Goal: Communication & Community: Connect with others

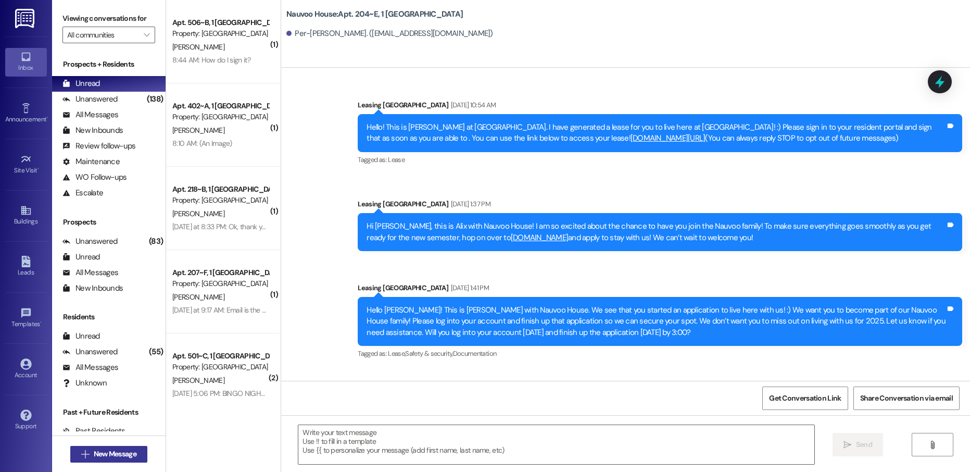
scroll to position [1072, 0]
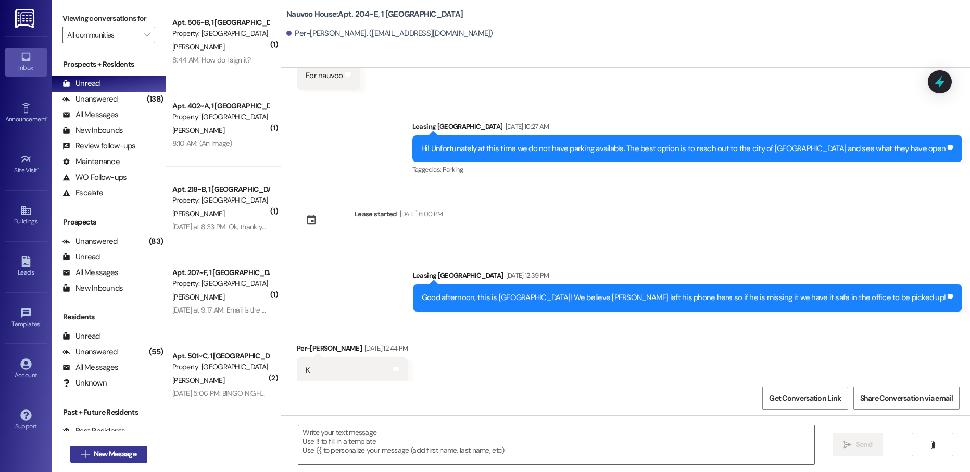
click at [113, 453] on span "New Message" at bounding box center [115, 453] width 43 height 11
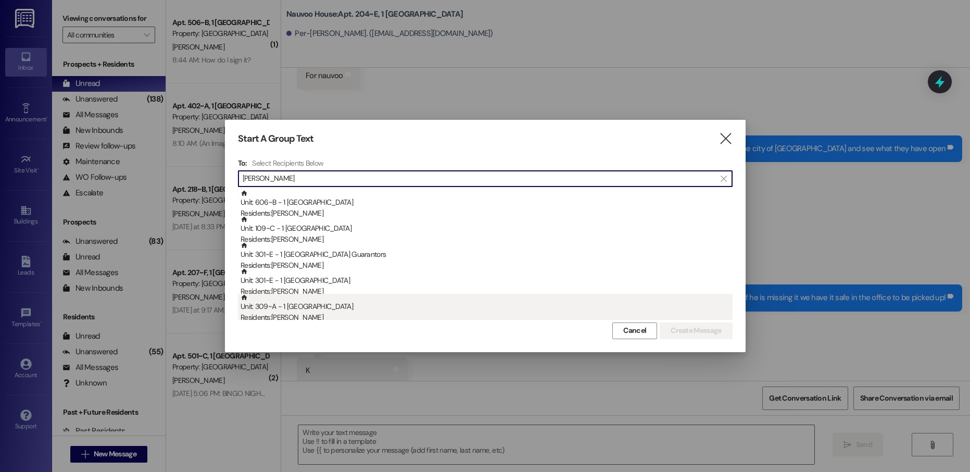
type input "[PERSON_NAME]"
click at [350, 309] on div "Unit: 309~A - 1 Nauvoo House Residents: [PERSON_NAME]" at bounding box center [486, 309] width 492 height 30
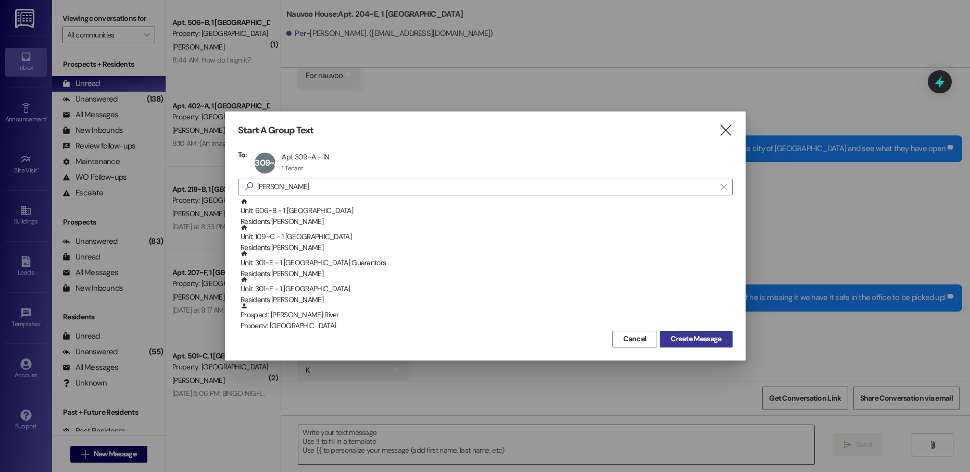
click at [690, 340] on span "Create Message" at bounding box center [695, 338] width 50 height 11
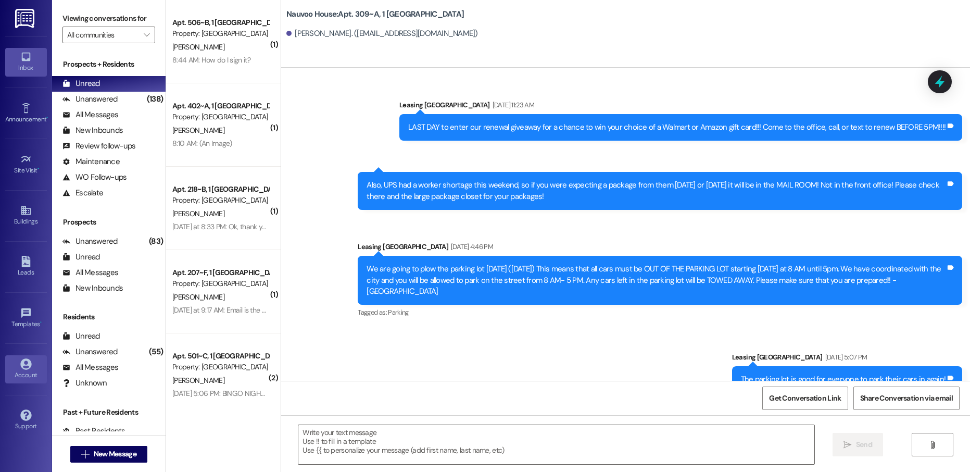
scroll to position [29144, 0]
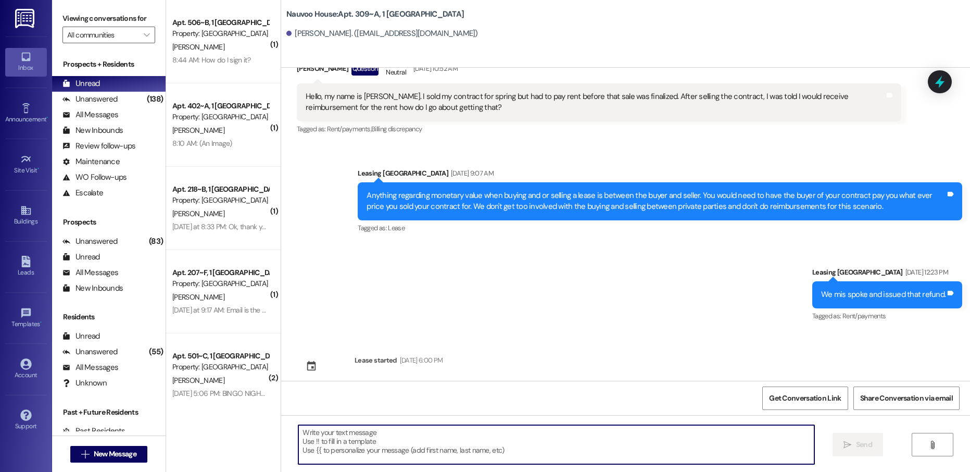
click at [359, 446] on textarea at bounding box center [555, 444] width 515 height 39
paste textarea "[PERSON_NAME], this is [PERSON_NAME] with Nauvoo House! We just generated your …"
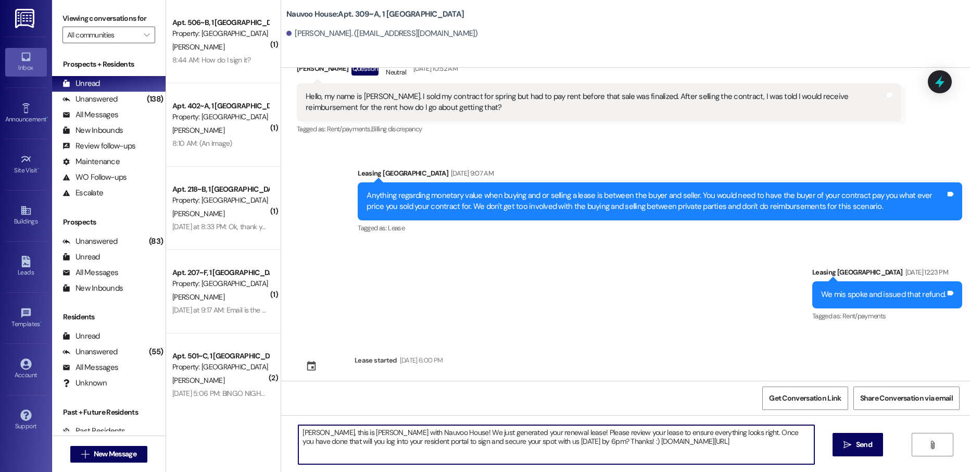
click at [303, 433] on textarea "[PERSON_NAME], this is [PERSON_NAME] with Nauvoo House! We just generated your …" at bounding box center [555, 444] width 515 height 39
type textarea "[PERSON_NAME], this is [PERSON_NAME] with Nauvoo House! We just generated your …"
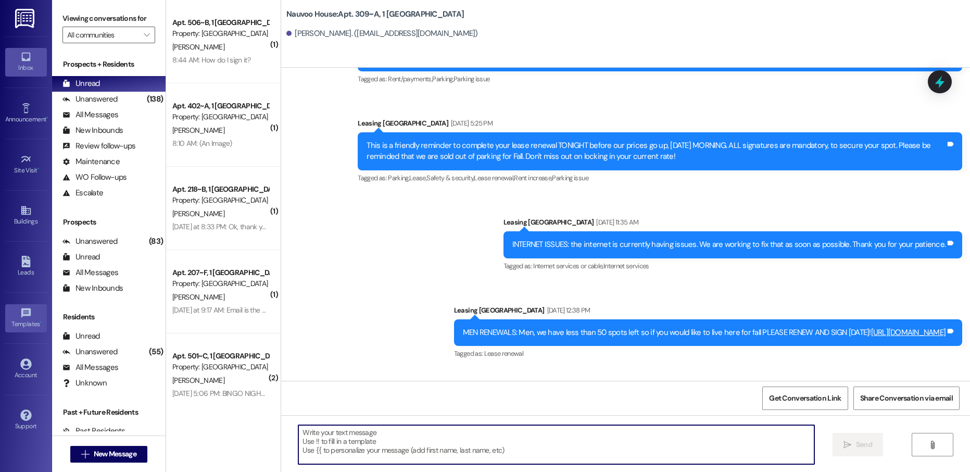
scroll to position [28807, 0]
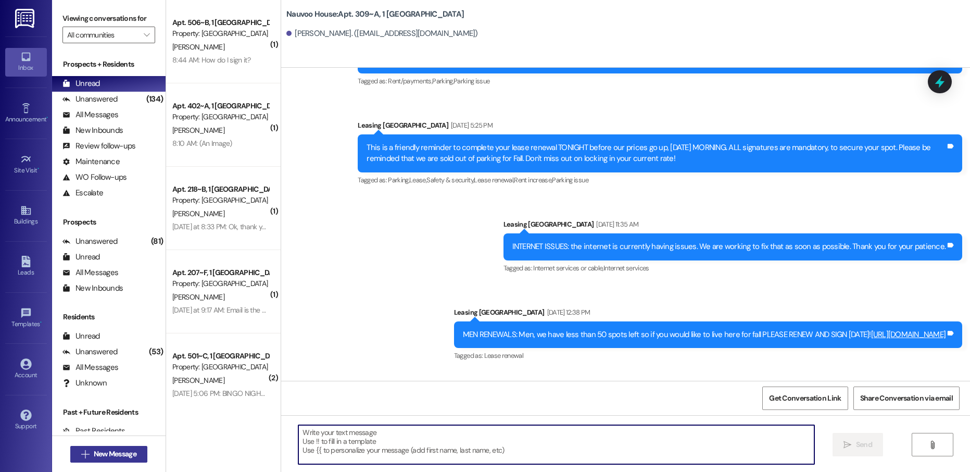
click at [122, 449] on span "New Message" at bounding box center [115, 453] width 43 height 11
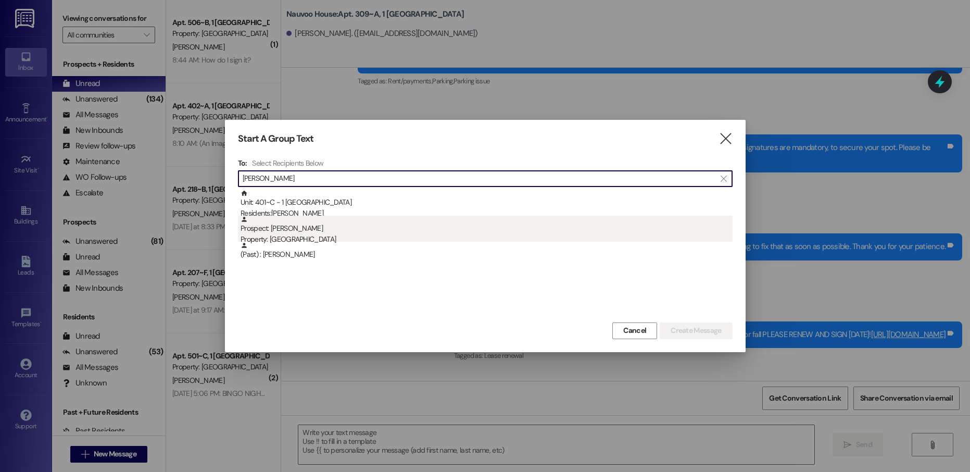
type input "[PERSON_NAME]"
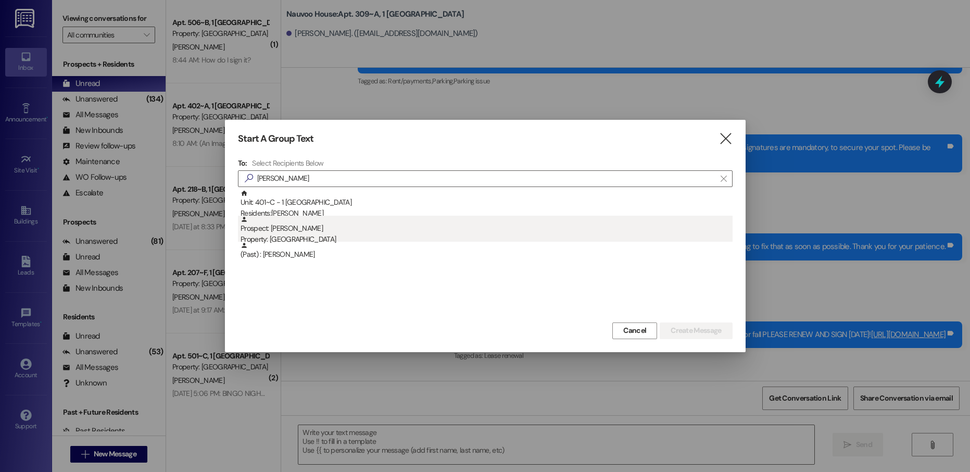
click at [402, 216] on div "Prospect: [PERSON_NAME] Property: [GEOGRAPHIC_DATA]" at bounding box center [486, 231] width 492 height 30
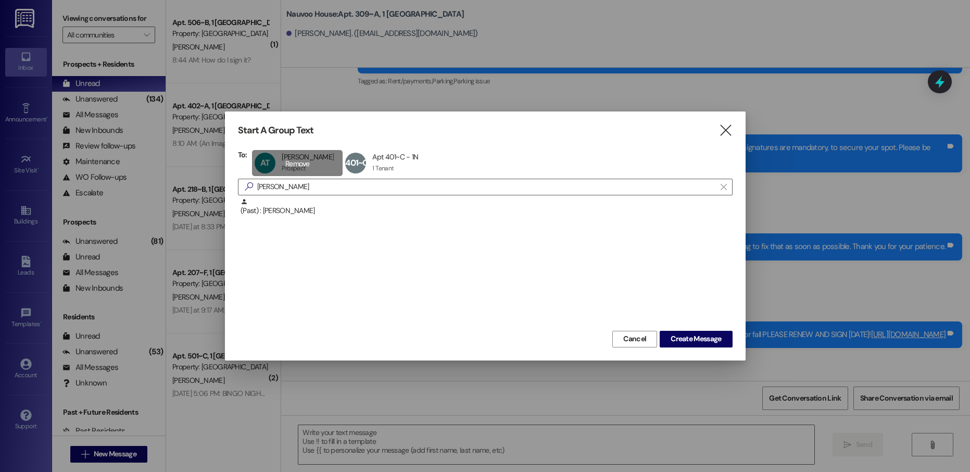
click at [296, 168] on div "AT [PERSON_NAME] [PERSON_NAME] Prospect Prospect click to remove" at bounding box center [297, 163] width 91 height 26
click at [303, 169] on div "401~C Apt 401~C - 1N Apt 401~C - 1N 1 Tenant 1 Tenant click to remove" at bounding box center [294, 163] width 84 height 26
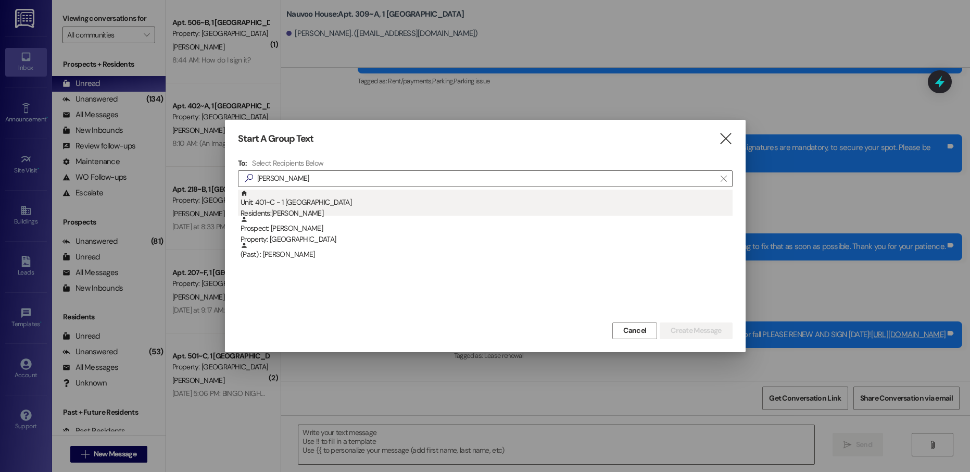
click at [298, 206] on div "Unit: 401~C - 1 Nauvoo House Residents: [PERSON_NAME]" at bounding box center [486, 204] width 492 height 30
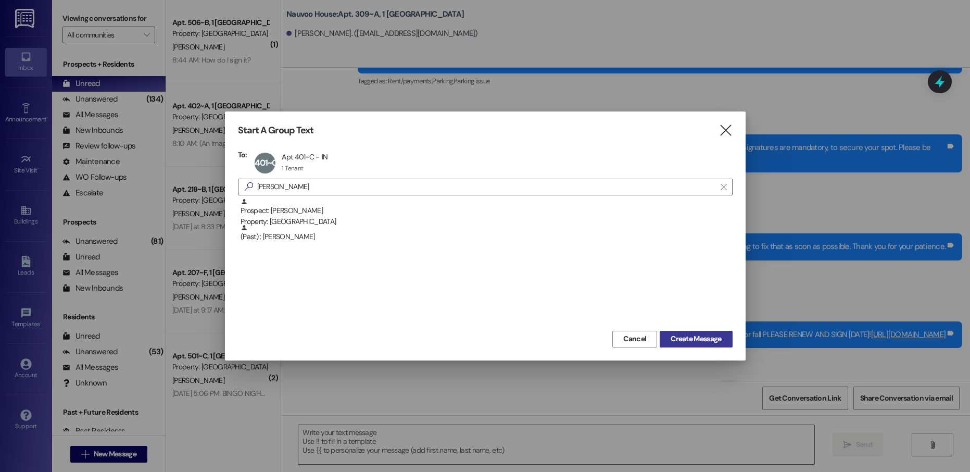
click at [715, 341] on span "Create Message" at bounding box center [695, 338] width 50 height 11
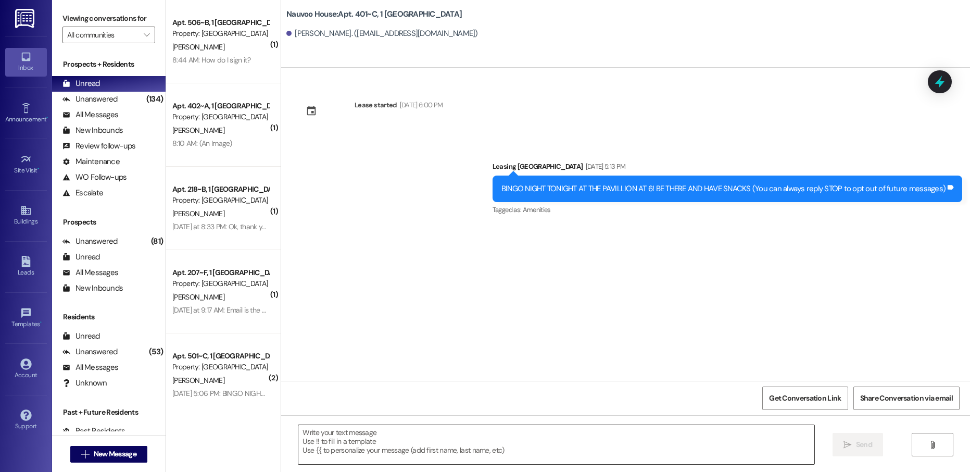
scroll to position [0, 0]
click at [362, 440] on textarea at bounding box center [555, 444] width 515 height 39
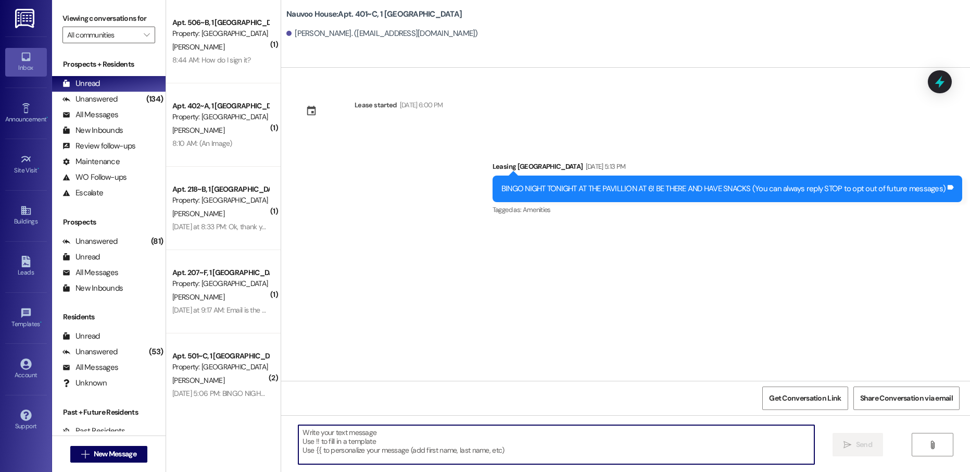
paste textarea "[PERSON_NAME], this is [PERSON_NAME] with Nauvoo House! We just generated your …"
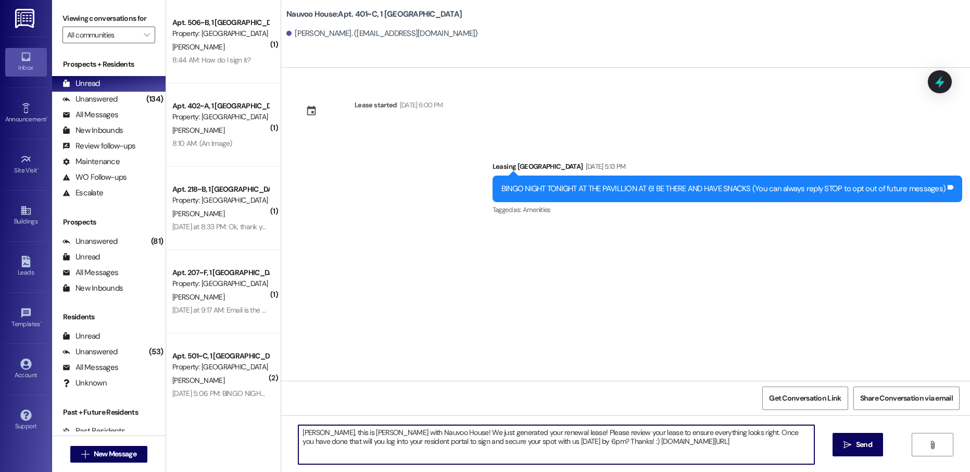
click at [309, 433] on textarea "[PERSON_NAME], this is [PERSON_NAME] with Nauvoo House! We just generated your …" at bounding box center [555, 444] width 515 height 39
type textarea "[PERSON_NAME], this is [PERSON_NAME] with Nauvoo House! We just generated your …"
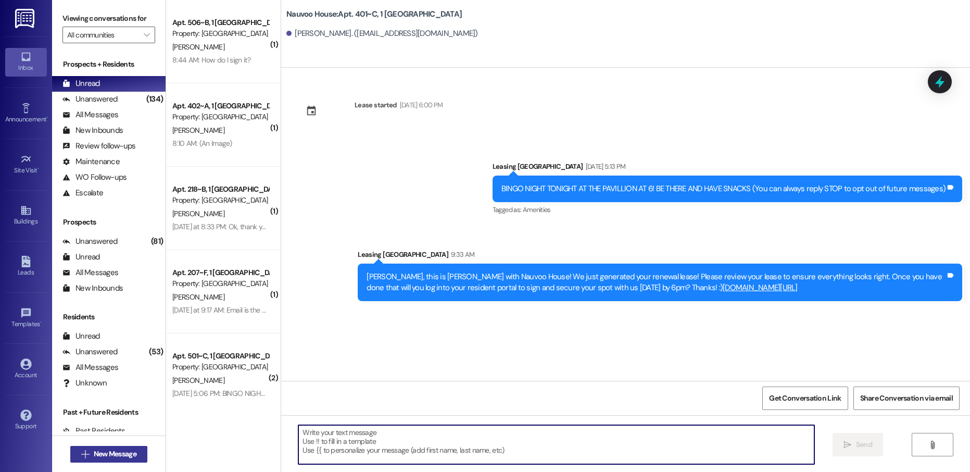
click at [124, 452] on span "New Message" at bounding box center [115, 453] width 43 height 11
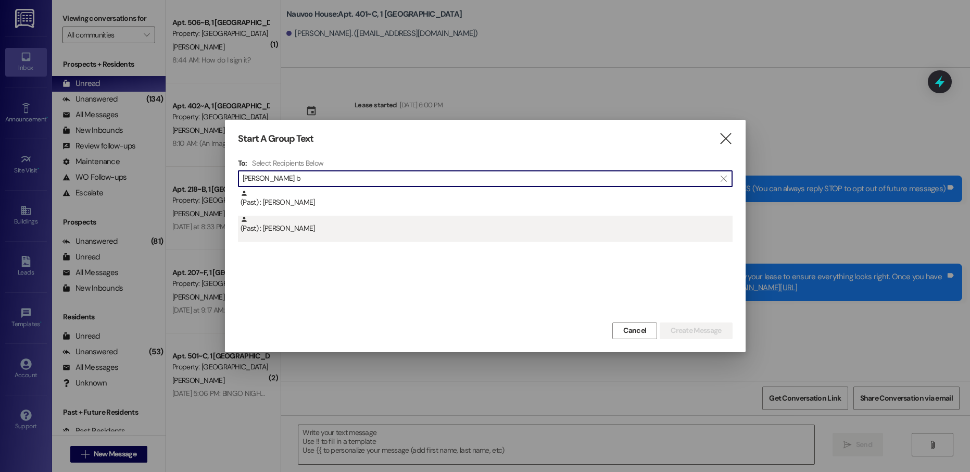
type input "[PERSON_NAME] b"
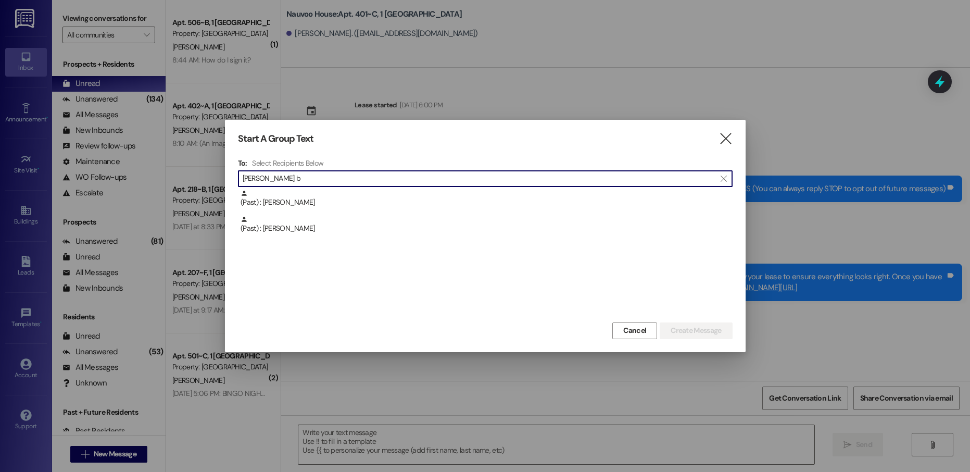
click at [431, 238] on div "(Past) : [PERSON_NAME]" at bounding box center [485, 229] width 495 height 26
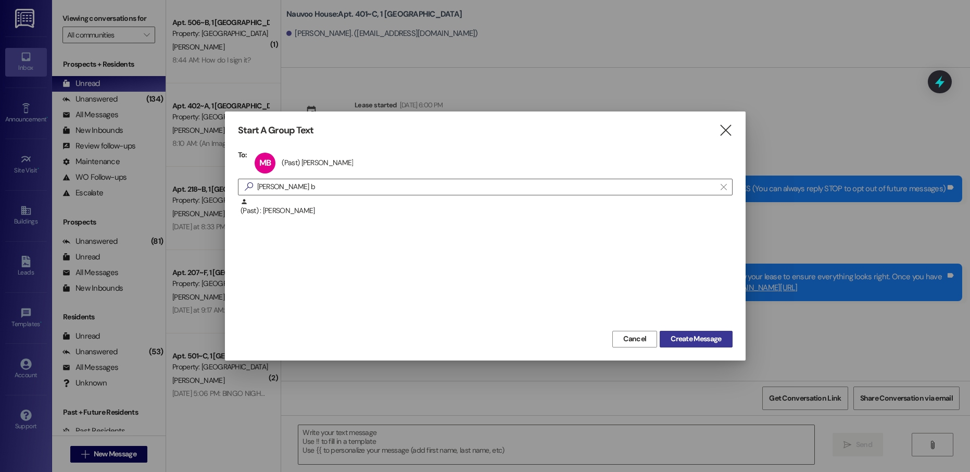
click at [682, 333] on button "Create Message" at bounding box center [696, 339] width 72 height 17
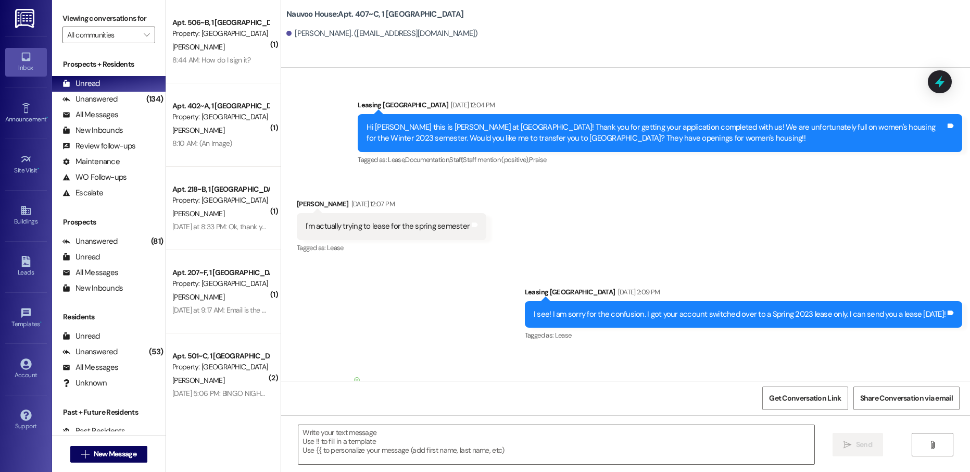
scroll to position [13891, 0]
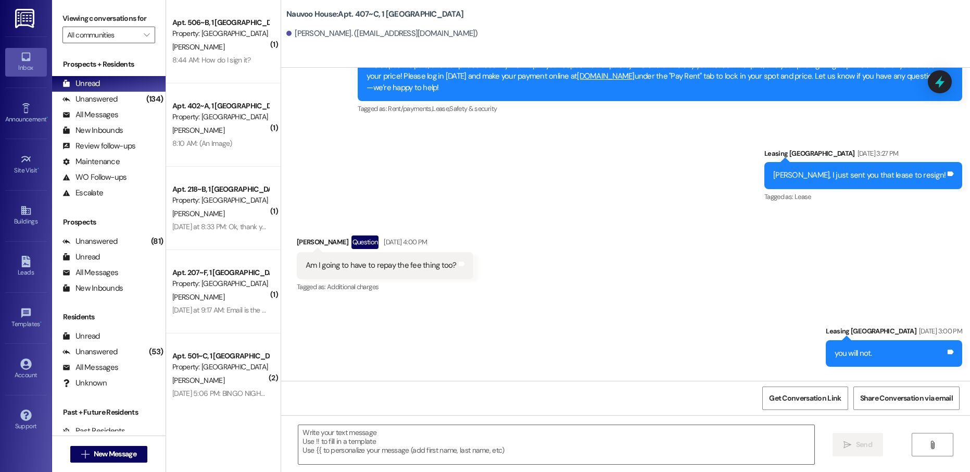
click at [355, 443] on textarea at bounding box center [555, 444] width 515 height 39
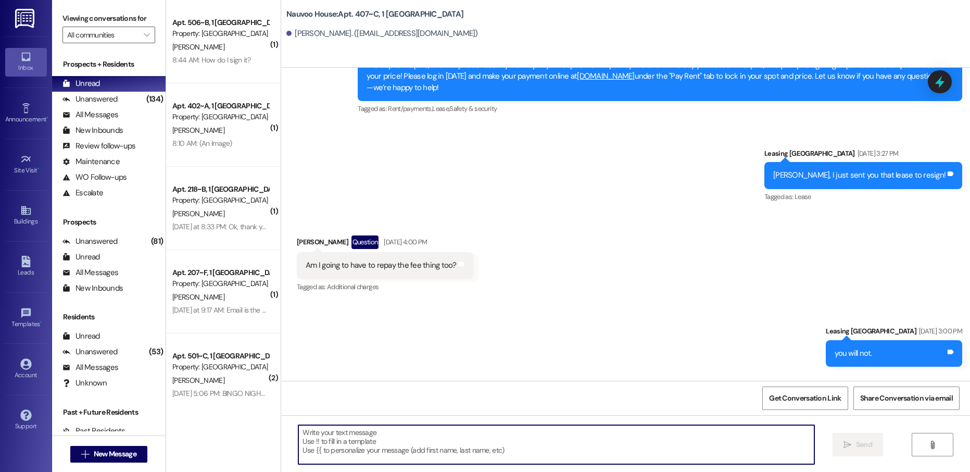
paste textarea "[PERSON_NAME], this is [PERSON_NAME] with Nauvoo House! We just generated your …"
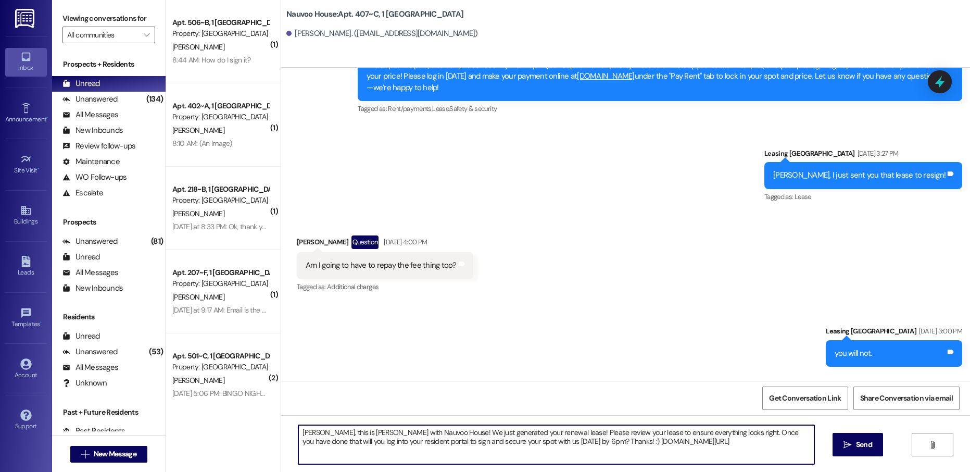
click at [307, 431] on textarea "[PERSON_NAME], this is [PERSON_NAME] with Nauvoo House! We just generated your …" at bounding box center [555, 444] width 515 height 39
type textarea "[PERSON_NAME], this is [PERSON_NAME] with Nauvoo House! We just generated your …"
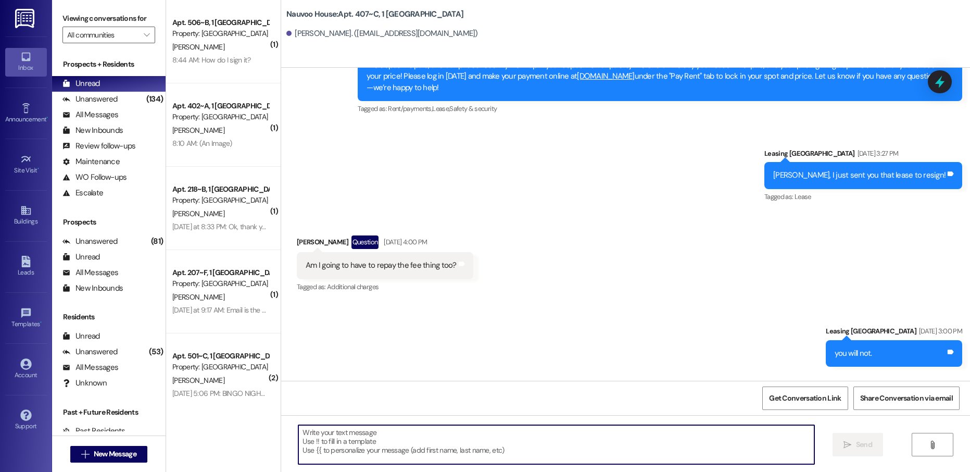
scroll to position [13756, 0]
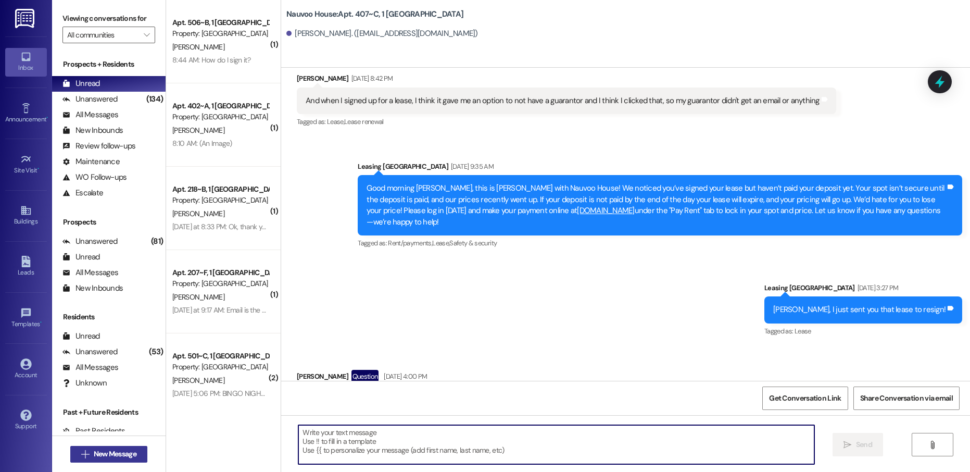
click at [121, 452] on span "New Message" at bounding box center [115, 453] width 43 height 11
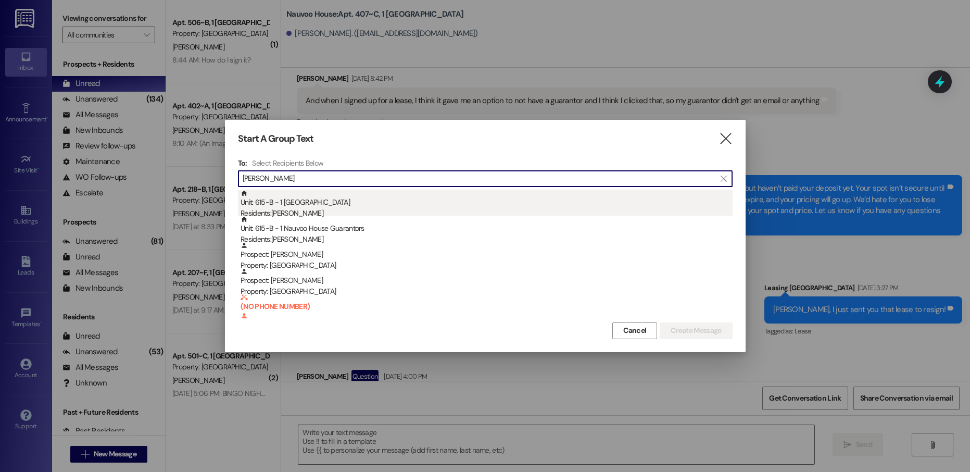
type input "[PERSON_NAME]"
click at [381, 208] on div "Residents: [PERSON_NAME]" at bounding box center [486, 213] width 492 height 11
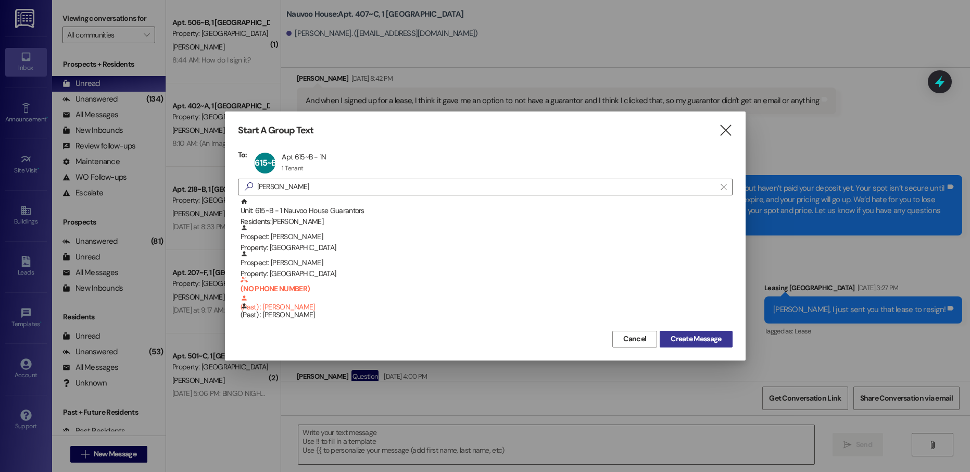
click at [691, 336] on span "Create Message" at bounding box center [695, 338] width 50 height 11
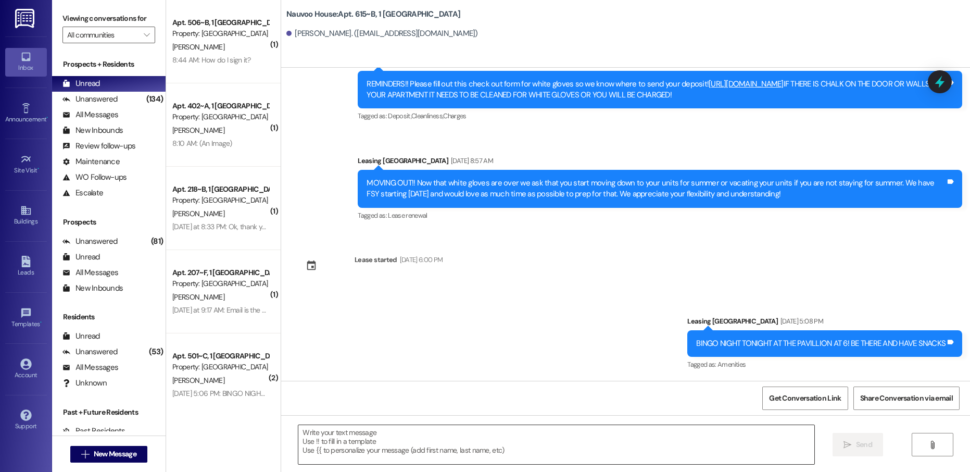
scroll to position [25603, 0]
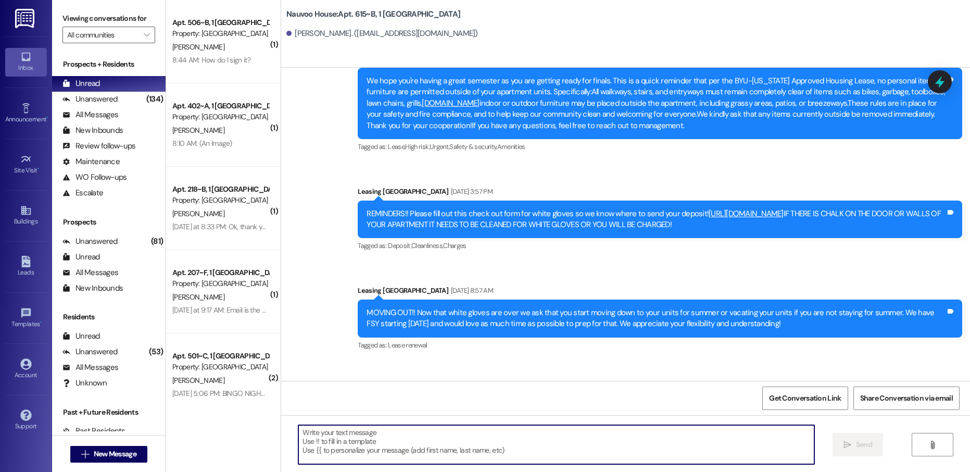
click at [325, 447] on textarea at bounding box center [555, 444] width 515 height 39
paste textarea "[PERSON_NAME], this is [PERSON_NAME] with Nauvoo House! We just generated your …"
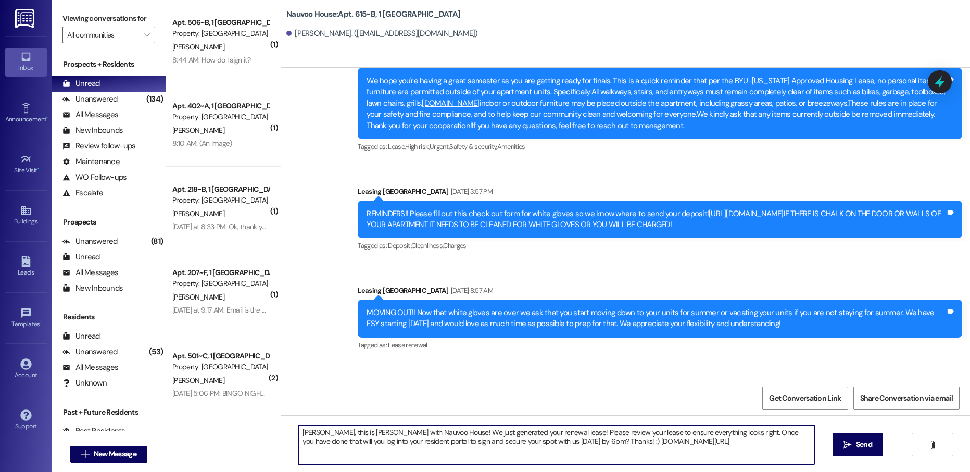
click at [303, 432] on textarea "[PERSON_NAME], this is [PERSON_NAME] with Nauvoo House! We just generated your …" at bounding box center [555, 444] width 515 height 39
type textarea "[PERSON_NAME], this is [PERSON_NAME] with Nauvoo House! We just generated your …"
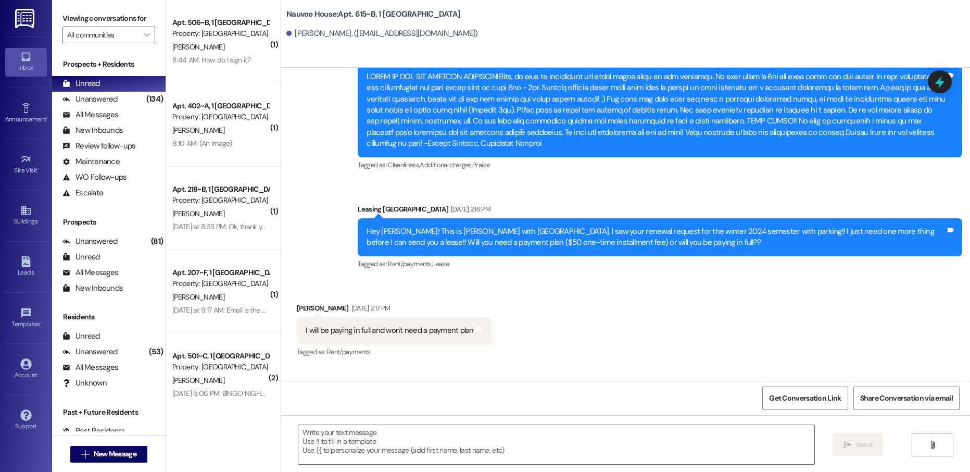
scroll to position [8793, 0]
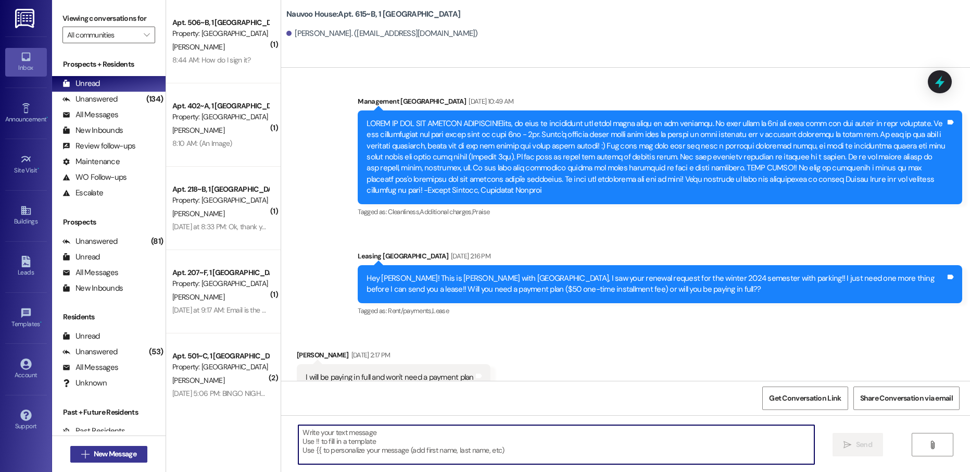
click at [115, 446] on button " New Message" at bounding box center [108, 454] width 77 height 17
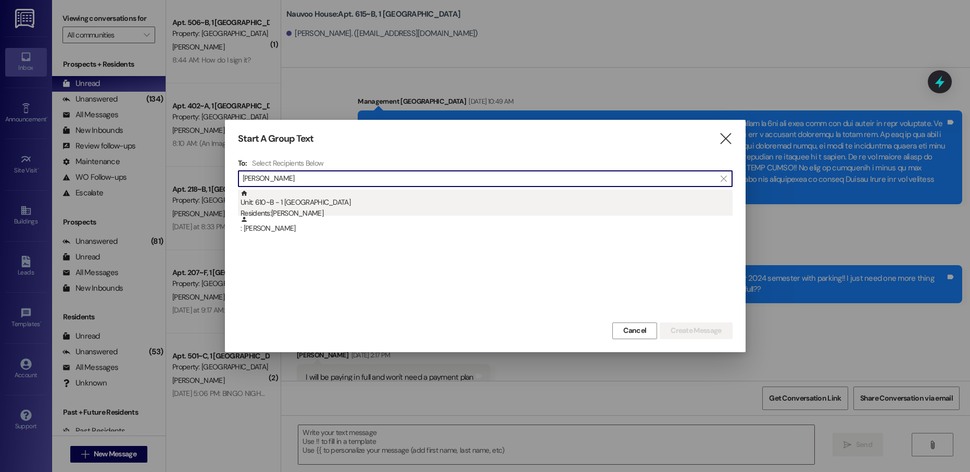
type input "[PERSON_NAME]"
click at [323, 214] on div "Residents: [PERSON_NAME]" at bounding box center [486, 213] width 492 height 11
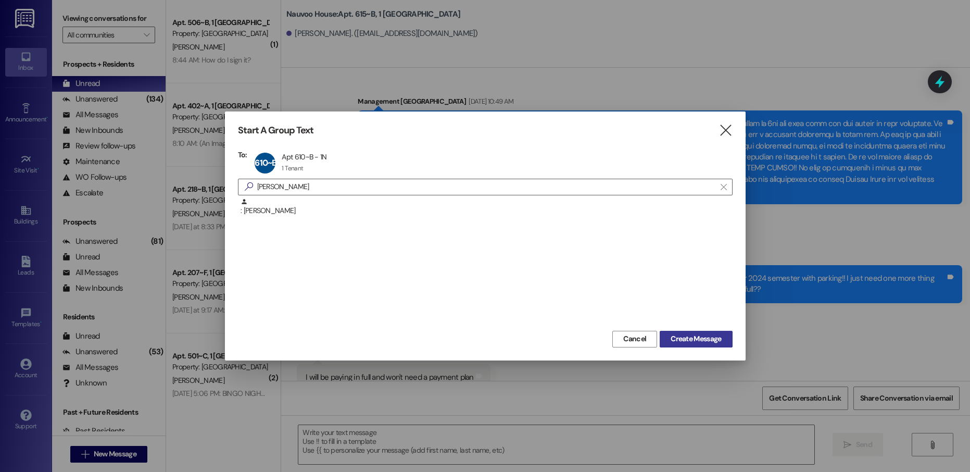
click at [695, 334] on span "Create Message" at bounding box center [695, 338] width 50 height 11
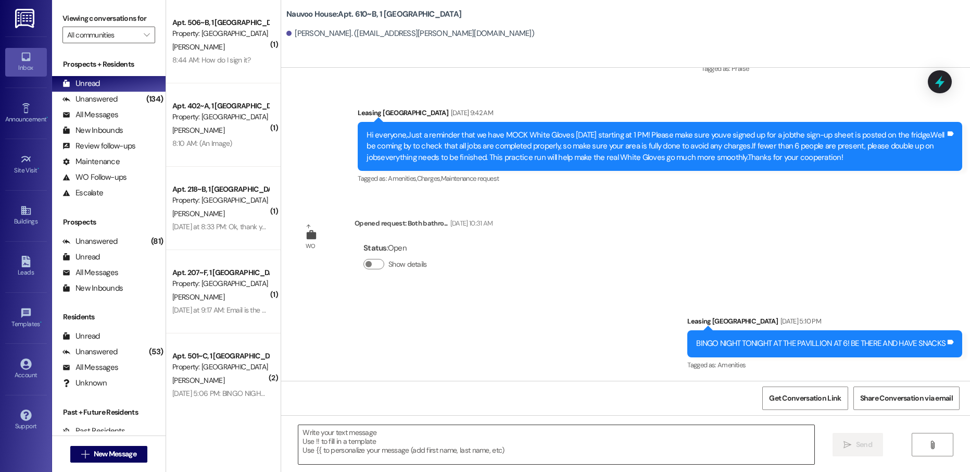
scroll to position [15610, 0]
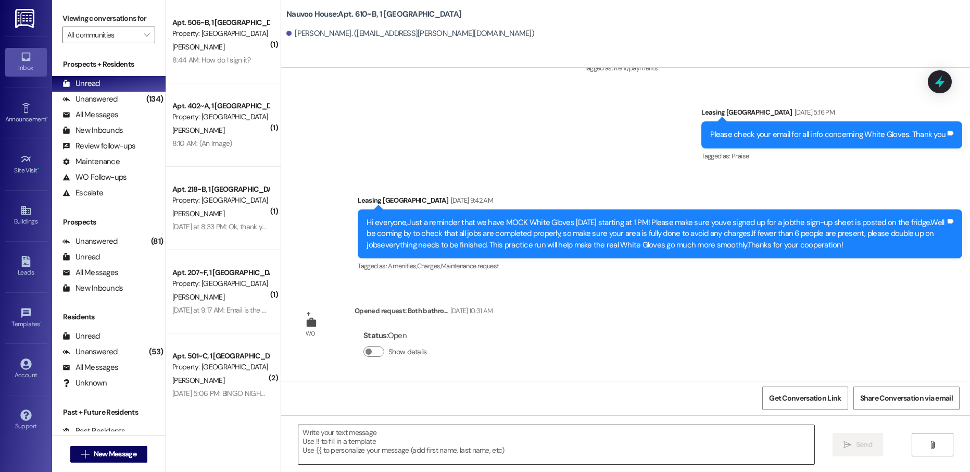
click at [351, 435] on textarea at bounding box center [555, 444] width 515 height 39
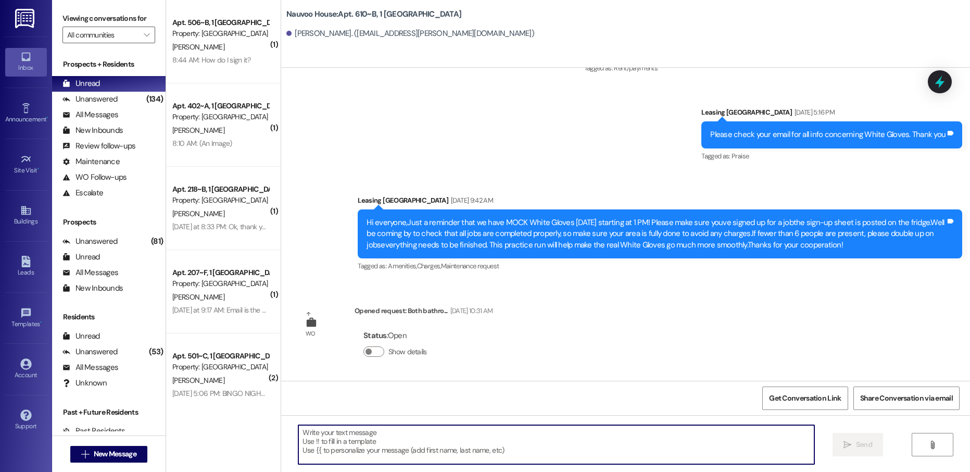
paste textarea "[PERSON_NAME], this is [PERSON_NAME] with Nauvoo House! We just generated your …"
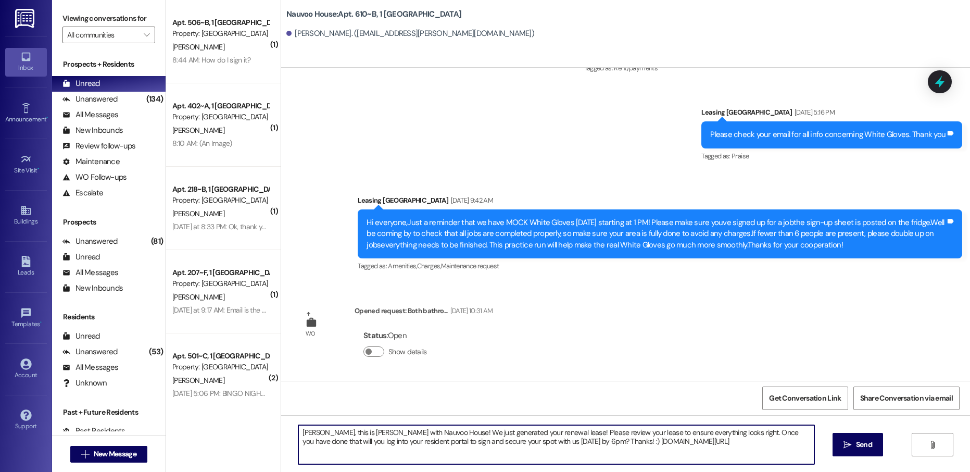
click at [302, 434] on textarea "[PERSON_NAME], this is [PERSON_NAME] with Nauvoo House! We just generated your …" at bounding box center [555, 444] width 515 height 39
type textarea "[PERSON_NAME], this is [PERSON_NAME] with Nauvoo House! We just generated your …"
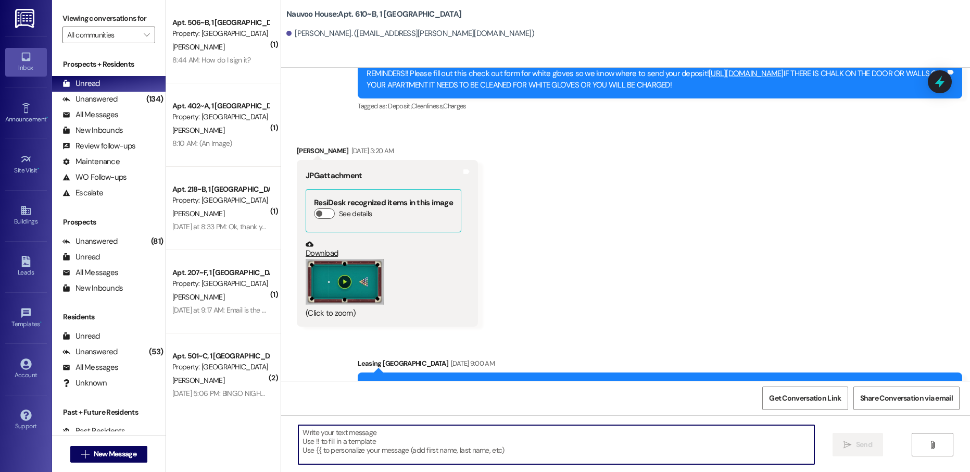
scroll to position [14603, 0]
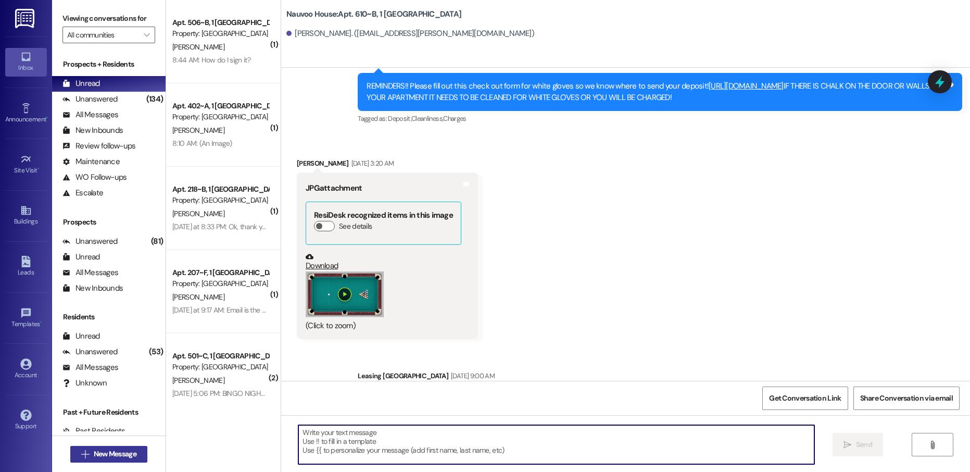
click at [119, 455] on span "New Message" at bounding box center [115, 453] width 43 height 11
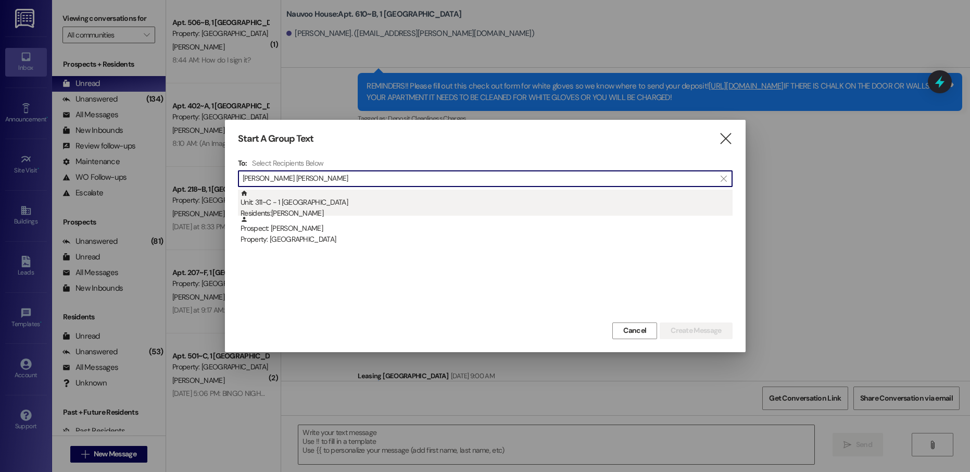
type input "[PERSON_NAME] [PERSON_NAME]"
click at [366, 189] on div "Unit: 311~C - 1 Nauvoo House Residents: [PERSON_NAME]" at bounding box center [486, 204] width 492 height 30
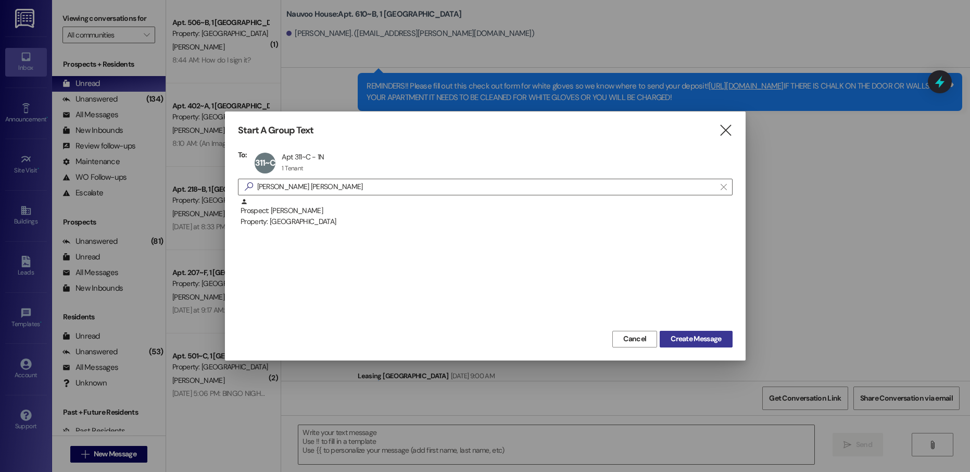
click at [685, 335] on span "Create Message" at bounding box center [695, 338] width 50 height 11
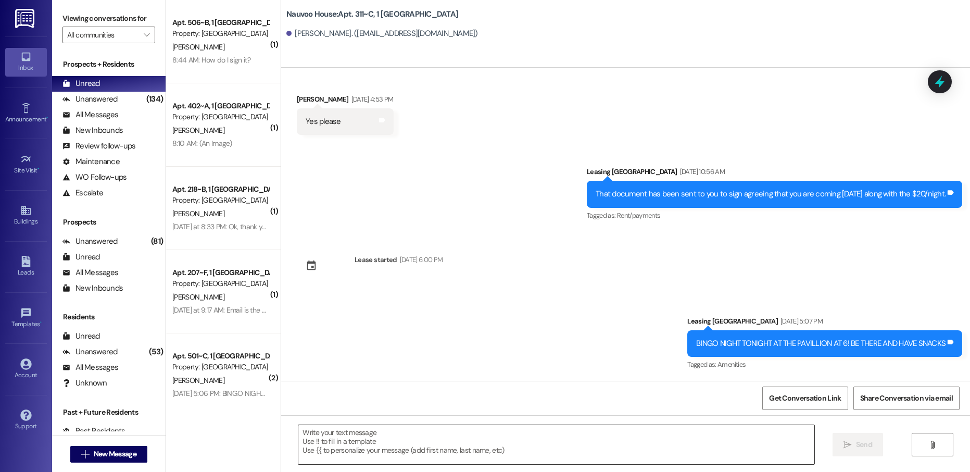
scroll to position [943, 0]
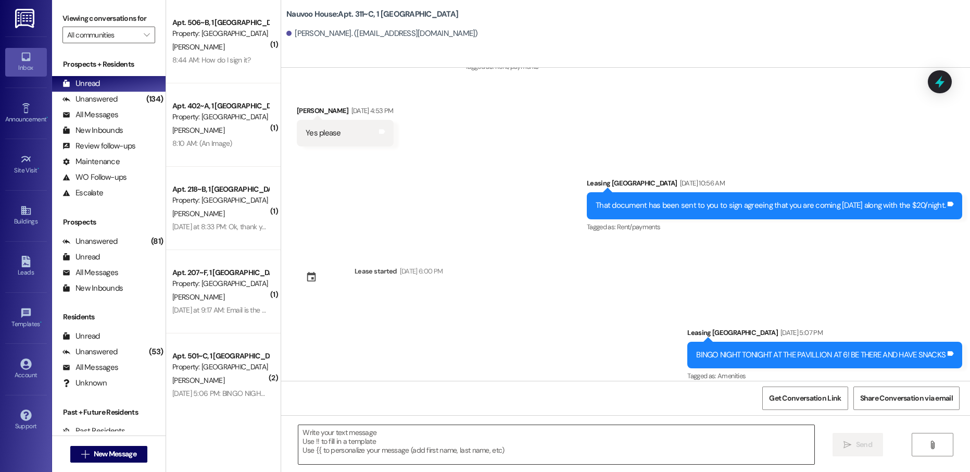
click at [372, 441] on textarea at bounding box center [555, 444] width 515 height 39
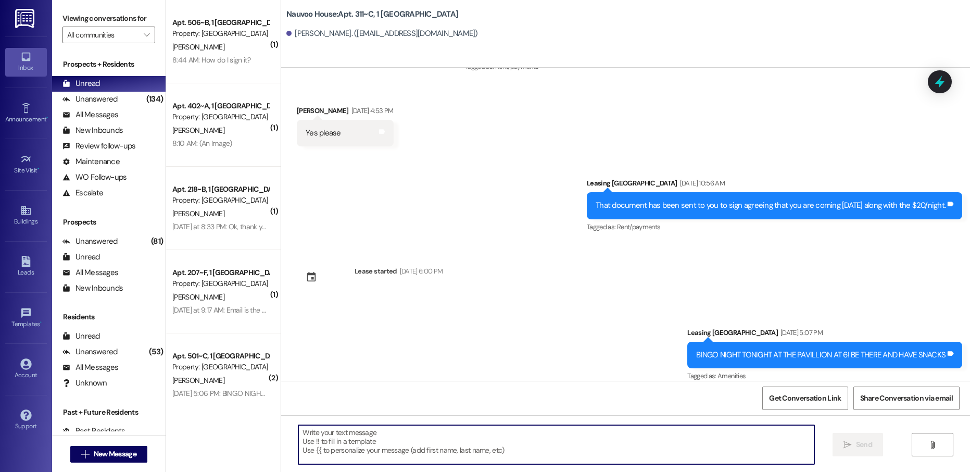
paste textarea "[PERSON_NAME], this is [PERSON_NAME] with Nauvoo House! We just generated your …"
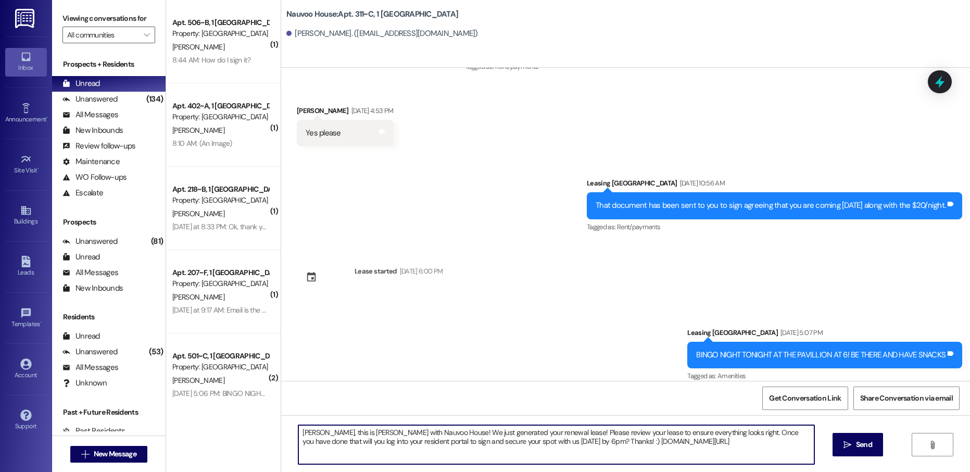
click at [306, 433] on textarea "[PERSON_NAME], this is [PERSON_NAME] with Nauvoo House! We just generated your …" at bounding box center [555, 444] width 515 height 39
type textarea "[PERSON_NAME], this is [PERSON_NAME] with Nauvoo House! We just generated your …"
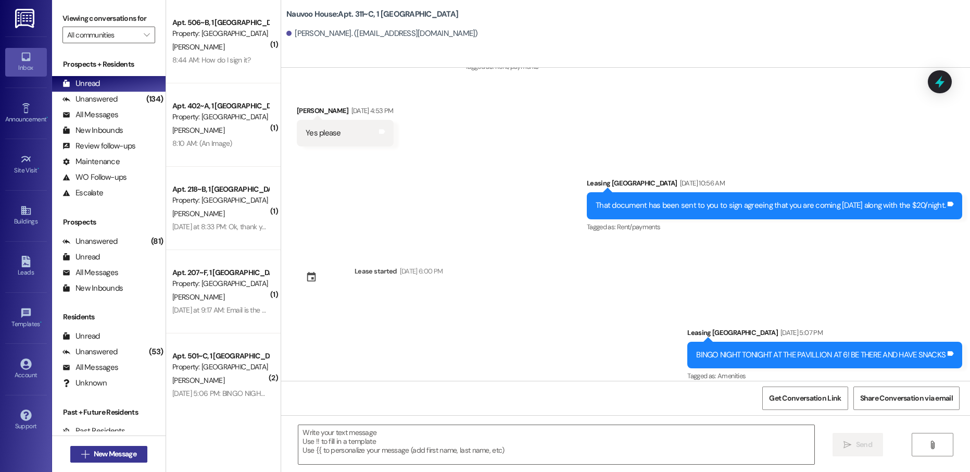
click at [109, 459] on span "New Message" at bounding box center [115, 453] width 43 height 11
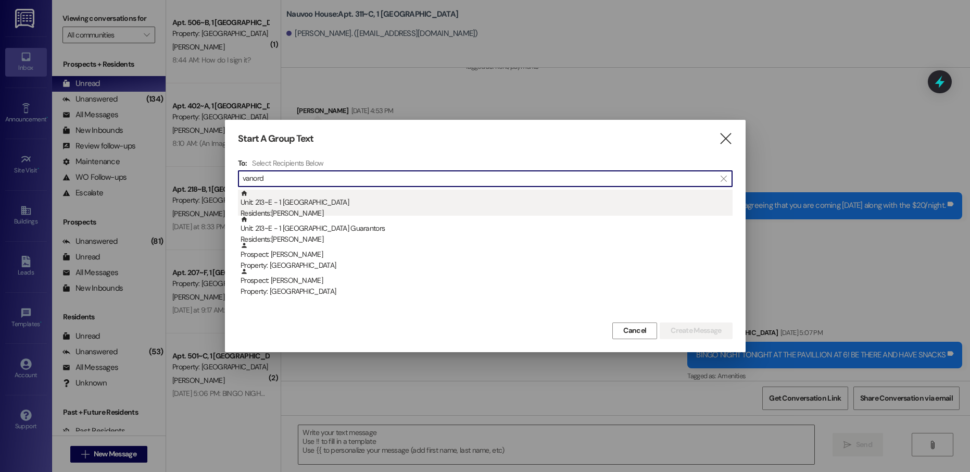
type input "vanord"
click at [335, 199] on div "Unit: 213~E - 1 Nauvoo House Residents: [PERSON_NAME]" at bounding box center [486, 204] width 492 height 30
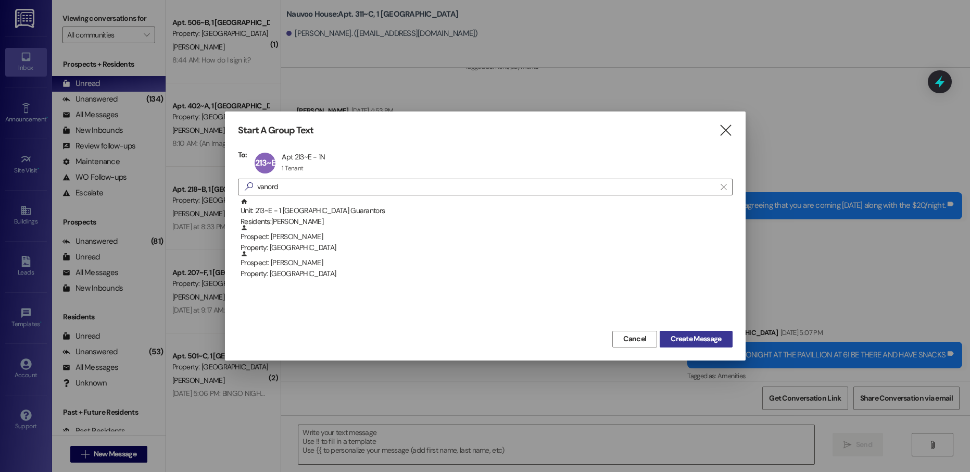
click at [678, 342] on span "Create Message" at bounding box center [695, 338] width 50 height 11
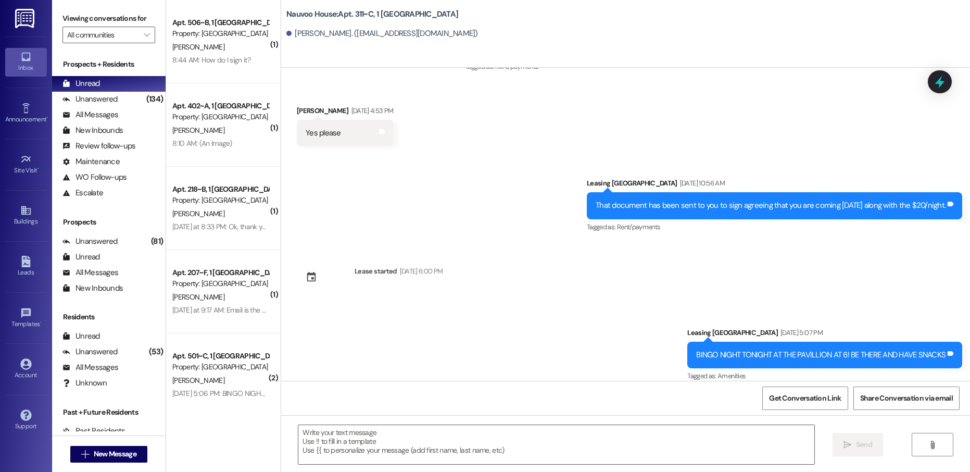
scroll to position [99, 0]
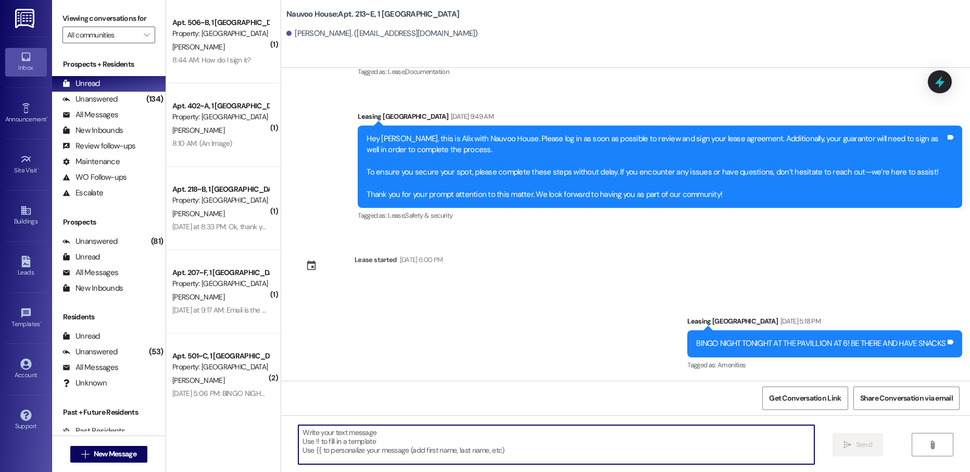
click at [333, 442] on textarea at bounding box center [555, 444] width 515 height 39
paste textarea "[PERSON_NAME], this is [PERSON_NAME] with Nauvoo House! We just generated your …"
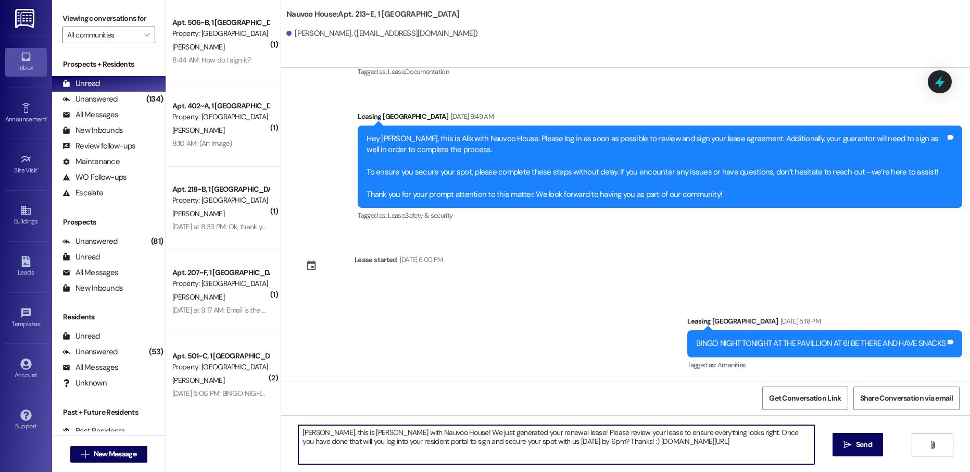
click at [309, 431] on textarea "[PERSON_NAME], this is [PERSON_NAME] with Nauvoo House! We just generated your …" at bounding box center [555, 444] width 515 height 39
type textarea "[PERSON_NAME], this is [PERSON_NAME] with Nauvoo House! We just generated your …"
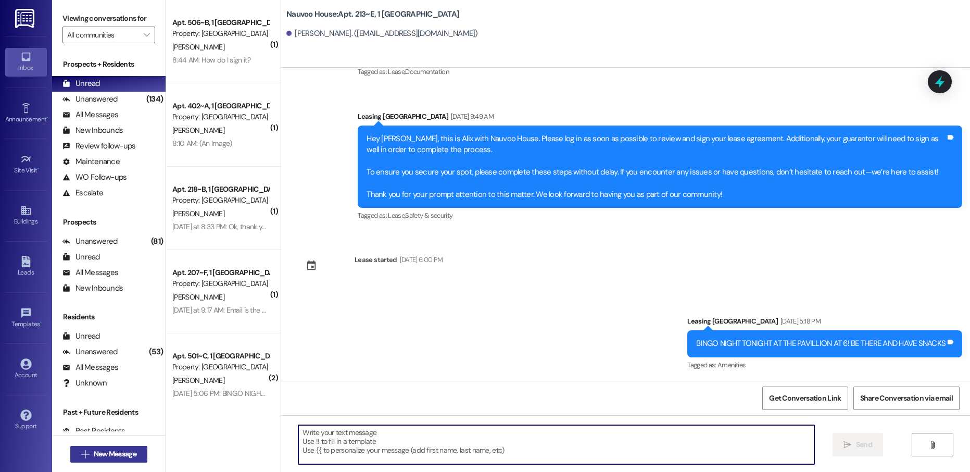
click at [115, 452] on span "New Message" at bounding box center [115, 453] width 43 height 11
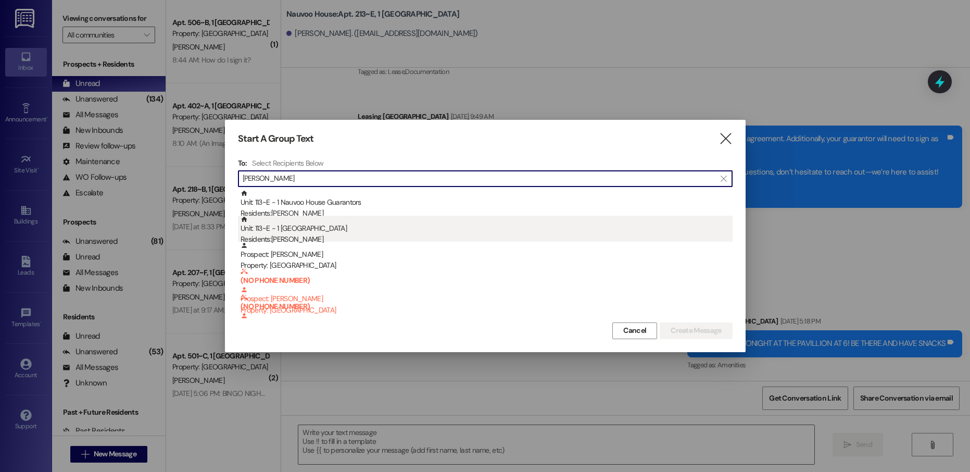
type input "[PERSON_NAME]"
click at [338, 229] on div "Unit: 113~E - 1 Nauvoo House Residents: [PERSON_NAME]" at bounding box center [486, 231] width 492 height 30
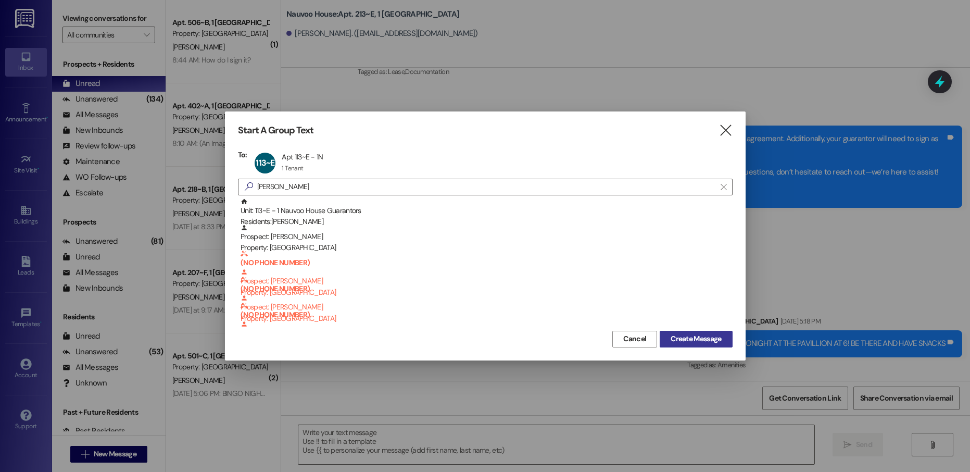
click at [694, 343] on span "Create Message" at bounding box center [695, 338] width 50 height 11
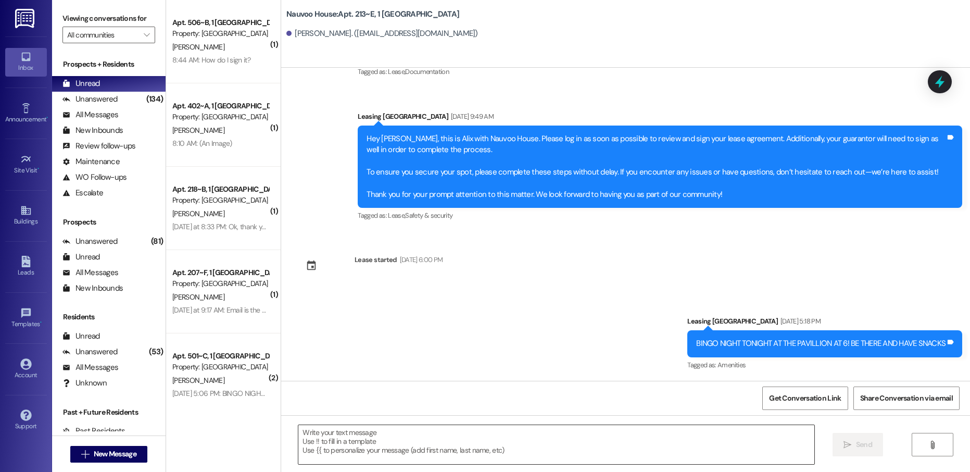
scroll to position [43, 0]
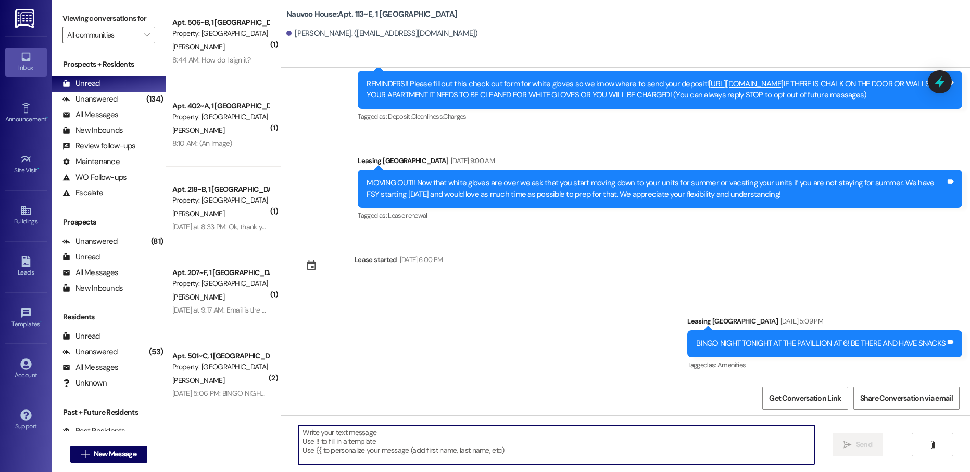
click at [336, 438] on textarea at bounding box center [555, 444] width 515 height 39
paste textarea "[PERSON_NAME], this is [PERSON_NAME] with Nauvoo House! We just generated your …"
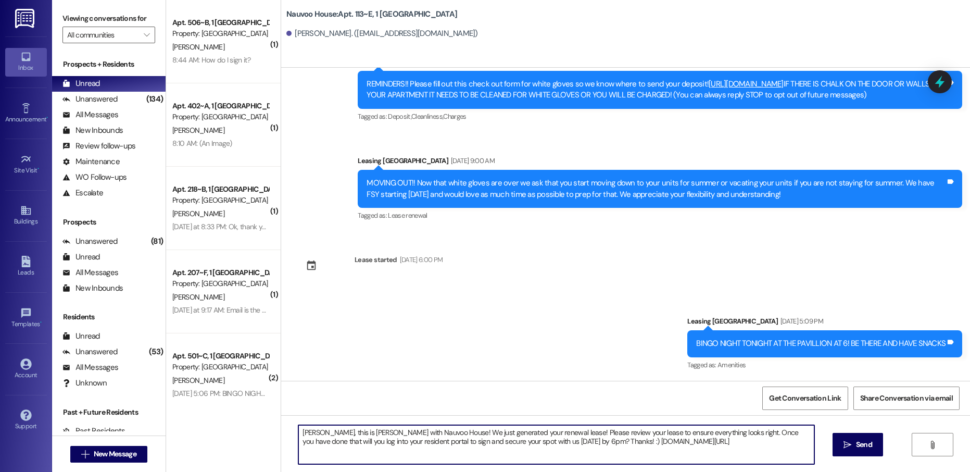
click at [302, 432] on textarea "[PERSON_NAME], this is [PERSON_NAME] with Nauvoo House! We just generated your …" at bounding box center [555, 444] width 515 height 39
type textarea "Dallin, this is [PERSON_NAME] with Nauvoo House! We just generated your renewal…"
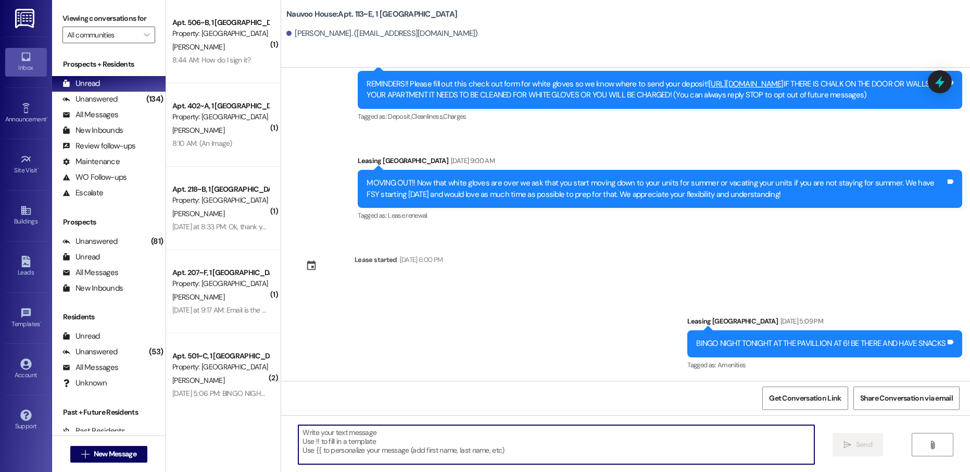
scroll to position [99, 0]
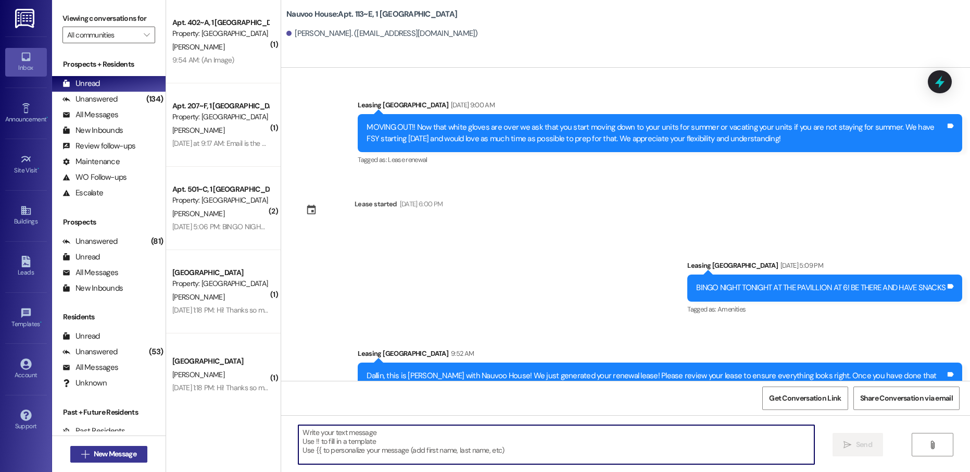
click at [121, 452] on span "New Message" at bounding box center [115, 453] width 43 height 11
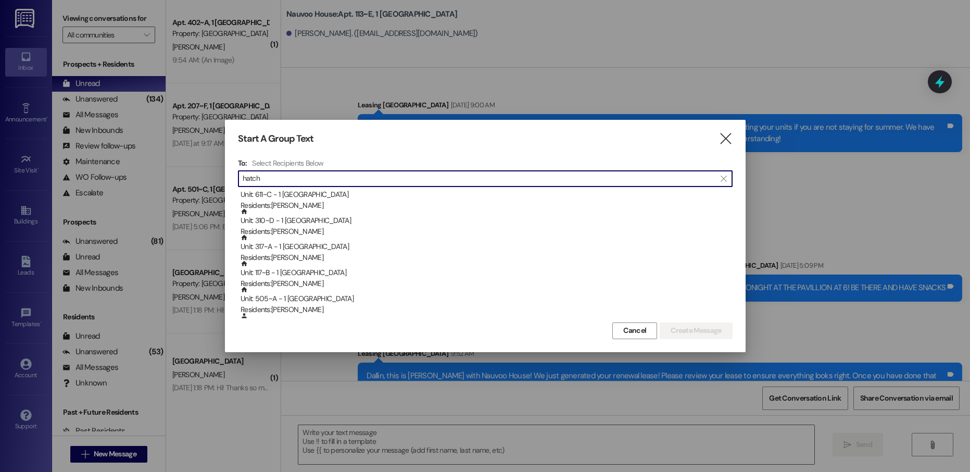
scroll to position [104, 0]
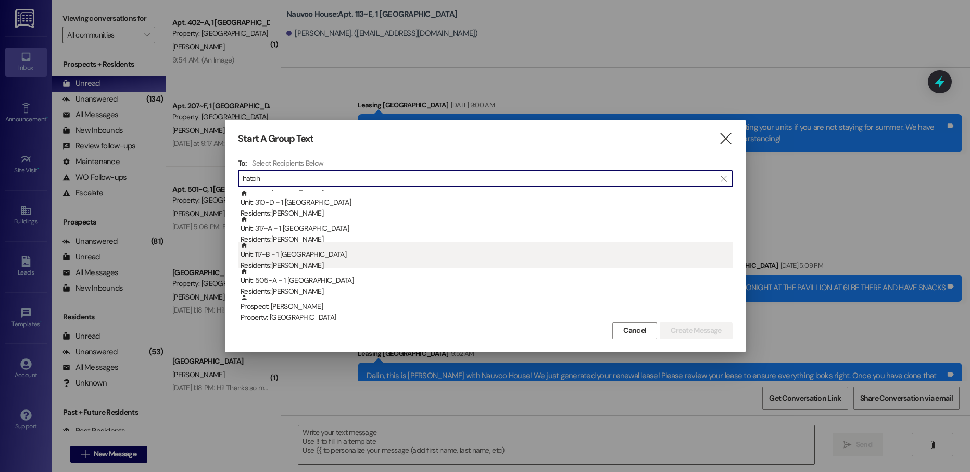
type input "hatch"
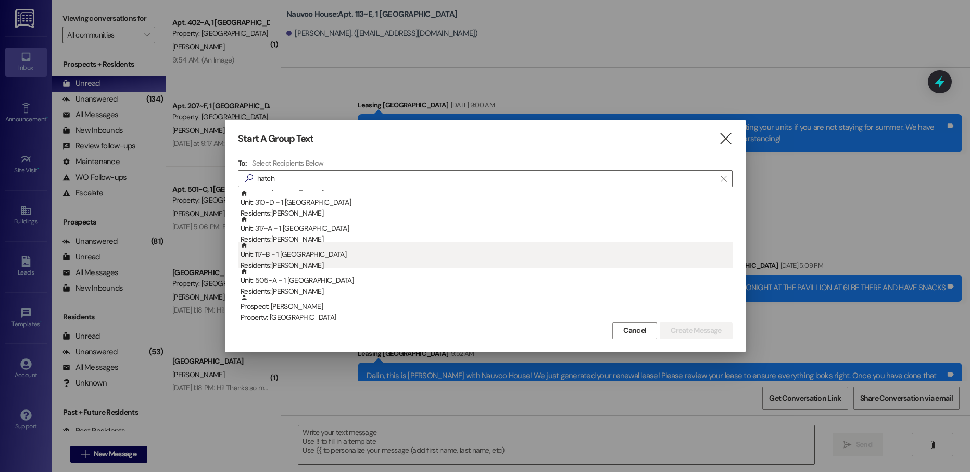
click at [333, 254] on div "Unit: 117~B - 1 Nauvoo House Residents: [PERSON_NAME]" at bounding box center [486, 257] width 492 height 30
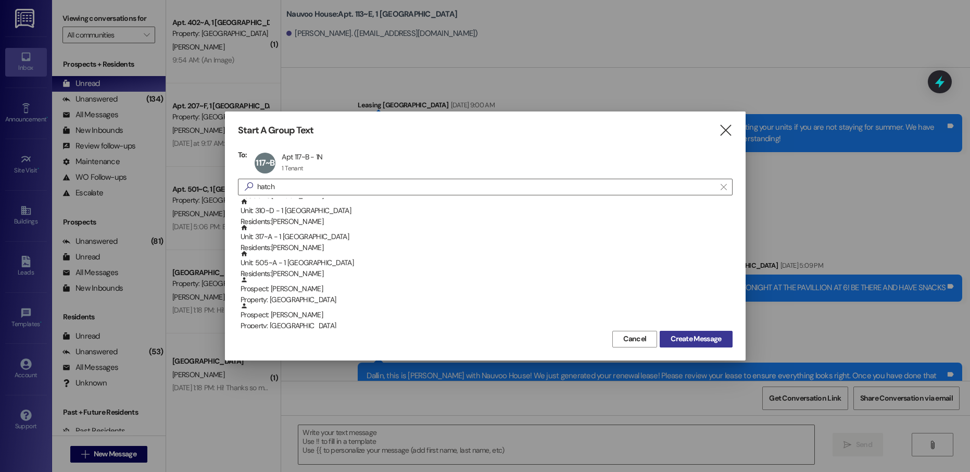
click at [695, 333] on button "Create Message" at bounding box center [696, 339] width 72 height 17
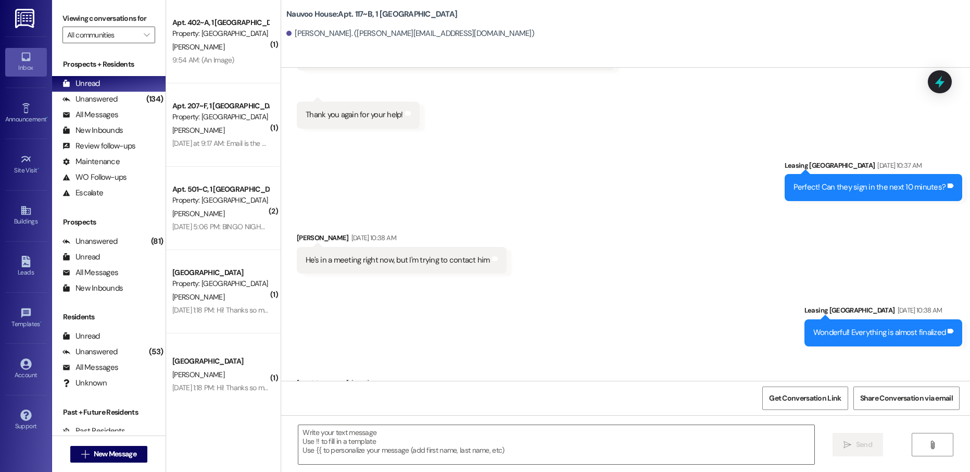
scroll to position [407, 0]
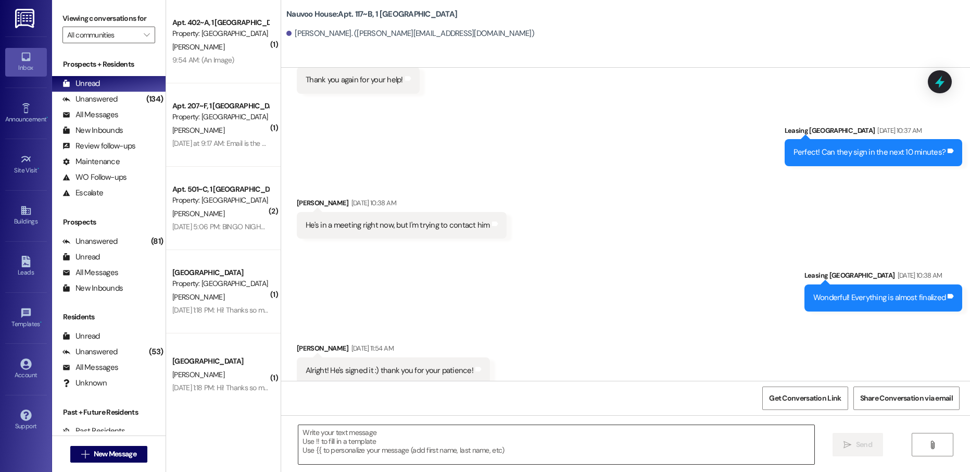
click at [341, 440] on textarea at bounding box center [555, 444] width 515 height 39
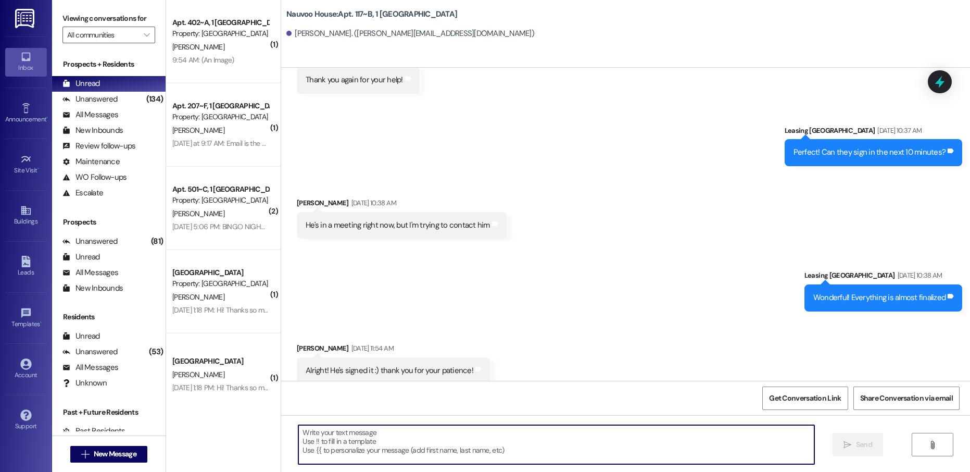
paste textarea "Dallin, this is [PERSON_NAME] with Nauvoo House! We just generated your renewal…"
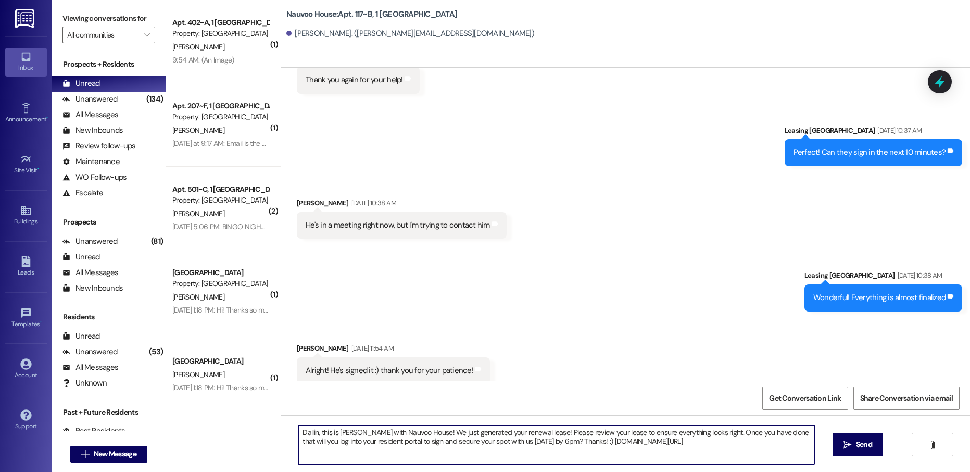
click at [300, 429] on textarea "Dallin, this is [PERSON_NAME] with Nauvoo House! We just generated your renewal…" at bounding box center [555, 444] width 515 height 39
type textarea "Ruby, this is [PERSON_NAME] with Nauvoo House! We just generated your renewal l…"
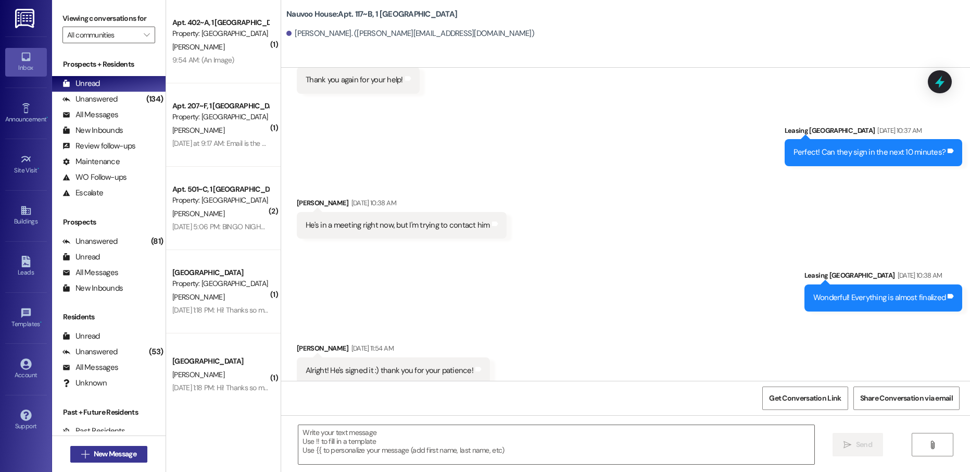
click at [108, 452] on span "New Message" at bounding box center [115, 453] width 43 height 11
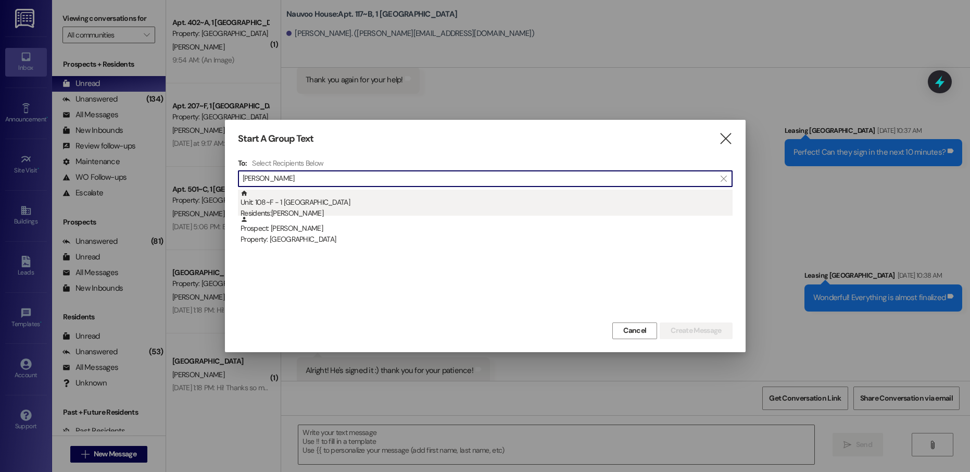
type input "[PERSON_NAME]"
click at [354, 209] on div "Residents: [PERSON_NAME]" at bounding box center [486, 213] width 492 height 11
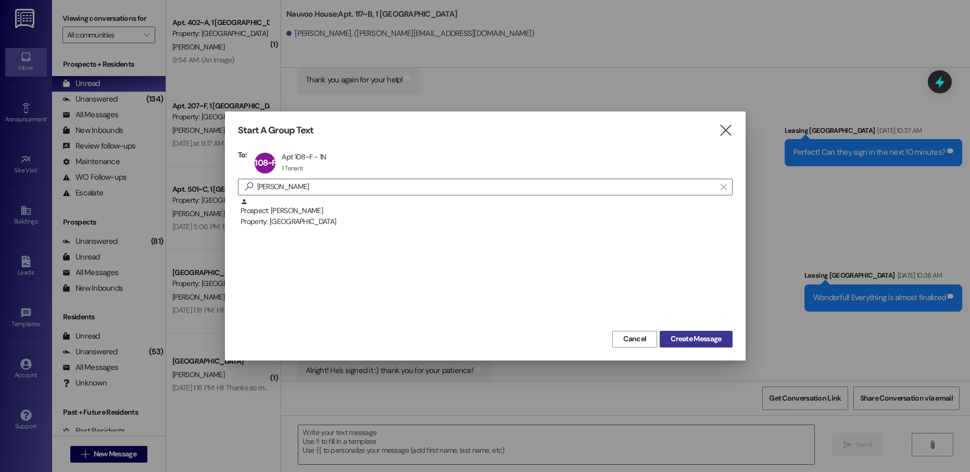
click at [670, 336] on span "Create Message" at bounding box center [695, 338] width 50 height 11
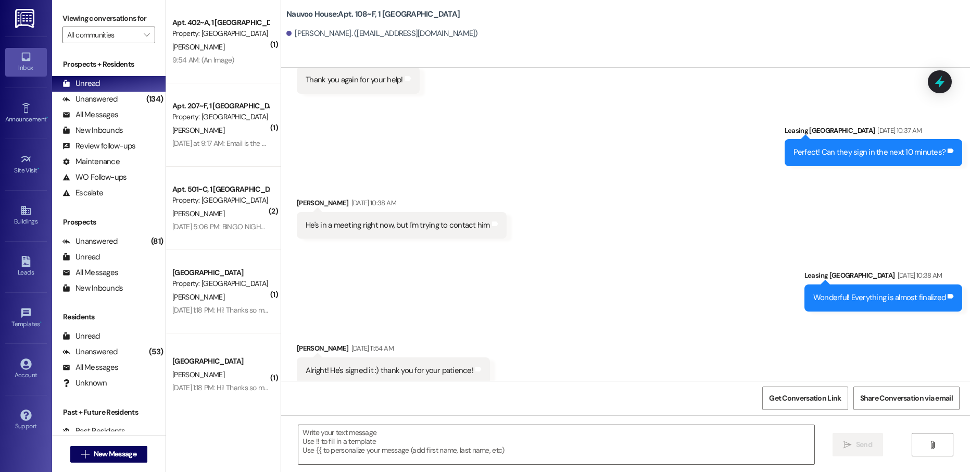
scroll to position [77, 0]
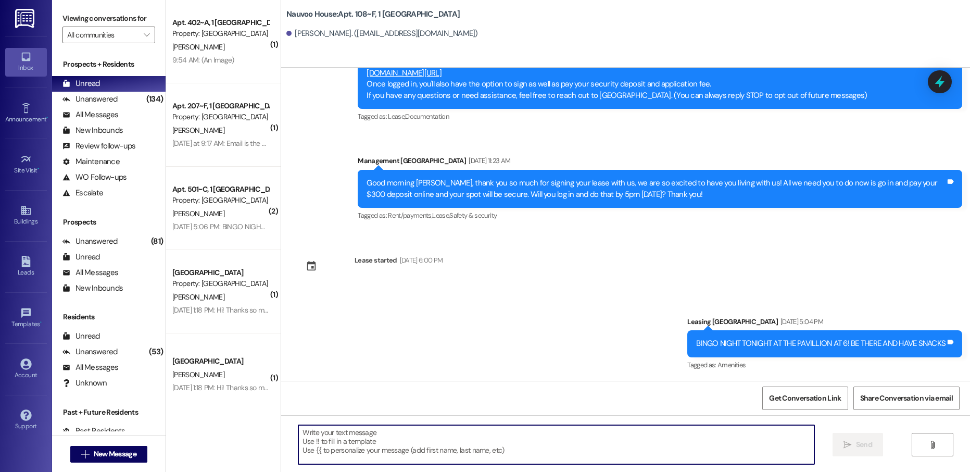
click at [327, 447] on textarea at bounding box center [555, 444] width 515 height 39
paste textarea "Ruby, this is [PERSON_NAME] with Nauvoo House! We just generated your renewal l…"
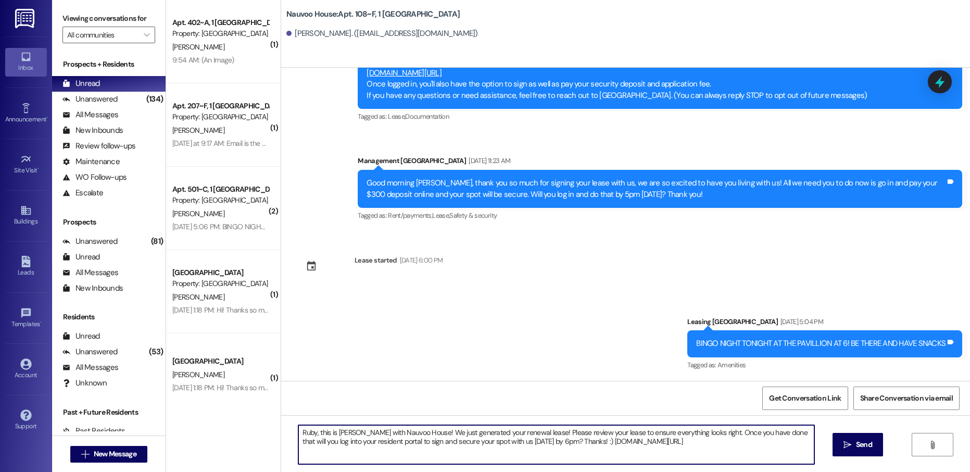
click at [302, 435] on textarea "Ruby, this is [PERSON_NAME] with Nauvoo House! We just generated your renewal l…" at bounding box center [555, 444] width 515 height 39
type textarea "[PERSON_NAME], this is [PERSON_NAME] with Nauvoo House! We just generated your …"
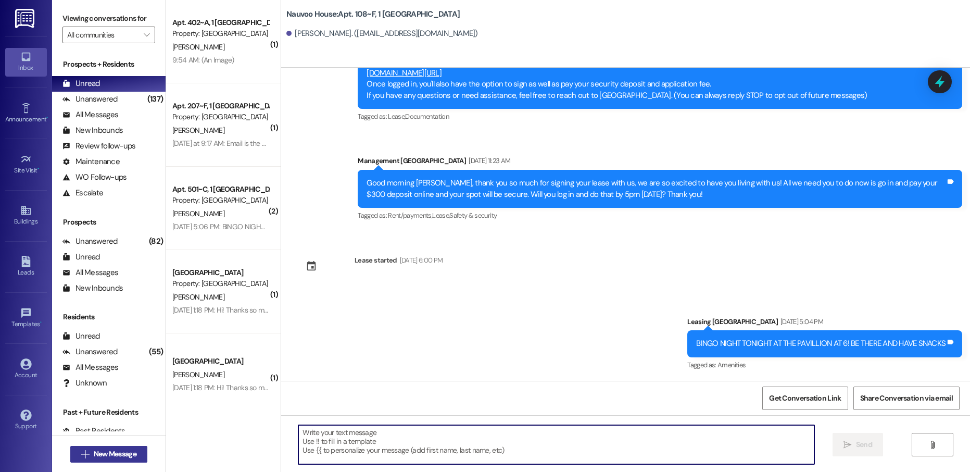
click at [88, 460] on button " New Message" at bounding box center [108, 454] width 77 height 17
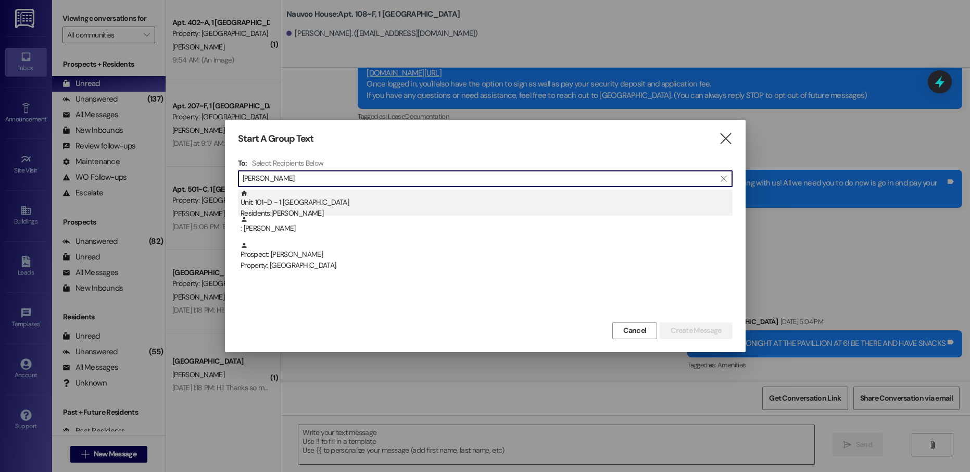
type input "[PERSON_NAME]"
click at [327, 199] on div "Unit: 101~D - 1 Nauvoo House Residents: [PERSON_NAME]" at bounding box center [486, 204] width 492 height 30
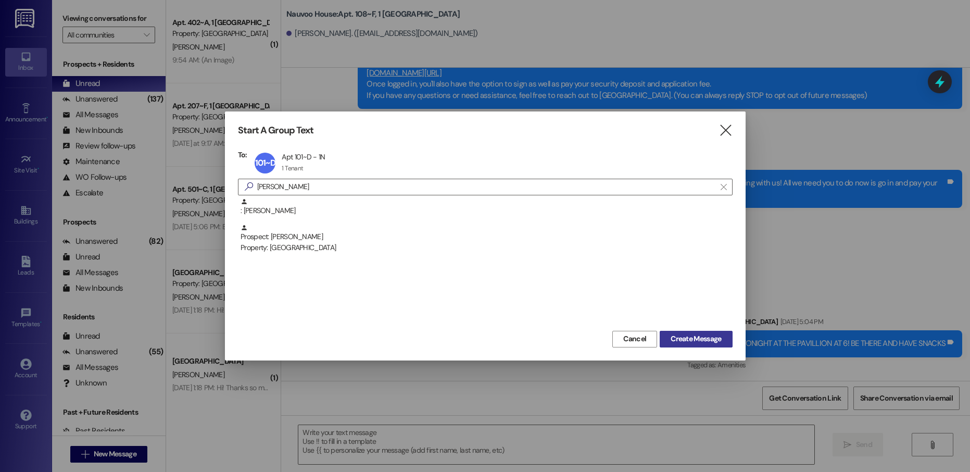
click at [703, 345] on button "Create Message" at bounding box center [696, 339] width 72 height 17
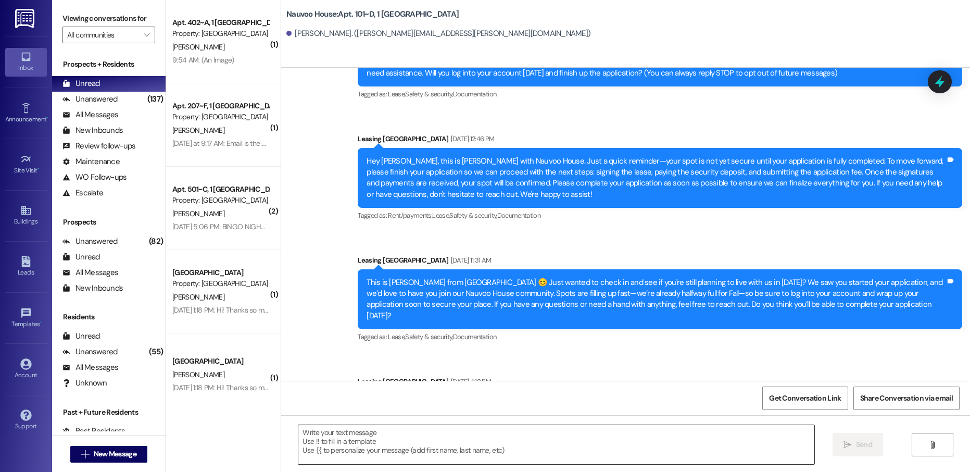
click at [348, 438] on textarea at bounding box center [555, 444] width 515 height 39
paste textarea "[PERSON_NAME], this is [PERSON_NAME] with Nauvoo House! We just generated your …"
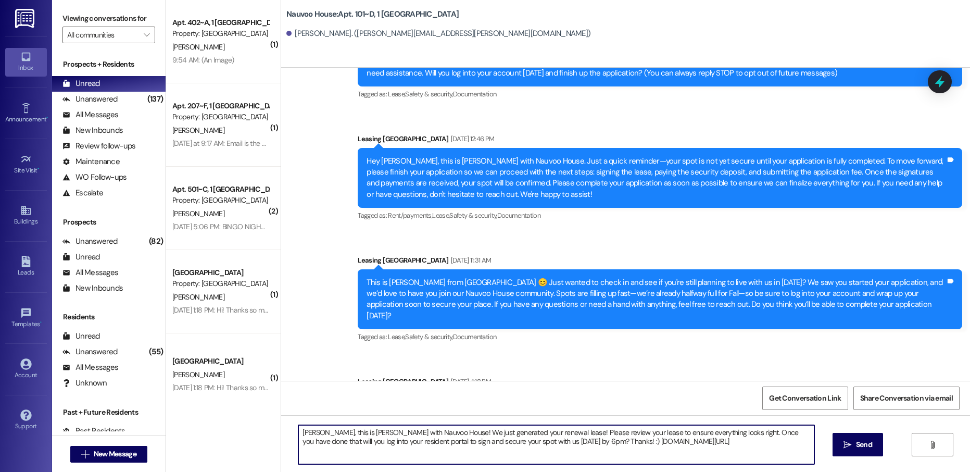
click at [305, 431] on textarea "[PERSON_NAME], this is [PERSON_NAME] with Nauvoo House! We just generated your …" at bounding box center [555, 444] width 515 height 39
type textarea "[PERSON_NAME], this is [PERSON_NAME] with Nauvoo House! We just generated your …"
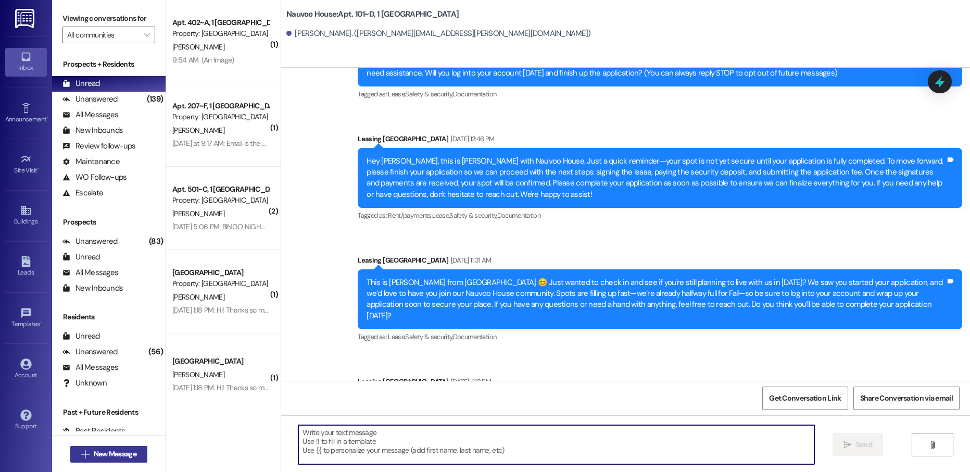
click at [113, 457] on span "New Message" at bounding box center [115, 453] width 43 height 11
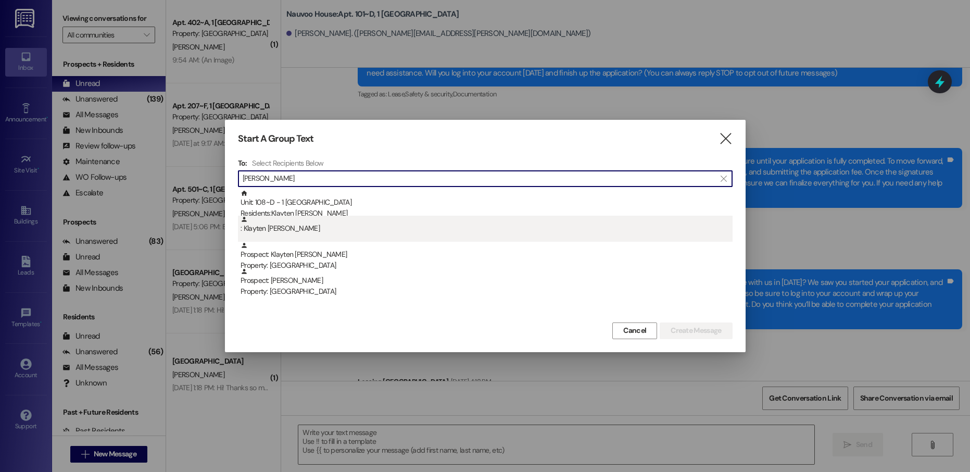
type input "[PERSON_NAME]"
click at [331, 217] on div ": Klayten [PERSON_NAME]" at bounding box center [486, 225] width 492 height 18
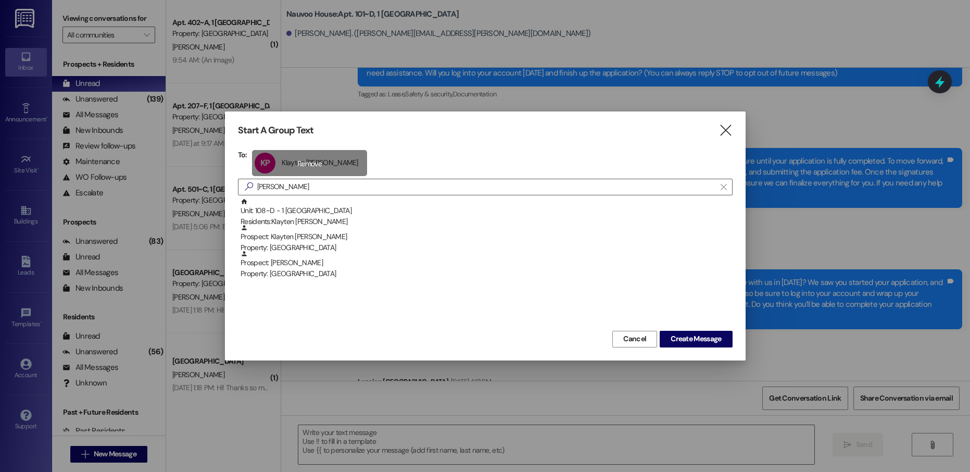
drag, startPoint x: 321, startPoint y: 179, endPoint x: 317, endPoint y: 172, distance: 7.7
click at [320, 176] on div "To: KP Klayten [PERSON_NAME] Klayten [PERSON_NAME] click to remove  [PERSON_NA…" at bounding box center [485, 239] width 495 height 178
click at [313, 167] on div "KP Klayten [PERSON_NAME] Klayten [PERSON_NAME] click to remove" at bounding box center [309, 163] width 115 height 26
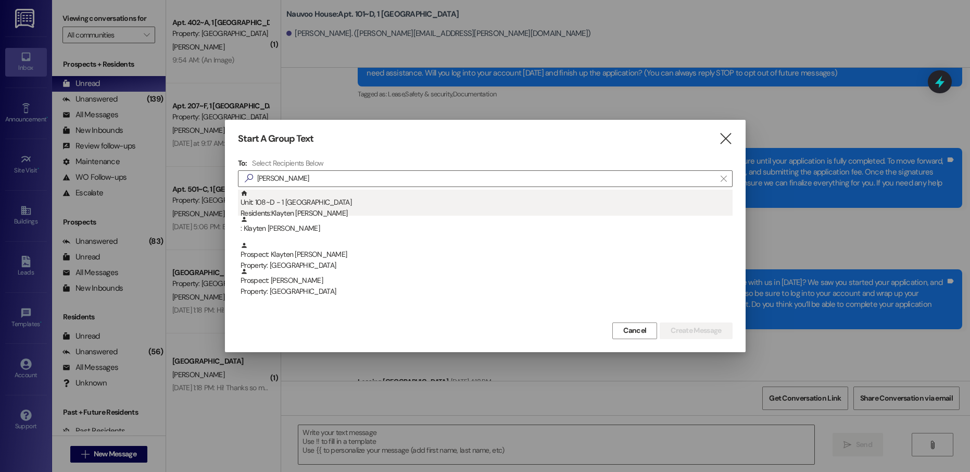
click at [295, 209] on div "Residents: Klayten [PERSON_NAME]" at bounding box center [486, 213] width 492 height 11
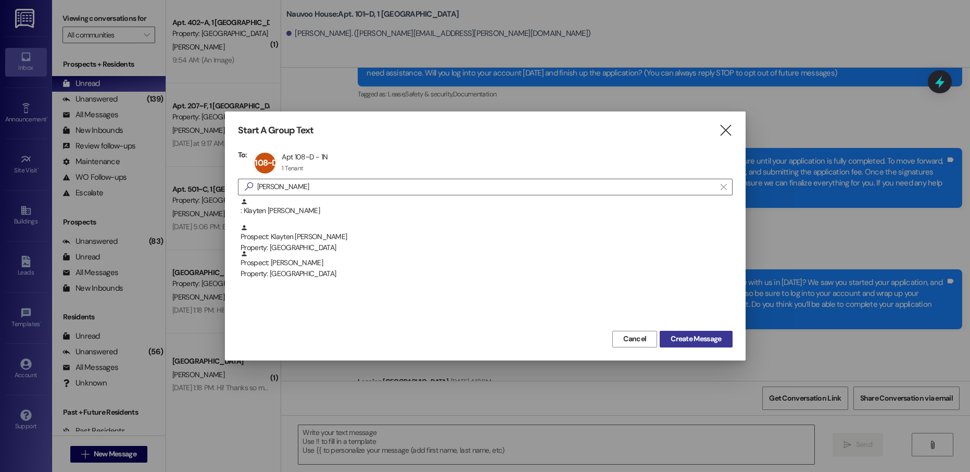
click at [708, 338] on span "Create Message" at bounding box center [695, 338] width 50 height 11
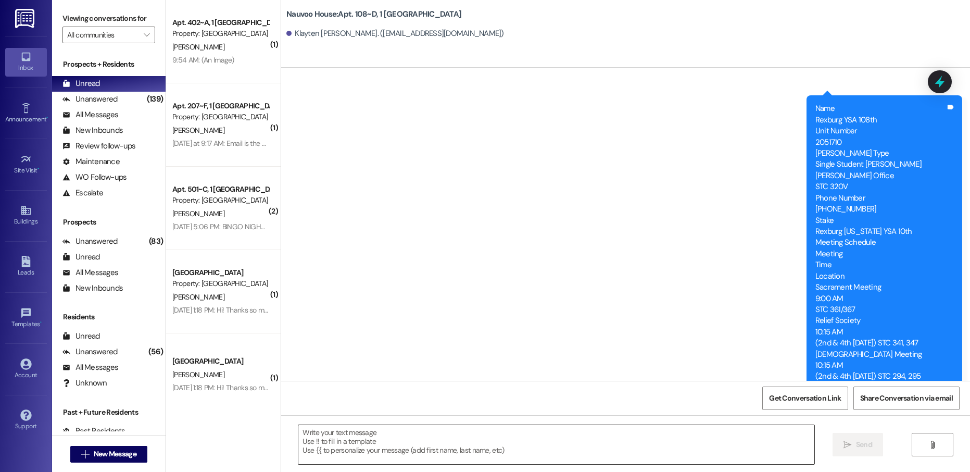
click at [429, 444] on textarea at bounding box center [555, 444] width 515 height 39
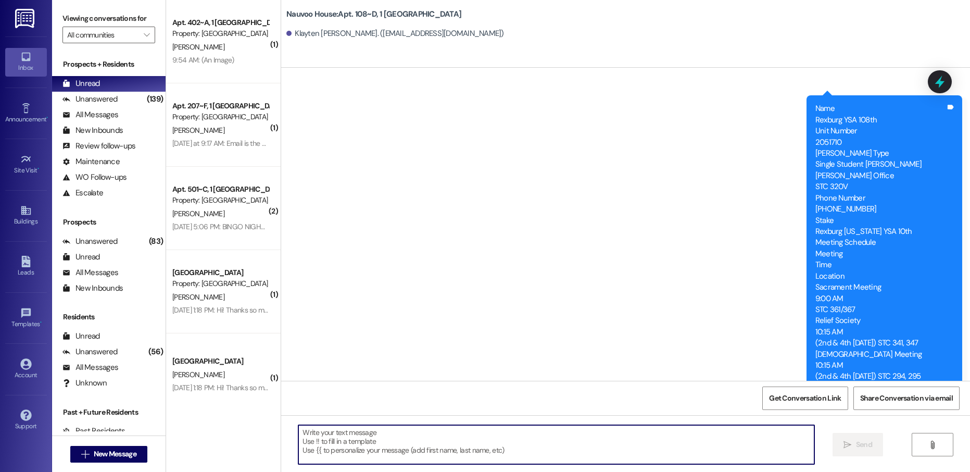
paste textarea "[PERSON_NAME], this is [PERSON_NAME] with Nauvoo House! We just generated your …"
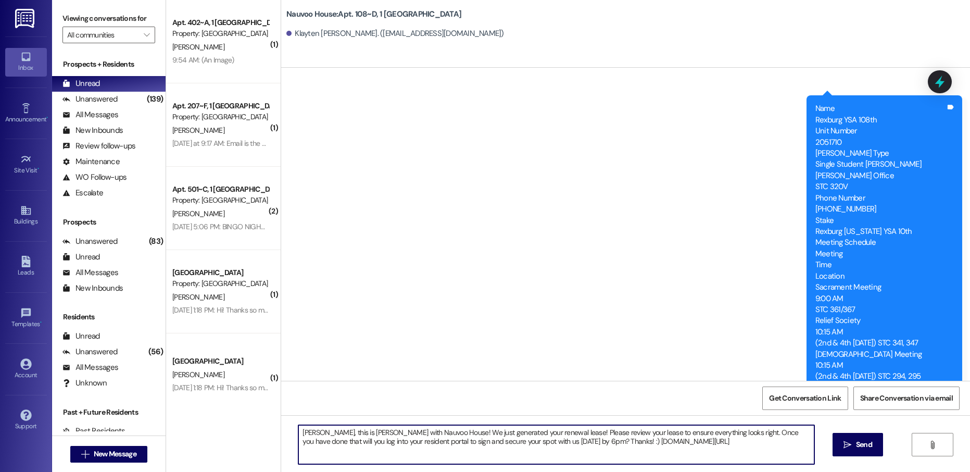
click at [303, 429] on textarea "[PERSON_NAME], this is [PERSON_NAME] with Nauvoo House! We just generated your …" at bounding box center [555, 444] width 515 height 39
click at [303, 428] on textarea "[PERSON_NAME], this is [PERSON_NAME] with Nauvoo House! We just generated your …" at bounding box center [555, 444] width 515 height 39
type textarea "Klayten, this is [PERSON_NAME] with Nauvoo House! We just generated your renewa…"
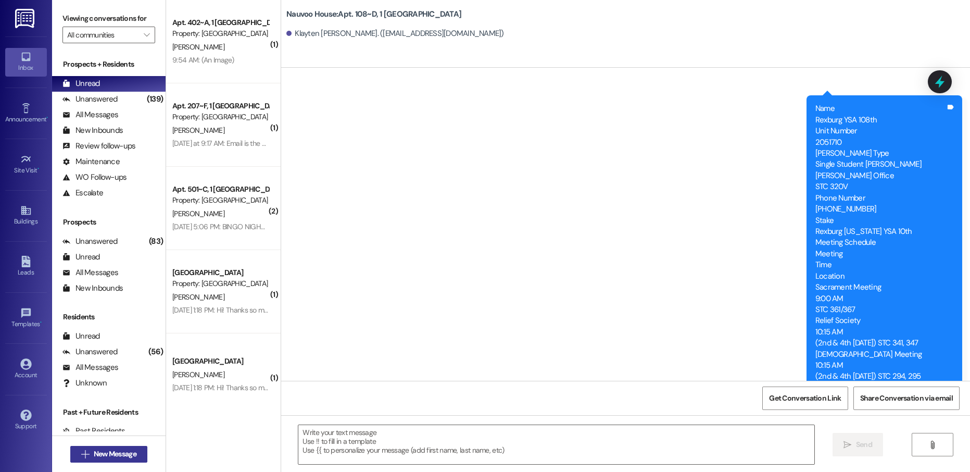
click at [99, 456] on span "New Message" at bounding box center [115, 453] width 43 height 11
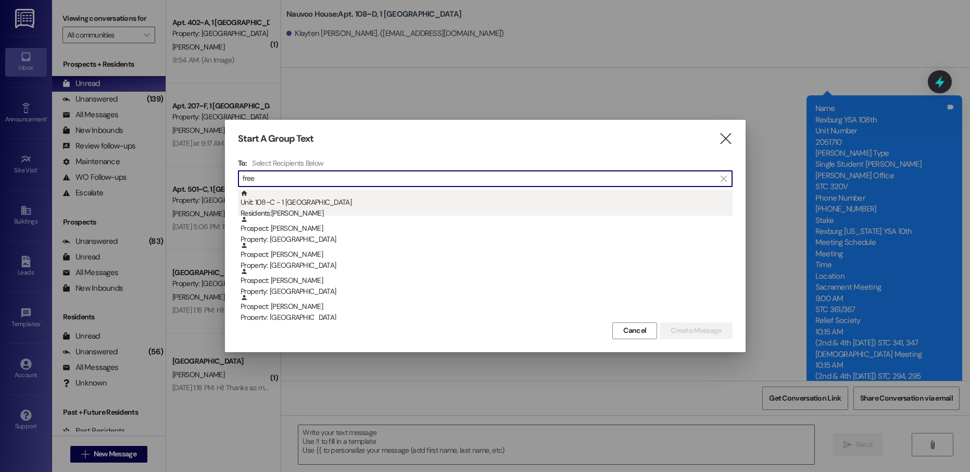
type input "free"
click at [297, 199] on div "Unit: 108~C - 1 Nauvoo House Residents: [PERSON_NAME]" at bounding box center [486, 204] width 492 height 30
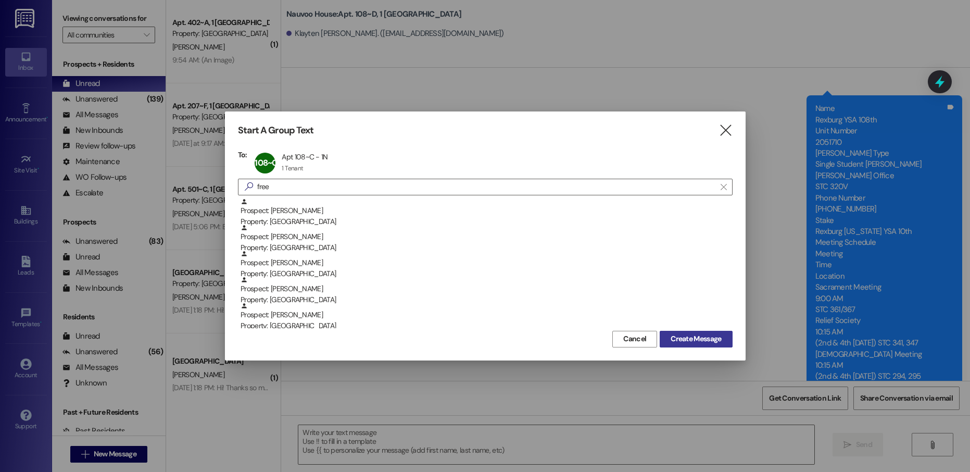
click at [683, 337] on span "Create Message" at bounding box center [695, 338] width 50 height 11
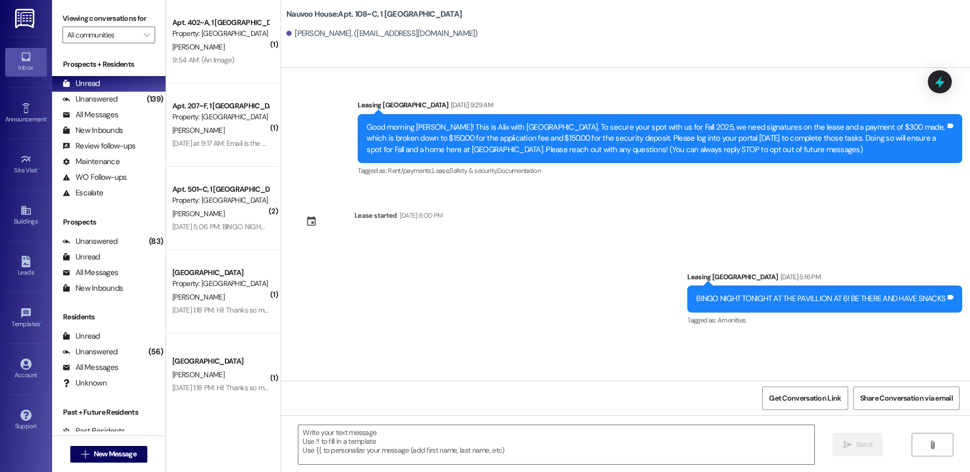
scroll to position [0, 0]
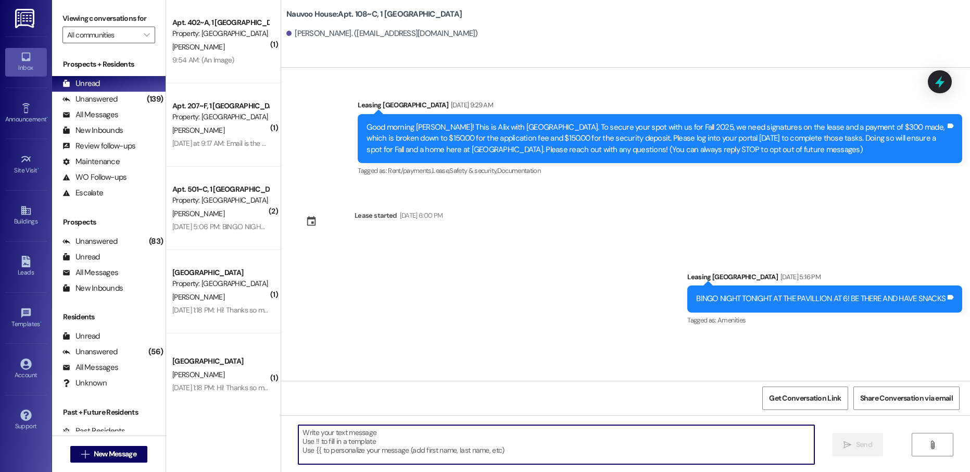
click at [345, 435] on textarea at bounding box center [555, 444] width 515 height 39
paste textarea "Klayten, this is [PERSON_NAME] with Nauvoo House! We just generated your renewa…"
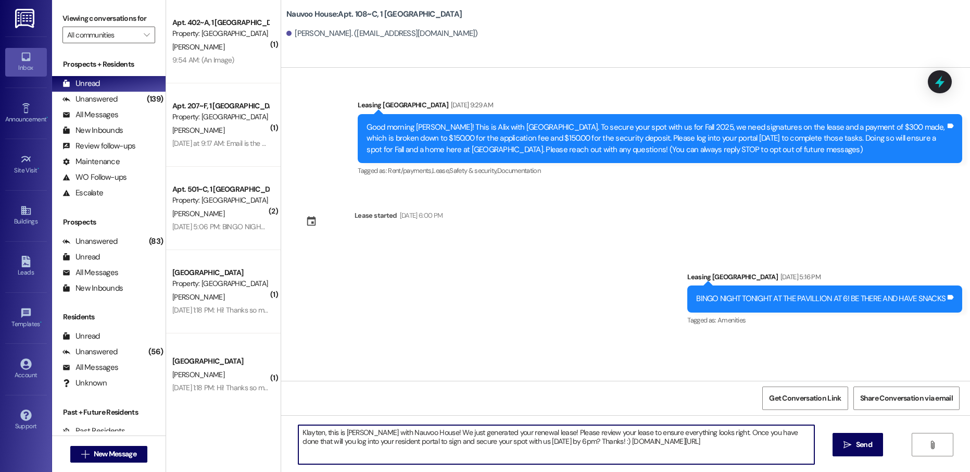
click at [309, 433] on textarea "Klayten, this is [PERSON_NAME] with Nauvoo House! We just generated your renewa…" at bounding box center [555, 444] width 515 height 39
type textarea "[PERSON_NAME], this is [PERSON_NAME] with Nauvoo House! We just generated your …"
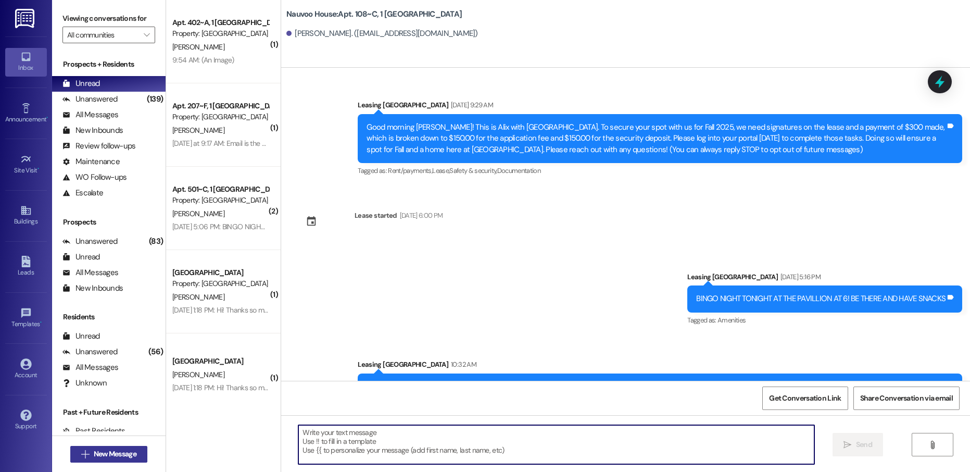
click at [105, 449] on span "New Message" at bounding box center [115, 453] width 43 height 11
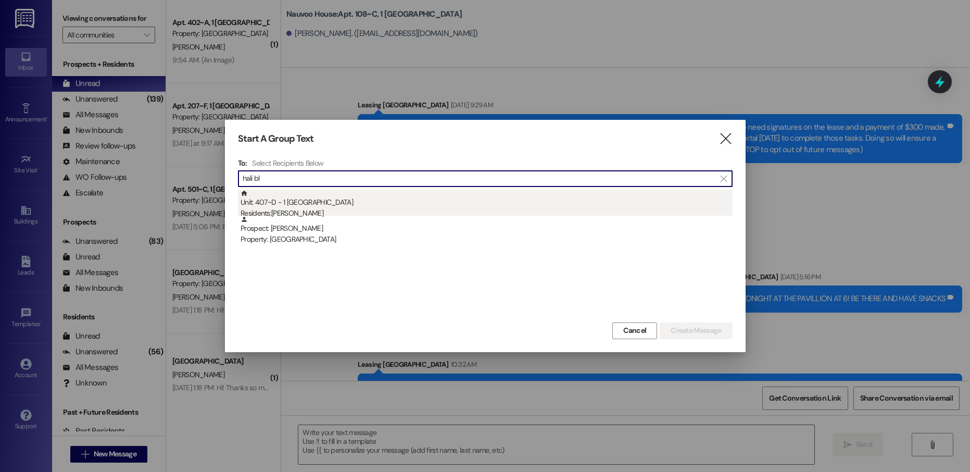
type input "hali bl"
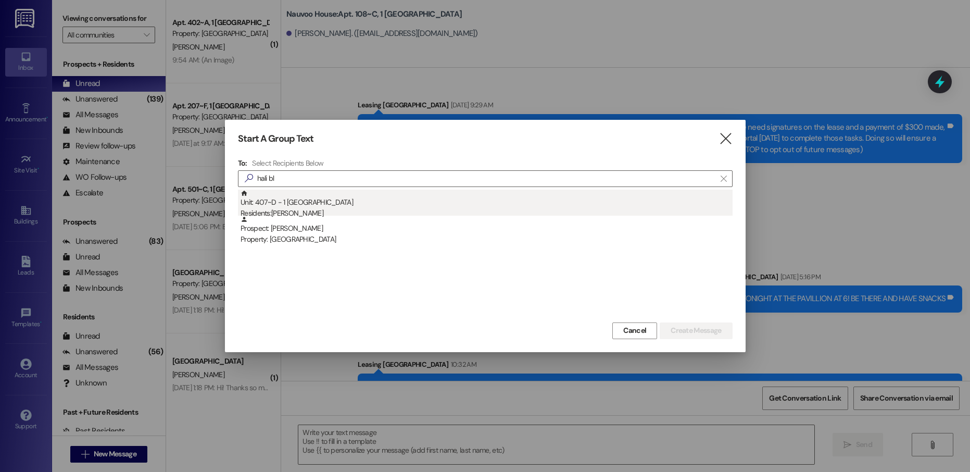
click at [373, 198] on div "Unit: 407~D - 1 Nauvoo House Residents: [PERSON_NAME]" at bounding box center [486, 204] width 492 height 30
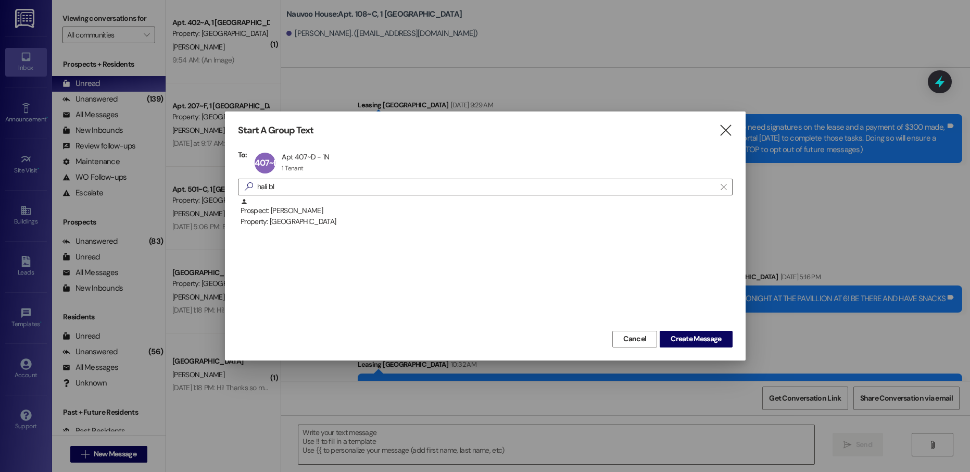
click at [716, 348] on div "Start A Group Text  To: 407~D Apt 407~D - 1N Apt 407~D - 1N 1 Tenant 1 Tenant …" at bounding box center [485, 235] width 521 height 248
click at [714, 343] on span "Create Message" at bounding box center [695, 338] width 50 height 11
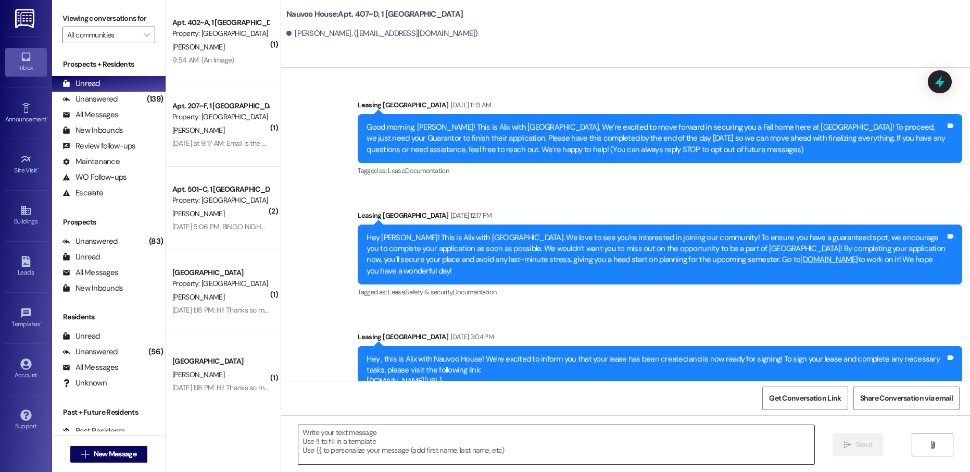
click at [353, 450] on textarea at bounding box center [555, 444] width 515 height 39
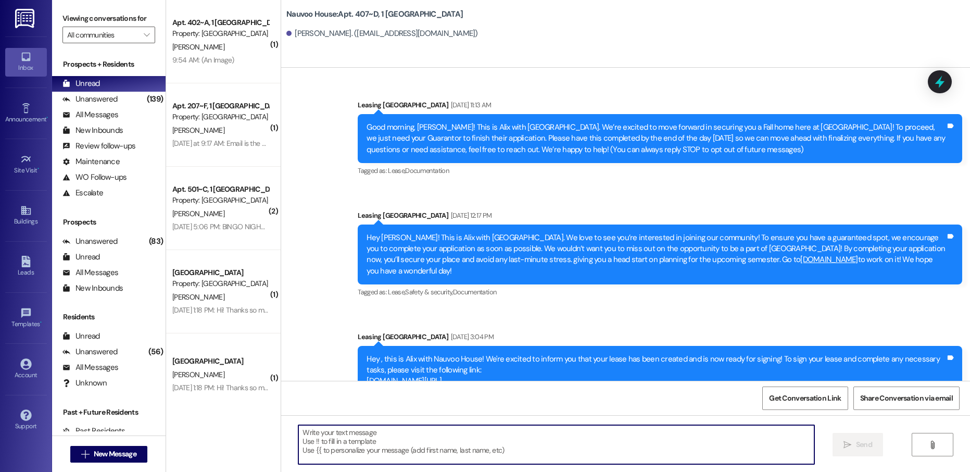
paste textarea "[PERSON_NAME], this is [PERSON_NAME] with Nauvoo House! We just generated your …"
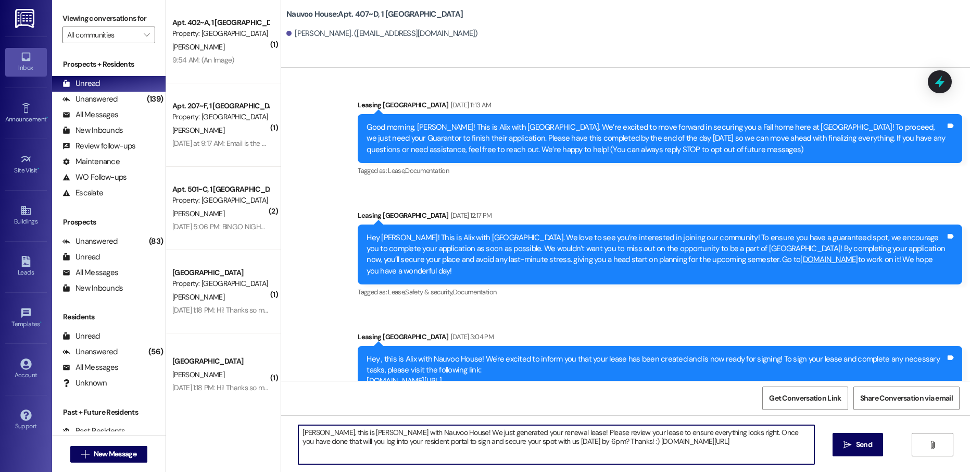
click at [298, 432] on textarea "[PERSON_NAME], this is [PERSON_NAME] with Nauvoo House! We just generated your …" at bounding box center [555, 444] width 515 height 39
type textarea "[PERSON_NAME], this is [PERSON_NAME] with Nauvoo House! We just generated your …"
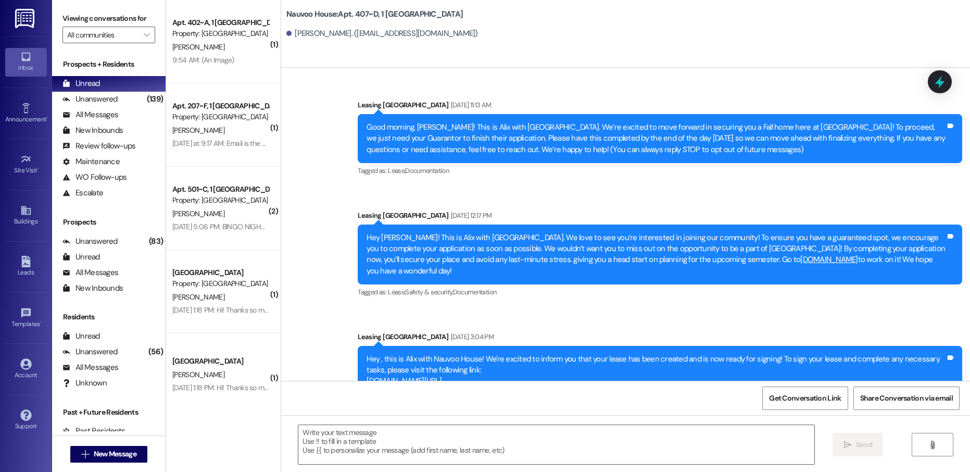
click at [97, 465] on div " New Message" at bounding box center [108, 454] width 77 height 26
click at [98, 460] on button " New Message" at bounding box center [108, 454] width 77 height 17
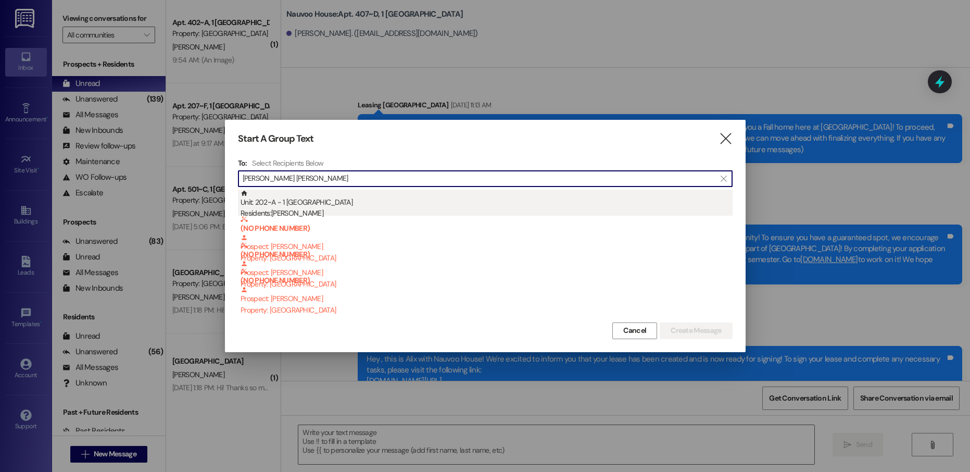
type input "[PERSON_NAME] [PERSON_NAME]"
click at [298, 208] on div "Residents: [PERSON_NAME]" at bounding box center [486, 213] width 492 height 11
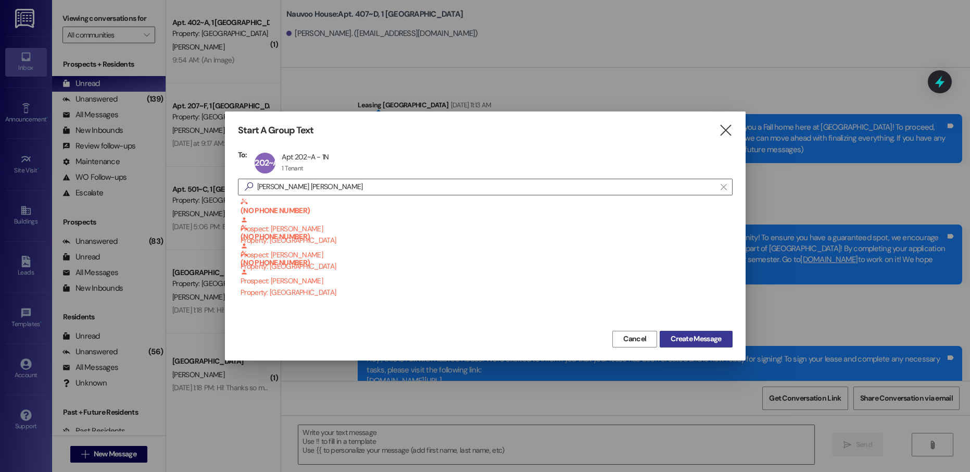
click at [700, 338] on span "Create Message" at bounding box center [695, 338] width 50 height 11
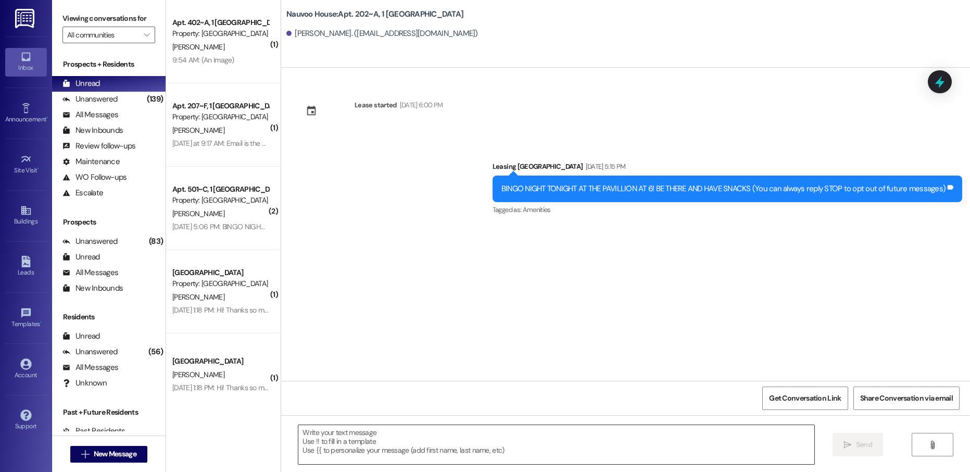
click at [364, 442] on textarea at bounding box center [555, 444] width 515 height 39
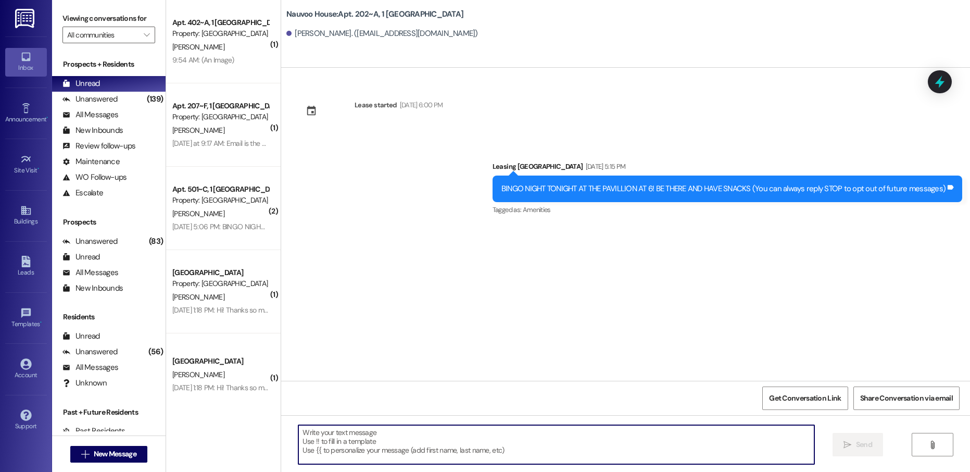
paste textarea "[PERSON_NAME], this is [PERSON_NAME] with Nauvoo House! We just generated your …"
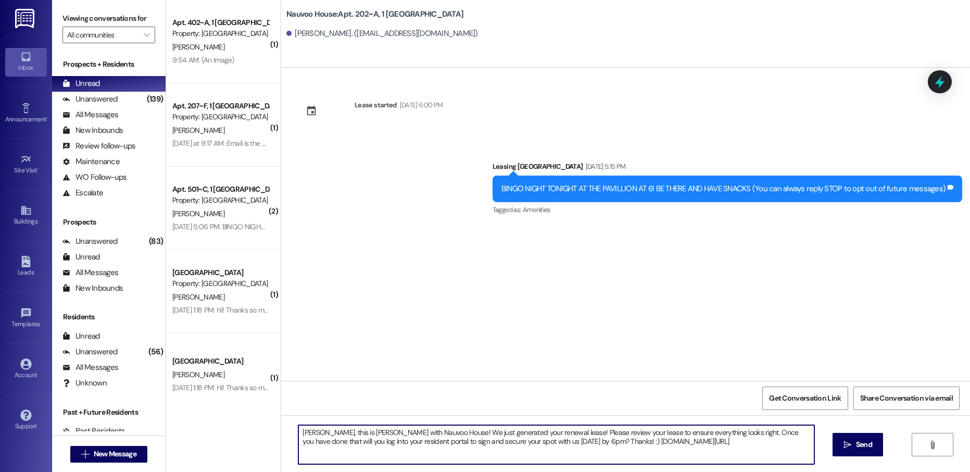
click at [301, 432] on textarea "[PERSON_NAME], this is [PERSON_NAME] with Nauvoo House! We just generated your …" at bounding box center [555, 444] width 515 height 39
type textarea "[PERSON_NAME], this is [PERSON_NAME] with Nauvoo House! We just generated your …"
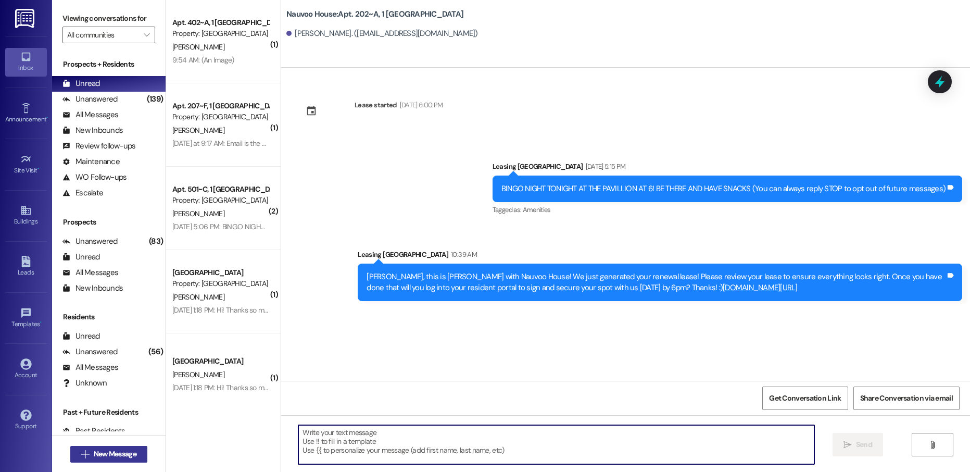
click at [125, 452] on span "New Message" at bounding box center [115, 453] width 43 height 11
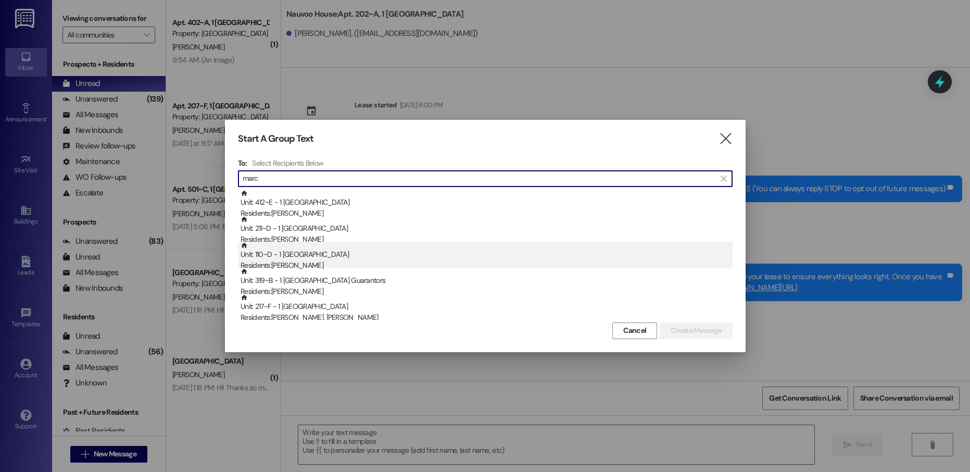
type input "marc"
click at [367, 252] on div "Unit: 110~D - 1 Nauvoo House Residents: [PERSON_NAME][DEMOGRAPHIC_DATA]" at bounding box center [486, 257] width 492 height 30
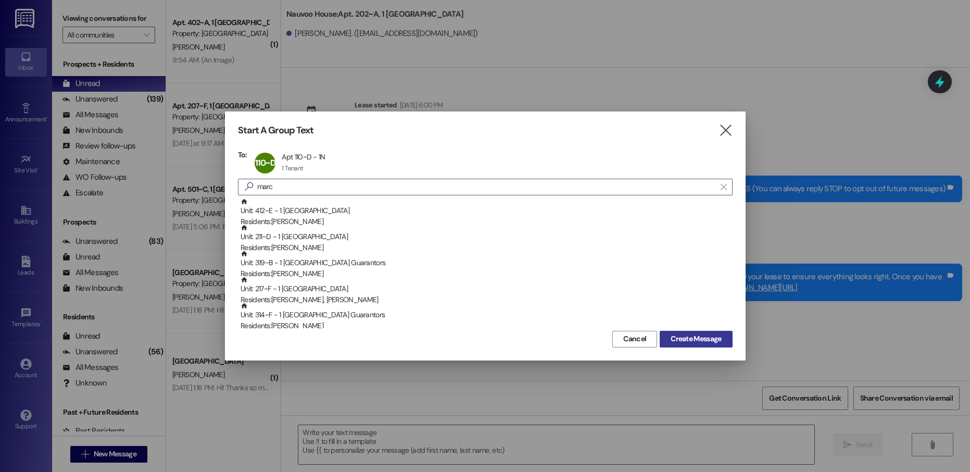
click at [690, 339] on span "Create Message" at bounding box center [695, 338] width 50 height 11
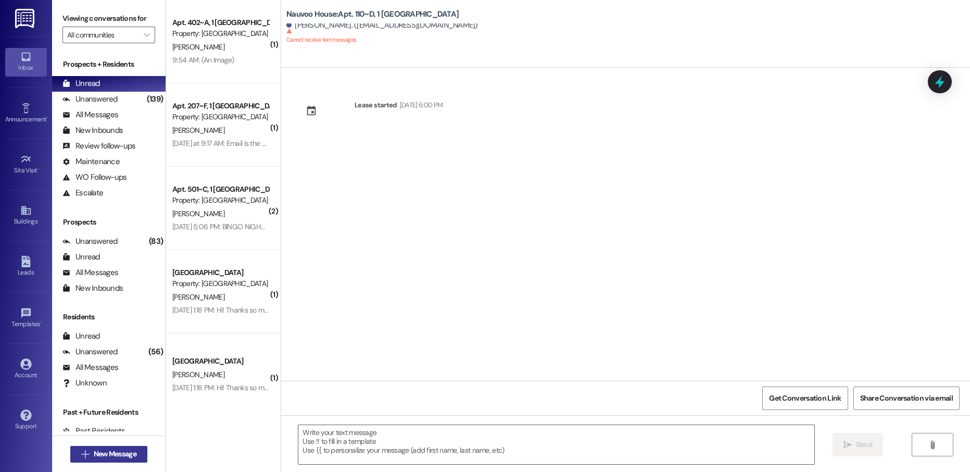
click at [118, 452] on span "New Message" at bounding box center [115, 453] width 43 height 11
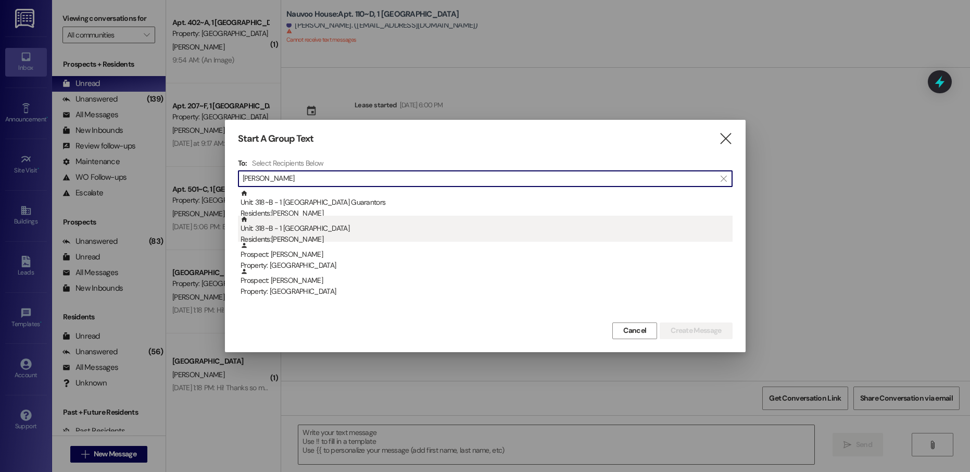
type input "[PERSON_NAME]"
click at [323, 233] on div "Unit: 318~B - 1 [GEOGRAPHIC_DATA] Residents: [PERSON_NAME]" at bounding box center [486, 231] width 492 height 30
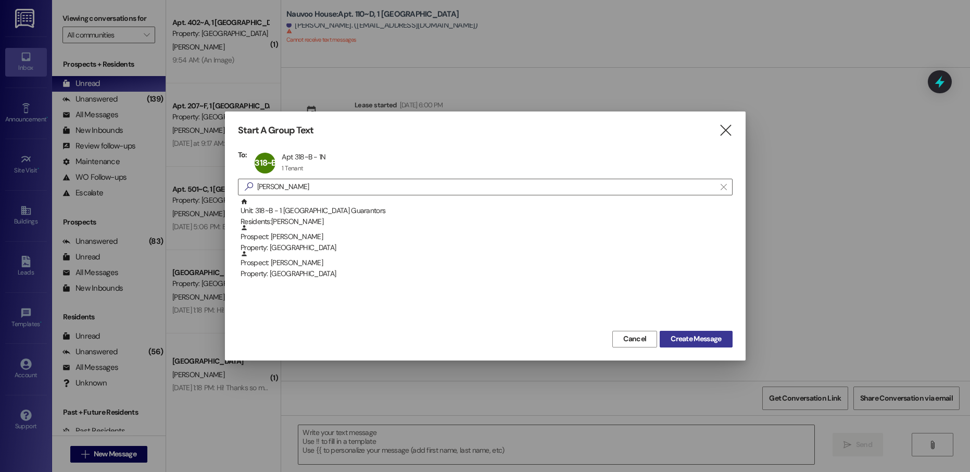
click at [692, 336] on span "Create Message" at bounding box center [695, 338] width 50 height 11
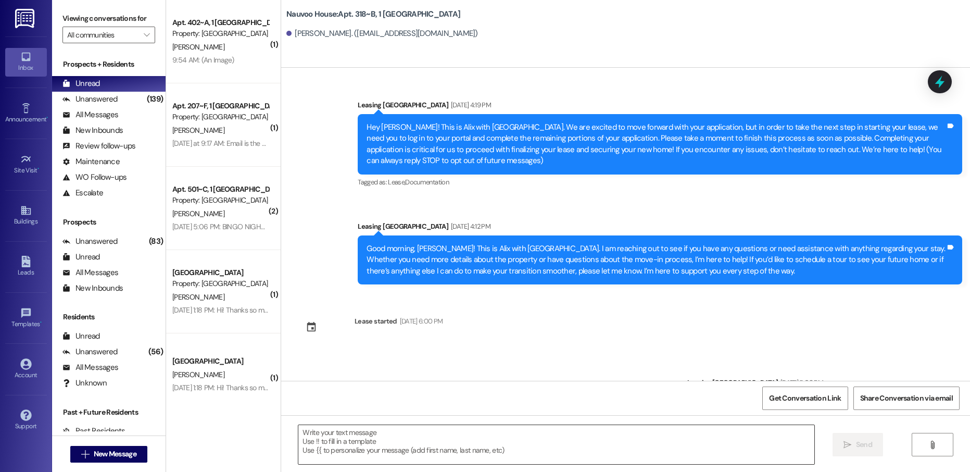
click at [379, 439] on textarea at bounding box center [555, 444] width 515 height 39
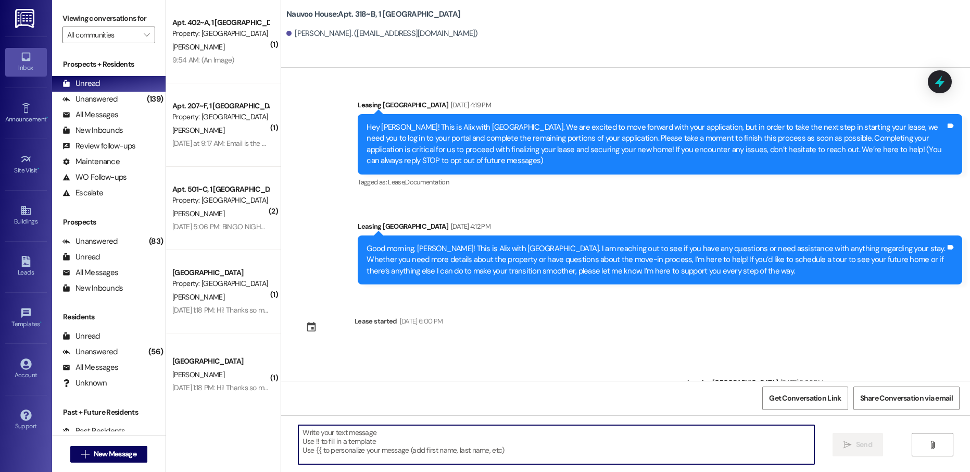
paste textarea "[PERSON_NAME], this is [PERSON_NAME] with Nauvoo House! We just generated your …"
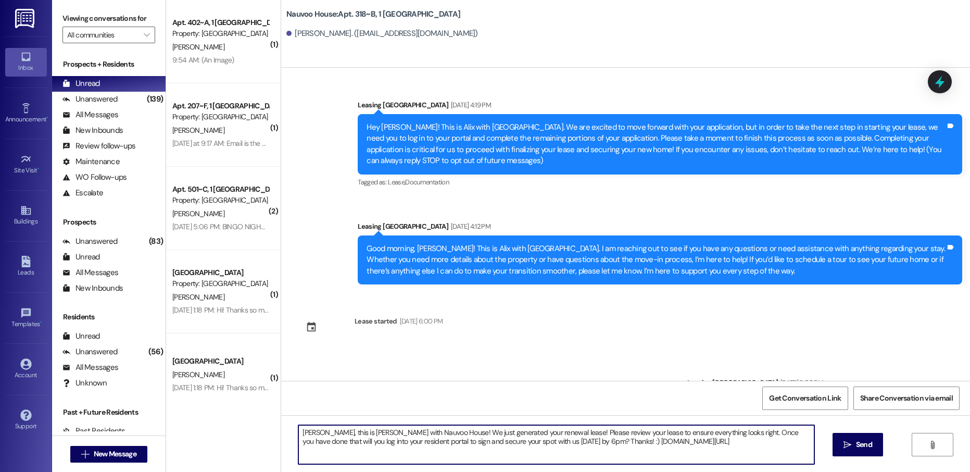
click at [305, 434] on textarea "[PERSON_NAME], this is [PERSON_NAME] with Nauvoo House! We just generated your …" at bounding box center [555, 444] width 515 height 39
drag, startPoint x: 305, startPoint y: 434, endPoint x: 325, endPoint y: 433, distance: 20.8
click at [325, 433] on textarea "[PERSON_NAME], this is [PERSON_NAME] with Nauvoo House! We just generated your …" at bounding box center [555, 444] width 515 height 39
type textarea "[PERSON_NAME], this is [PERSON_NAME] with Nauvoo House! We just generated your …"
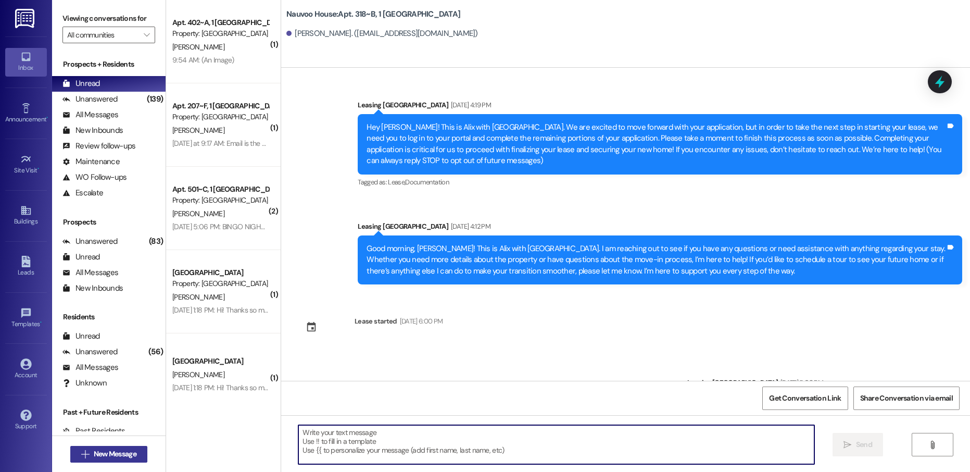
click at [123, 454] on span "New Message" at bounding box center [115, 453] width 43 height 11
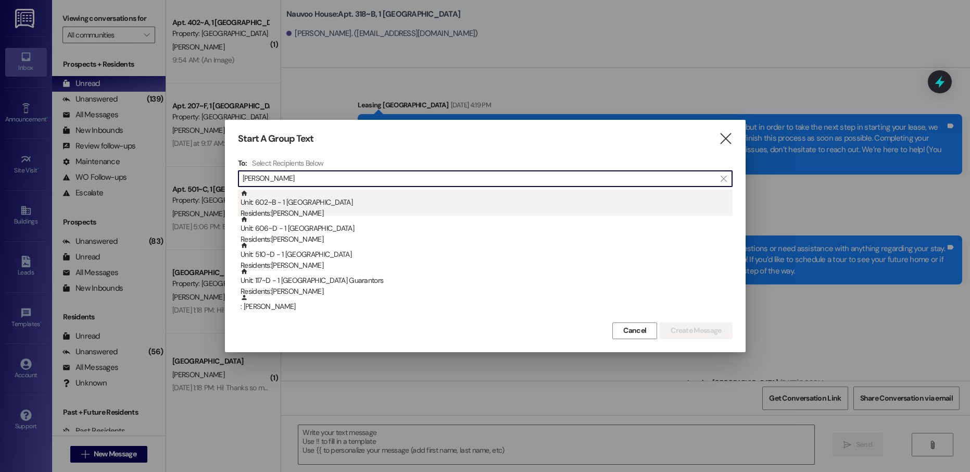
type input "[PERSON_NAME]"
click at [333, 208] on div "Residents: [PERSON_NAME]" at bounding box center [486, 213] width 492 height 11
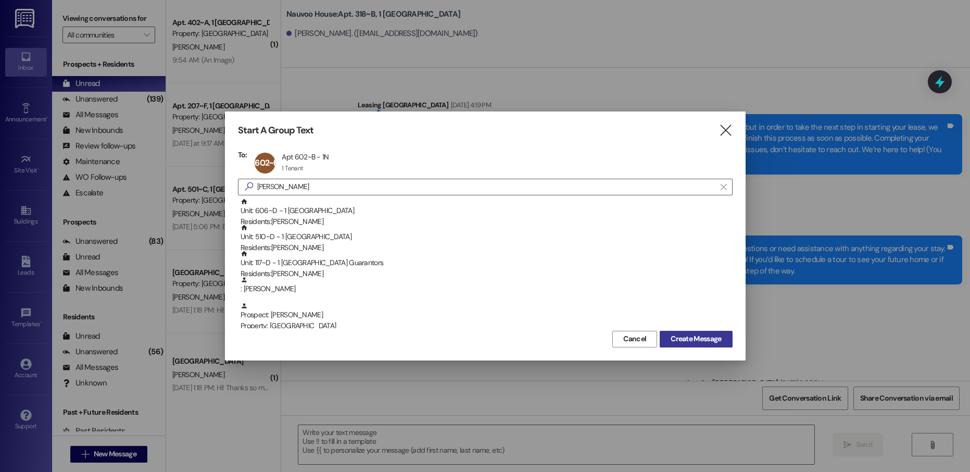
click at [696, 337] on span "Create Message" at bounding box center [695, 338] width 50 height 11
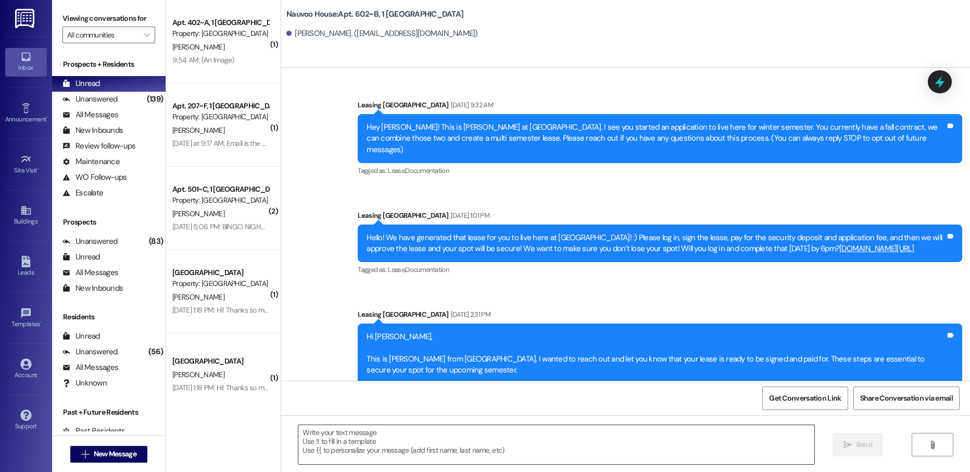
click at [347, 455] on textarea at bounding box center [555, 444] width 515 height 39
paste textarea "[PERSON_NAME], this is [PERSON_NAME] with Nauvoo House! We just generated your …"
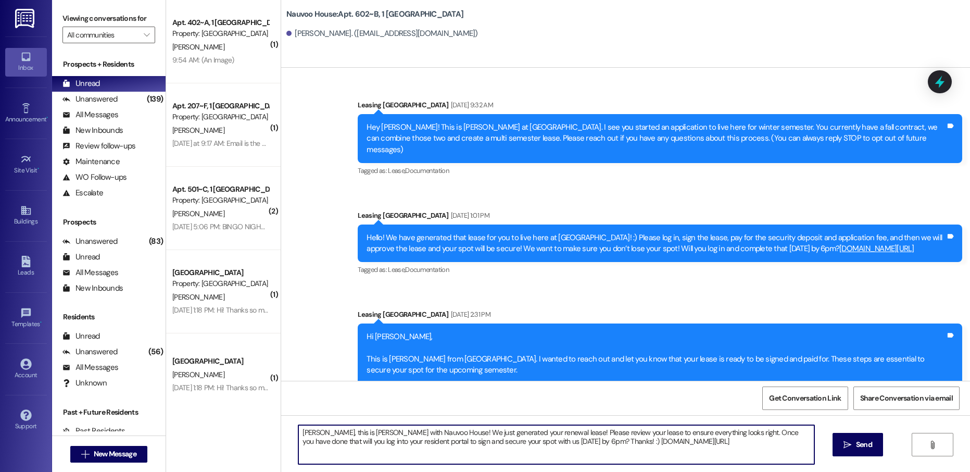
click at [307, 432] on textarea "[PERSON_NAME], this is [PERSON_NAME] with Nauvoo House! We just generated your …" at bounding box center [555, 444] width 515 height 39
type textarea "[PERSON_NAME], this is [PERSON_NAME] with Nauvoo House! We just generated your …"
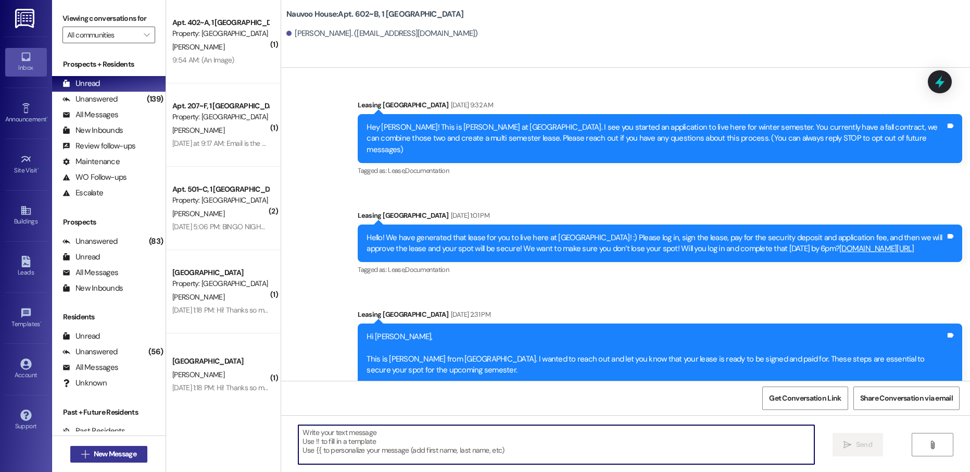
click at [127, 449] on span "New Message" at bounding box center [115, 453] width 43 height 11
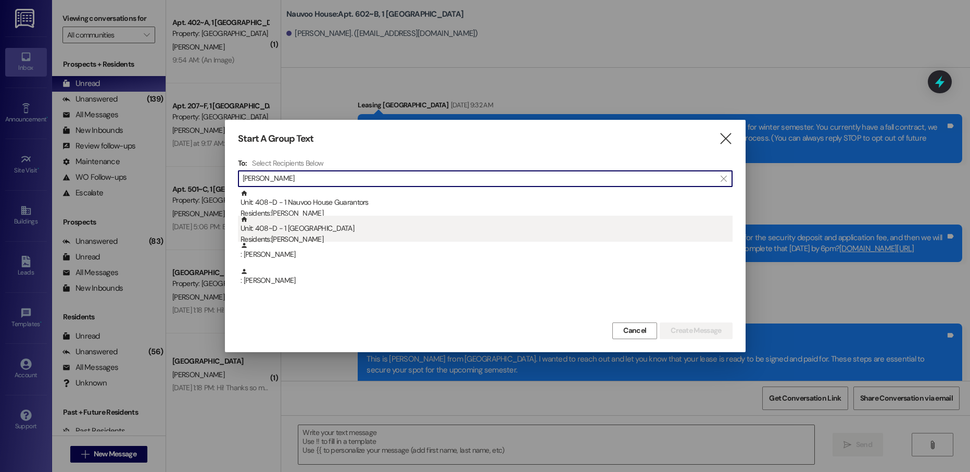
type input "[PERSON_NAME]"
click at [358, 233] on div "Unit: 408~D - 1 Nauvoo House Residents: [PERSON_NAME]" at bounding box center [486, 231] width 492 height 30
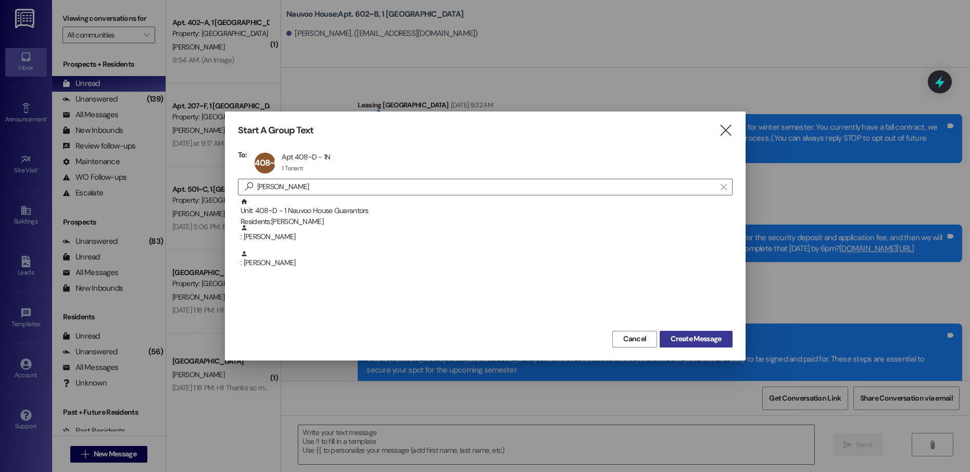
click at [689, 344] on span "Create Message" at bounding box center [695, 338] width 50 height 11
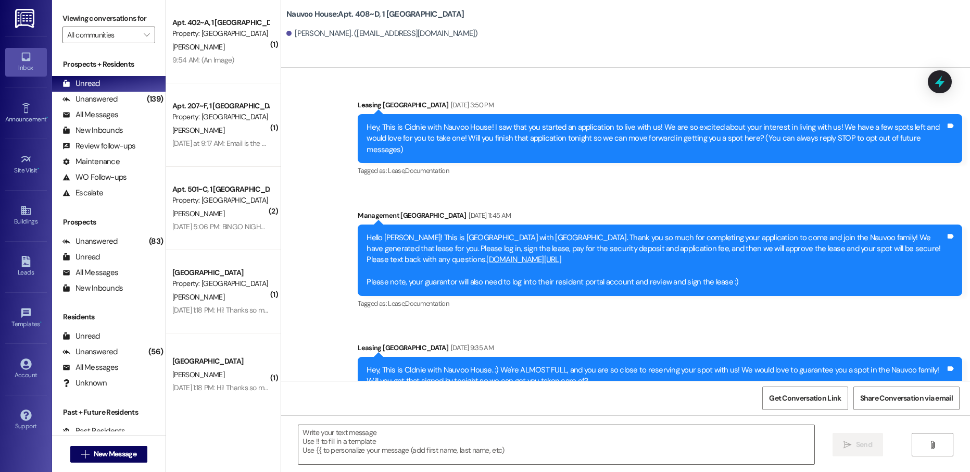
click at [333, 446] on textarea at bounding box center [555, 444] width 515 height 39
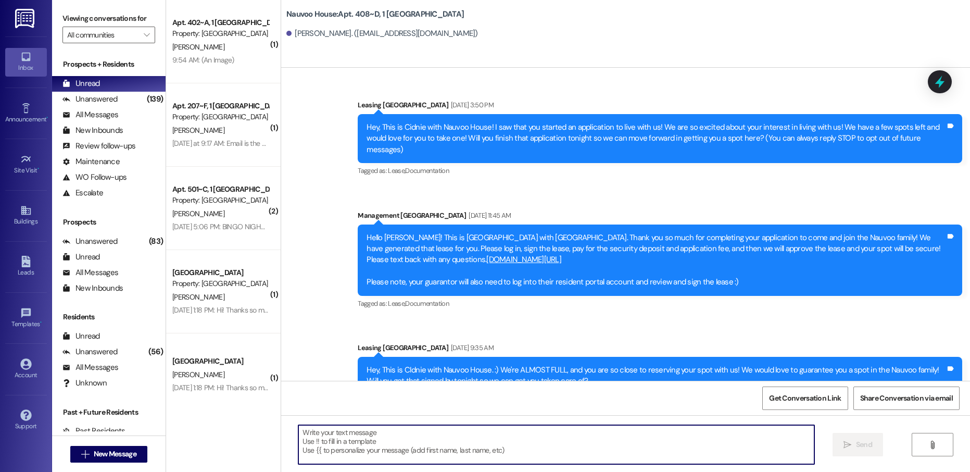
scroll to position [14578, 0]
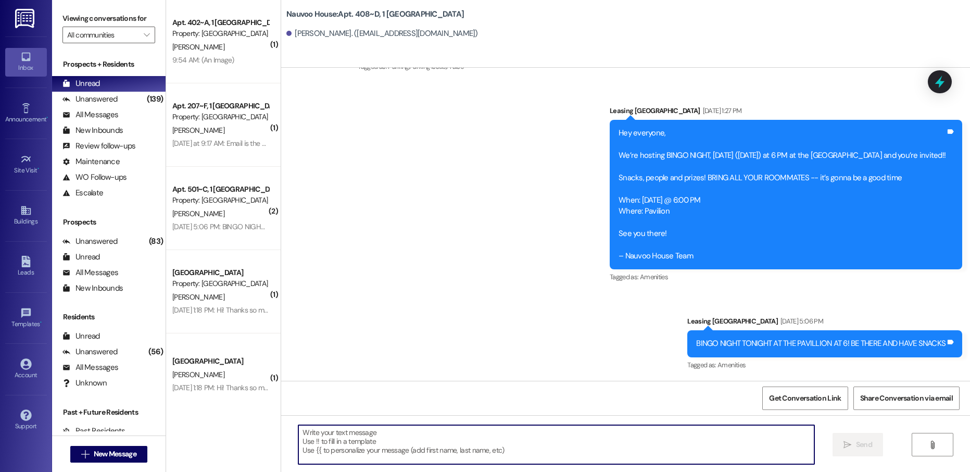
paste textarea "[PERSON_NAME], this is [PERSON_NAME] with Nauvoo House! We just generated your …"
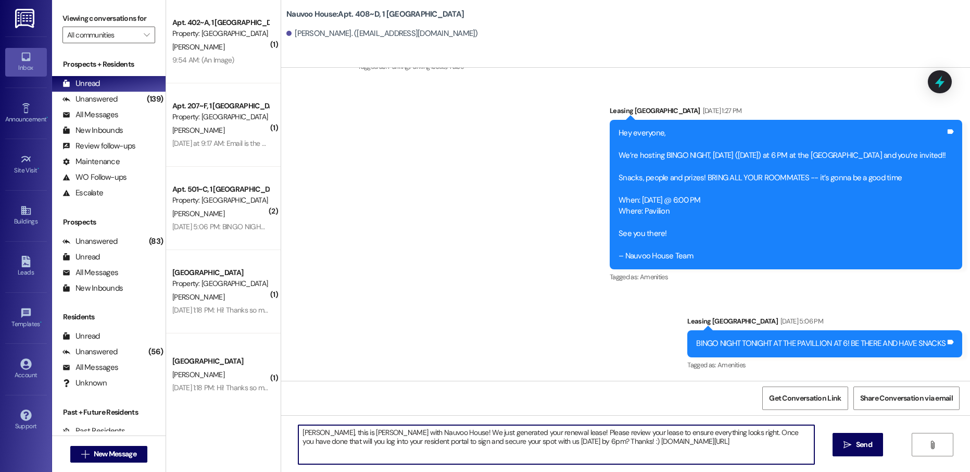
click at [304, 435] on textarea "[PERSON_NAME], this is [PERSON_NAME] with Nauvoo House! We just generated your …" at bounding box center [555, 444] width 515 height 39
type textarea "[PERSON_NAME], this is [PERSON_NAME] with Nauvoo House! We just generated your …"
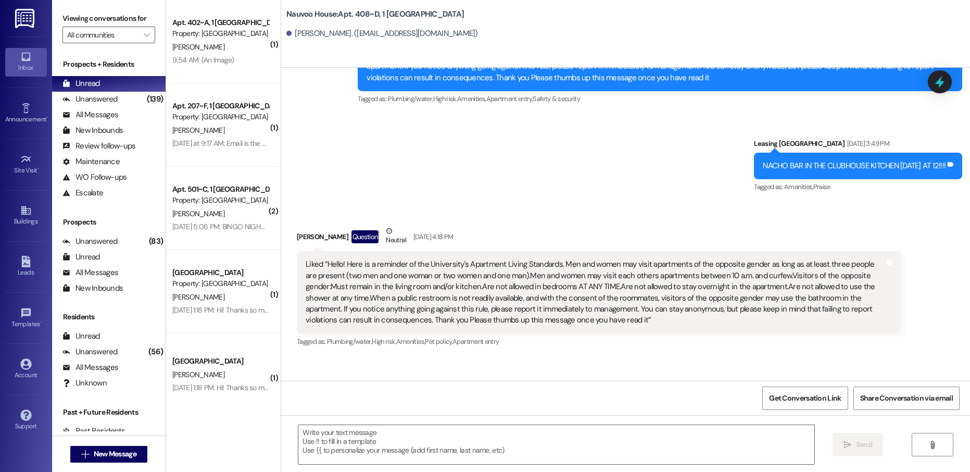
scroll to position [10010, 0]
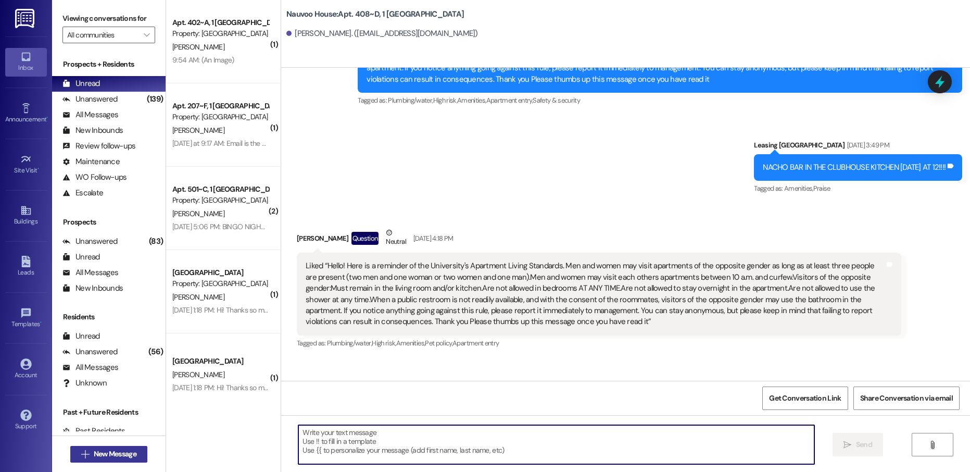
click at [125, 447] on button " New Message" at bounding box center [108, 454] width 77 height 17
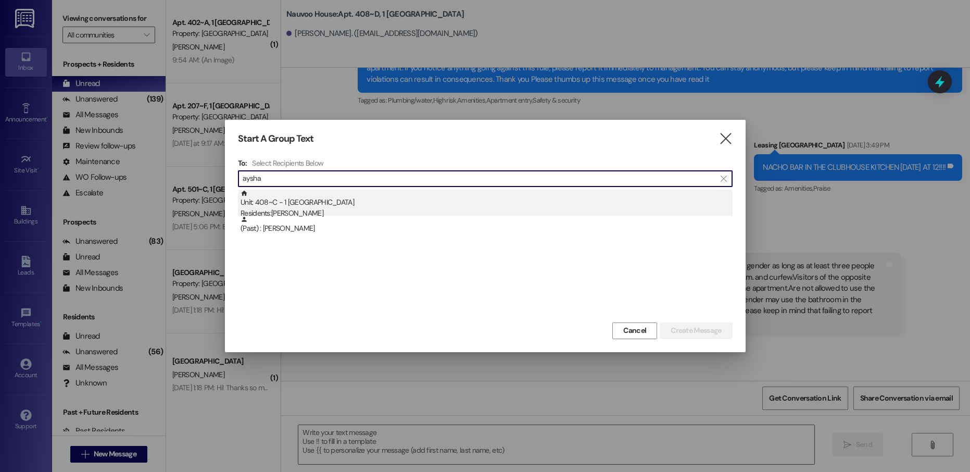
type input "aysha"
click at [343, 207] on div "Unit: 408~C - 1 [GEOGRAPHIC_DATA] Residents: [PERSON_NAME]" at bounding box center [486, 204] width 492 height 30
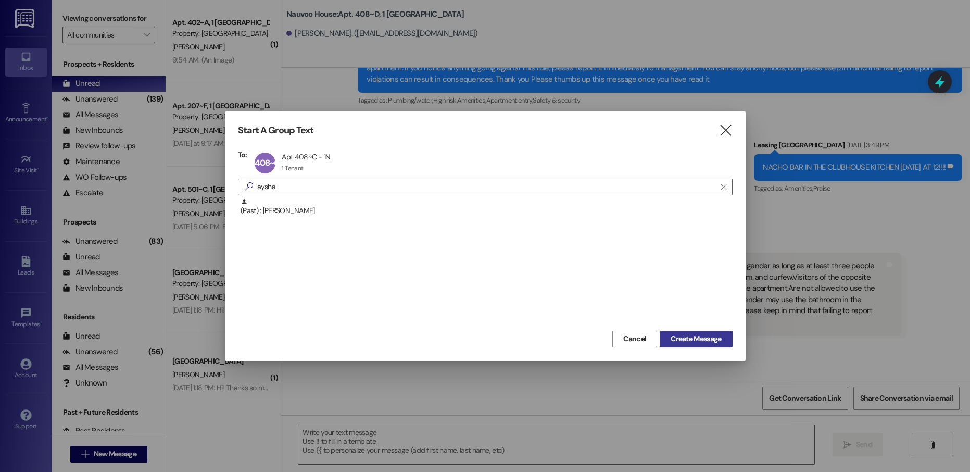
click at [686, 331] on button "Create Message" at bounding box center [696, 339] width 72 height 17
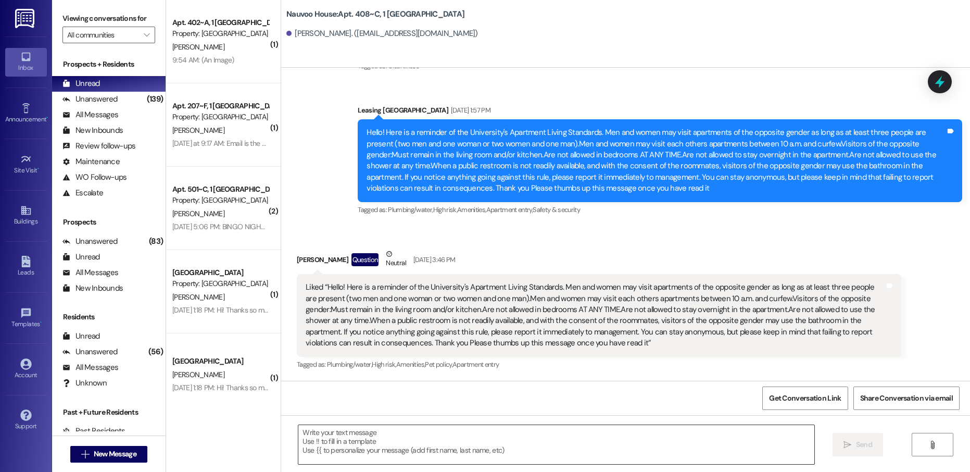
scroll to position [9124, 0]
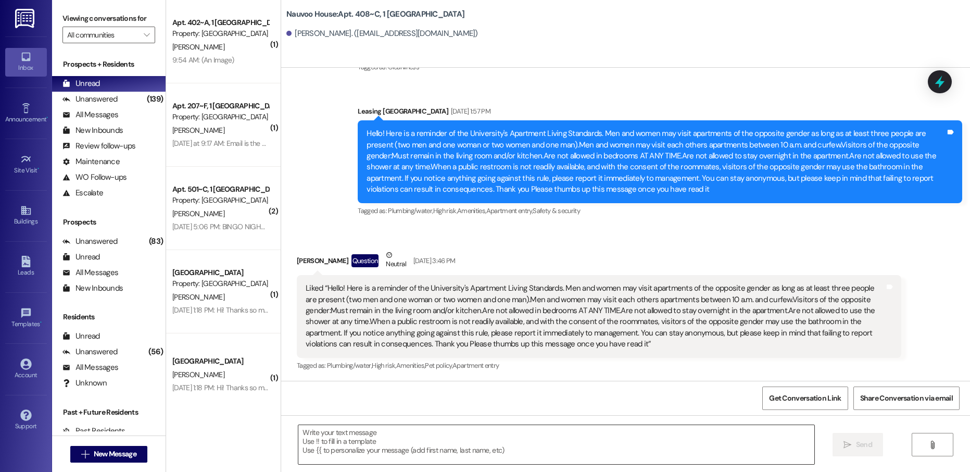
click at [335, 447] on textarea at bounding box center [555, 444] width 515 height 39
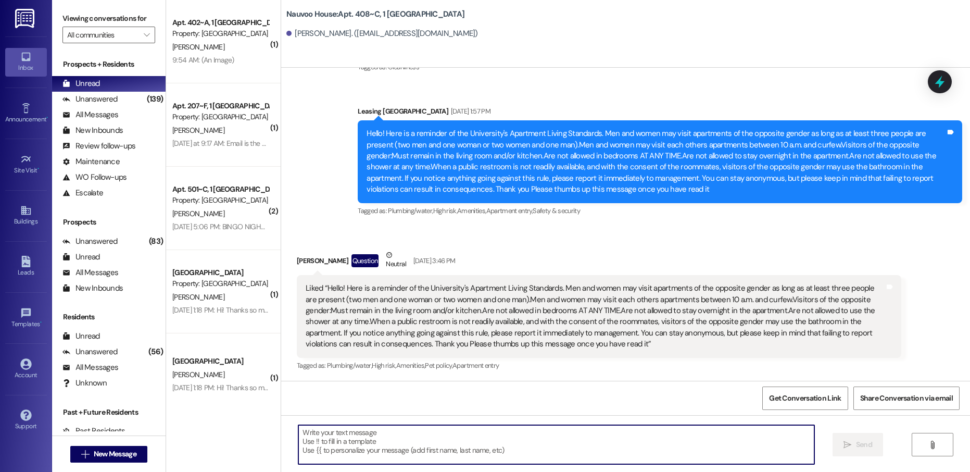
paste textarea "[PERSON_NAME], this is [PERSON_NAME] with Nauvoo House! We just generated your …"
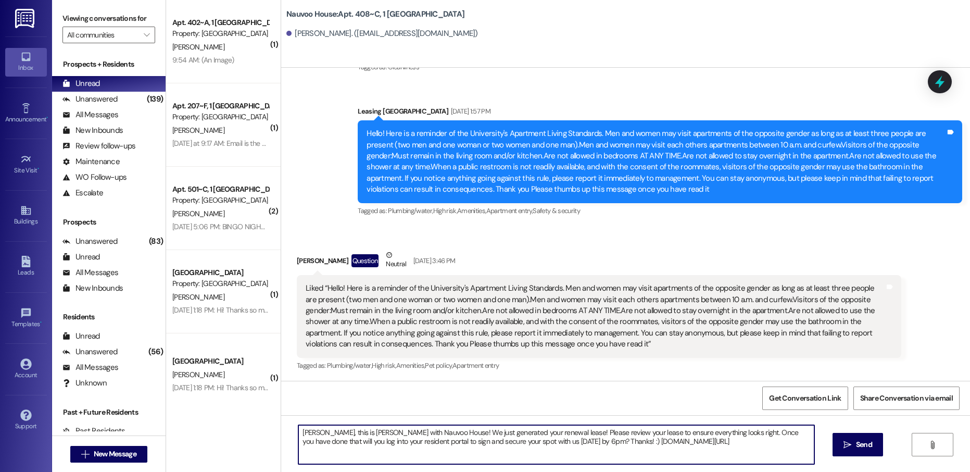
click at [300, 432] on textarea "[PERSON_NAME], this is [PERSON_NAME] with Nauvoo House! We just generated your …" at bounding box center [555, 444] width 515 height 39
type textarea "[PERSON_NAME], this is [PERSON_NAME] with Nauvoo House! We just generated your …"
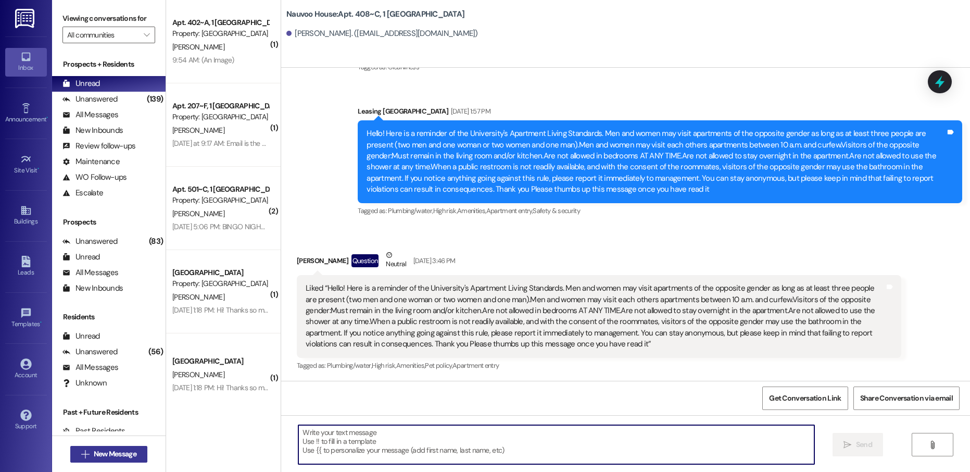
click at [109, 459] on span "New Message" at bounding box center [115, 453] width 43 height 11
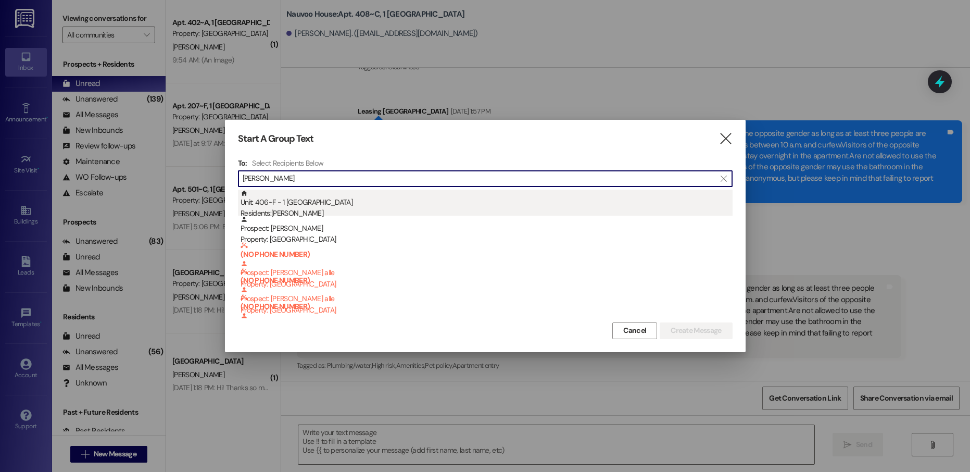
type input "[PERSON_NAME]"
click at [385, 197] on div "Unit: 406~F - 1 Nauvoo House Residents: [PERSON_NAME]" at bounding box center [486, 204] width 492 height 30
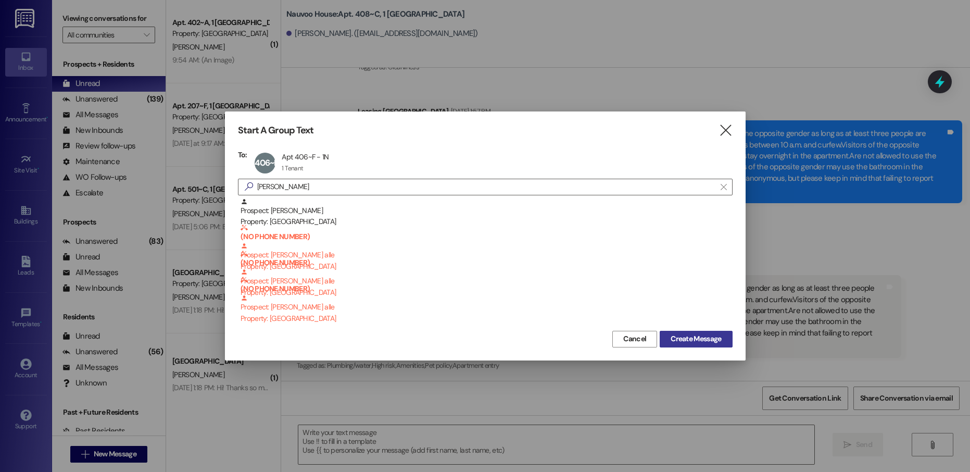
click at [711, 338] on span "Create Message" at bounding box center [695, 338] width 50 height 11
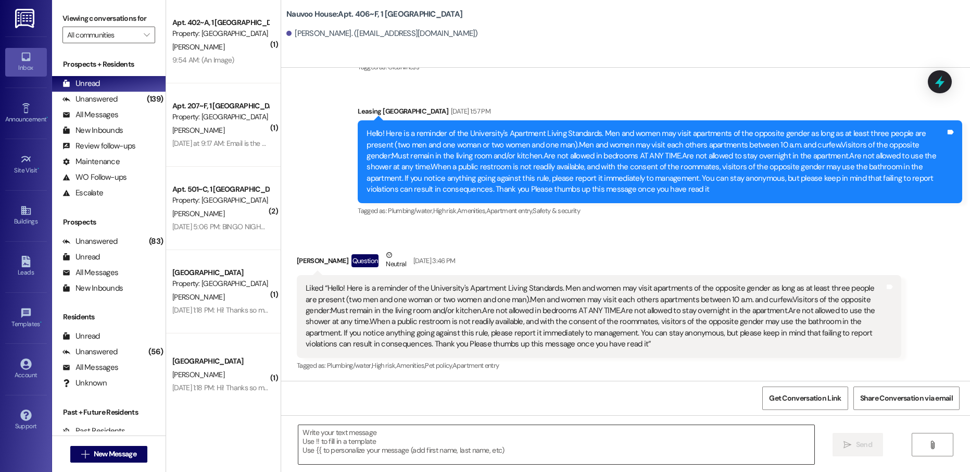
scroll to position [105, 0]
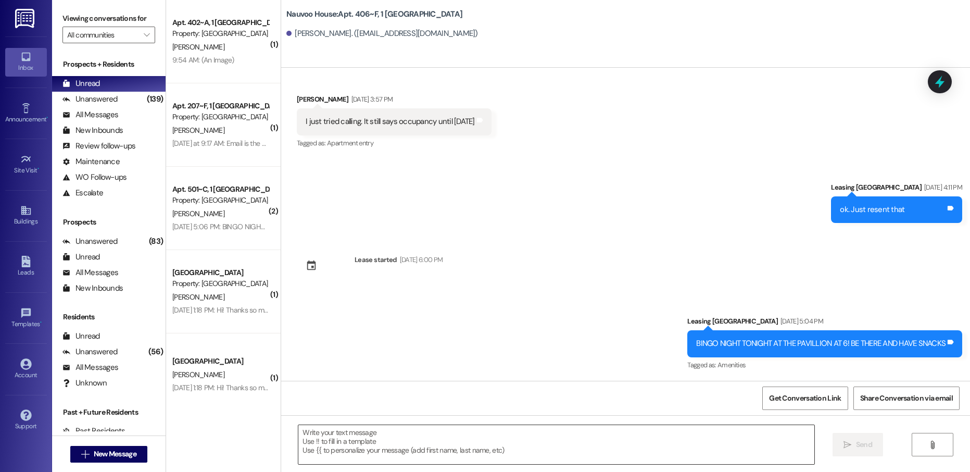
click at [372, 444] on textarea at bounding box center [555, 444] width 515 height 39
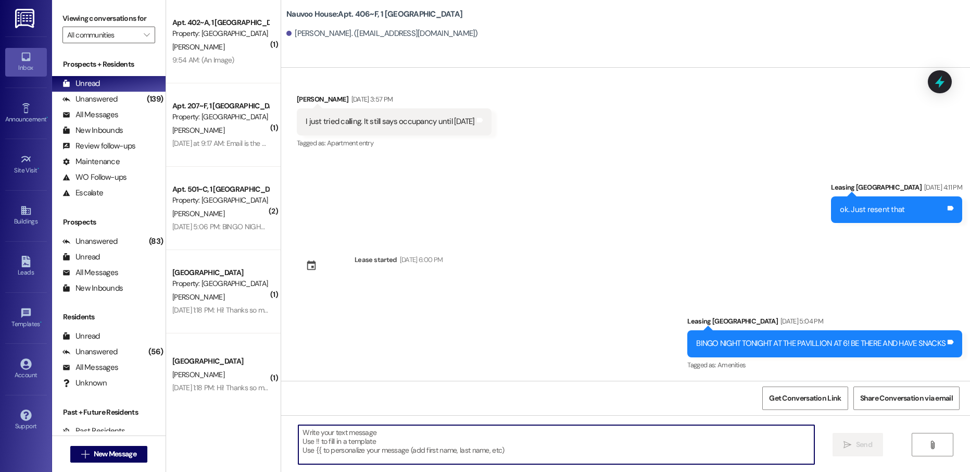
paste textarea "[PERSON_NAME], this is [PERSON_NAME] with Nauvoo House! We just generated your …"
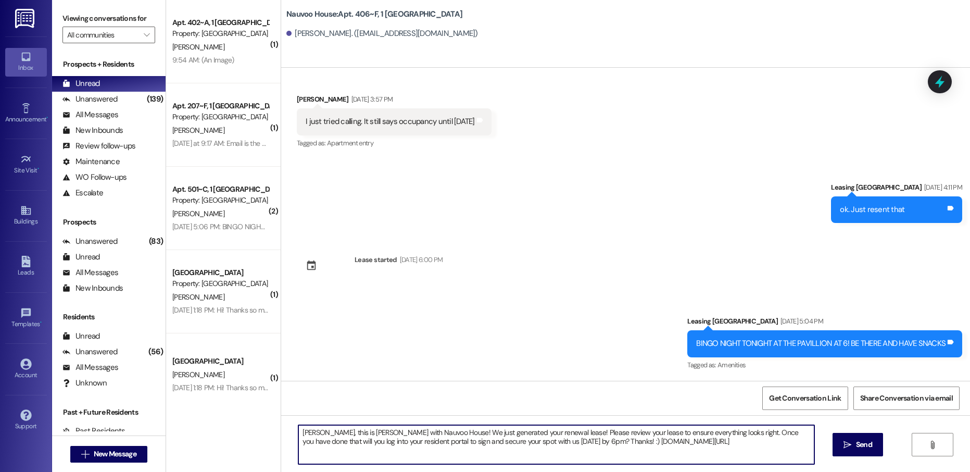
click at [304, 431] on textarea "[PERSON_NAME], this is [PERSON_NAME] with Nauvoo House! We just generated your …" at bounding box center [555, 444] width 515 height 39
type textarea "[PERSON_NAME], this is [PERSON_NAME] with Nauvoo House! We just generated your …"
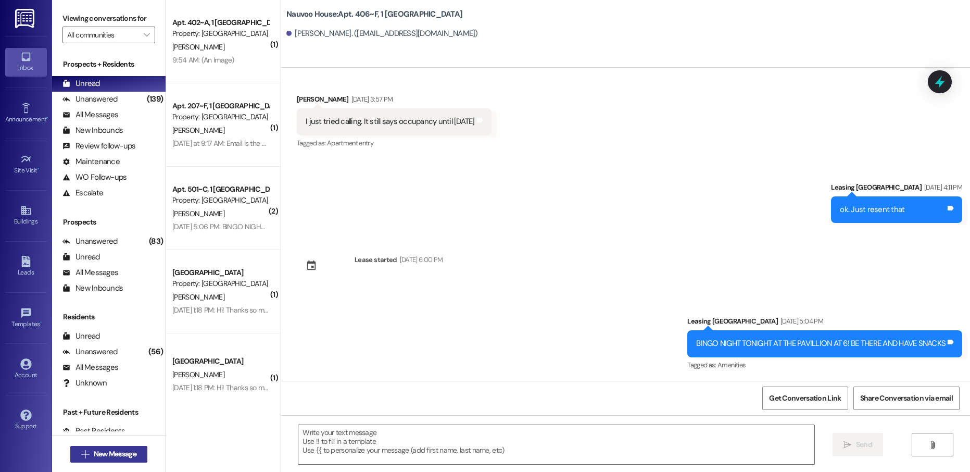
click at [105, 460] on button " New Message" at bounding box center [108, 454] width 77 height 17
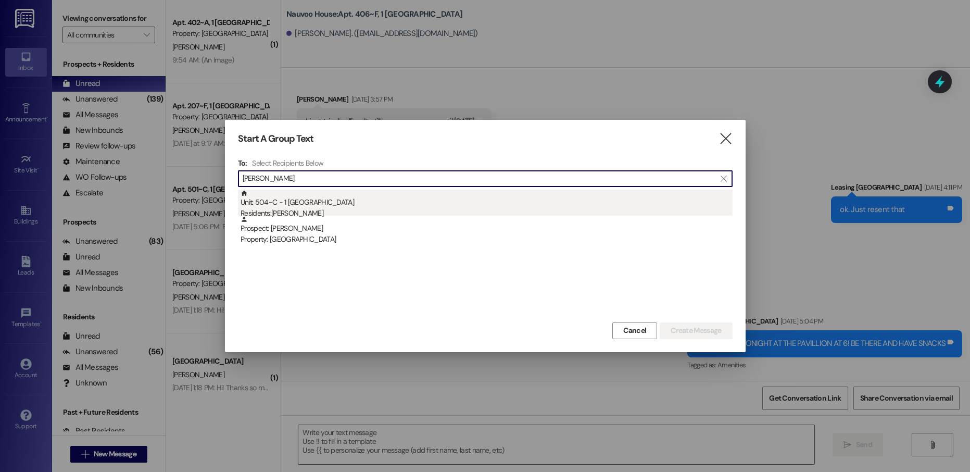
type input "[PERSON_NAME]"
click at [358, 194] on div "Unit: 504~C - 1 Nauvoo House Residents: [PERSON_NAME]" at bounding box center [486, 204] width 492 height 30
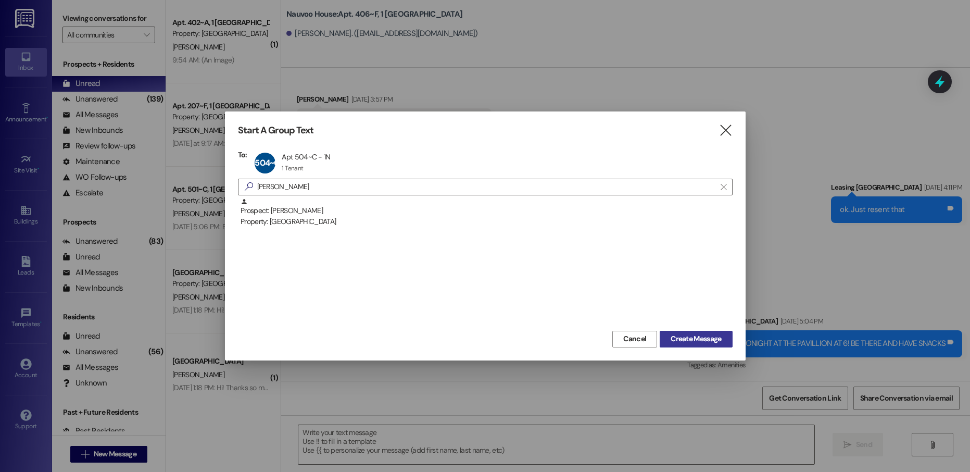
click at [722, 343] on span "Create Message" at bounding box center [695, 338] width 55 height 11
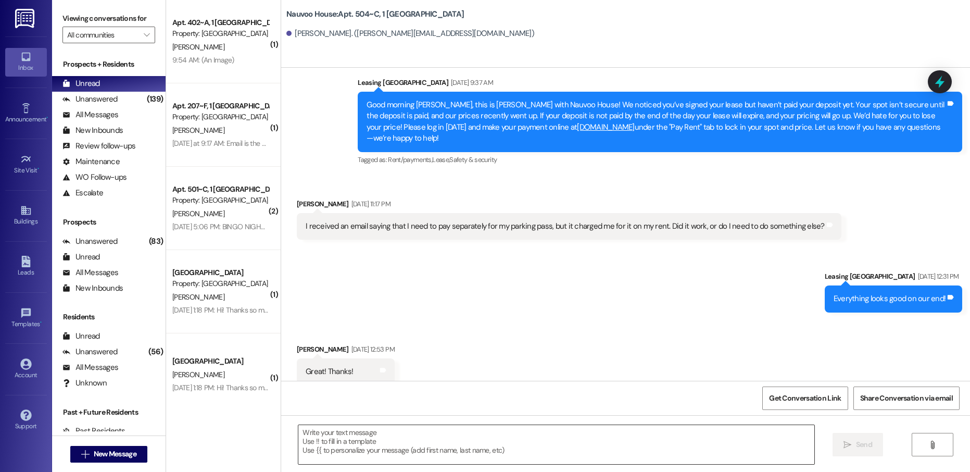
scroll to position [206, 0]
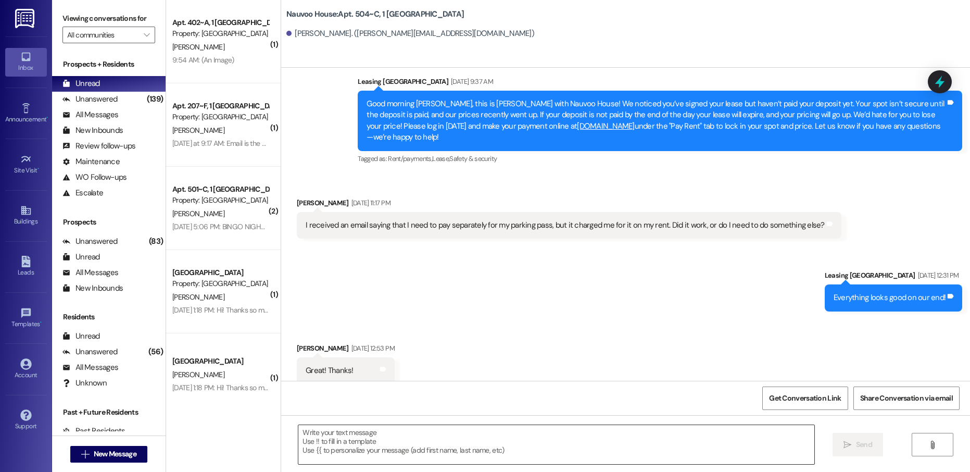
click at [375, 444] on textarea at bounding box center [555, 444] width 515 height 39
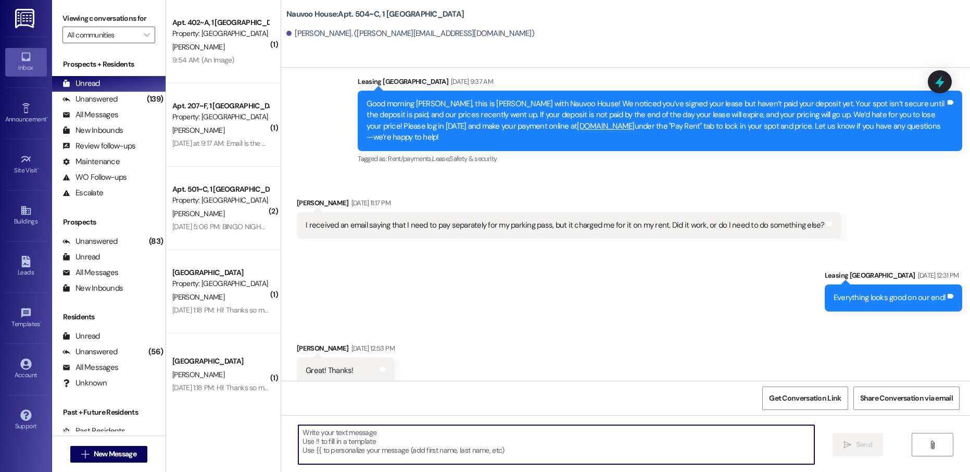
paste textarea "[PERSON_NAME], this is [PERSON_NAME] with Nauvoo House! We just generated your …"
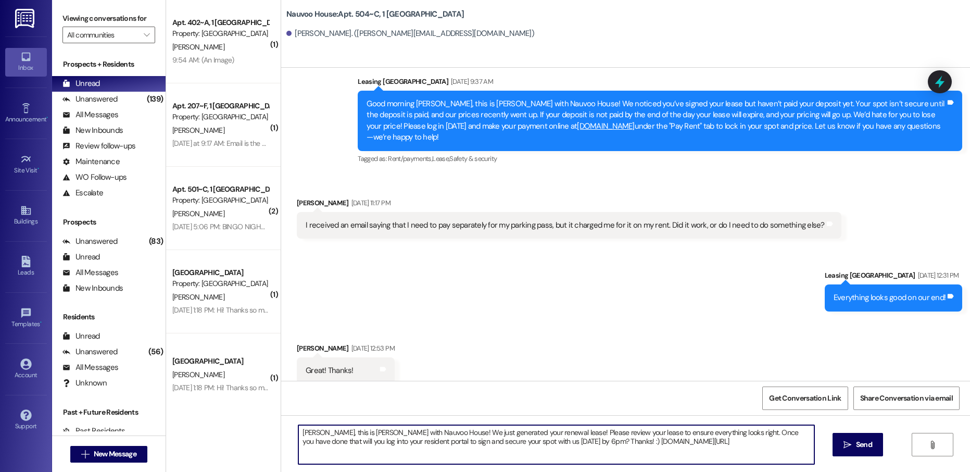
click at [304, 432] on textarea "[PERSON_NAME], this is [PERSON_NAME] with Nauvoo House! We just generated your …" at bounding box center [555, 444] width 515 height 39
type textarea "[PERSON_NAME], this is [PERSON_NAME] with Nauvoo House! We just generated your …"
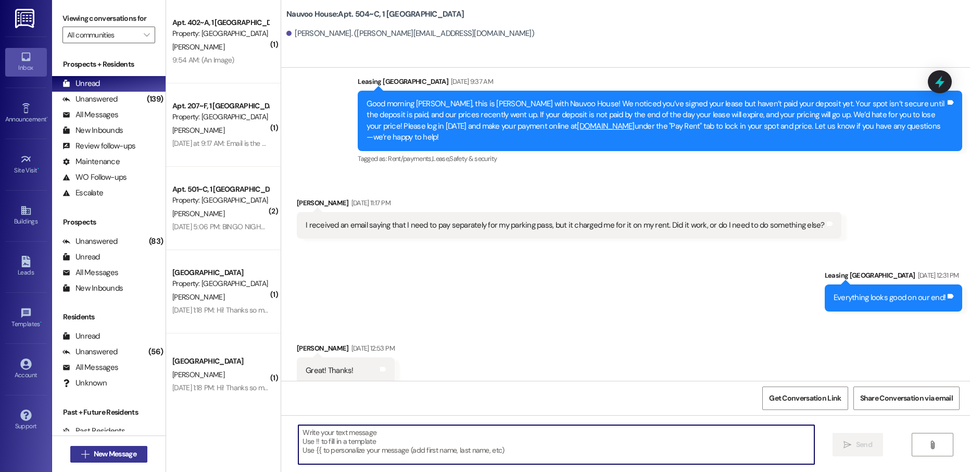
click at [94, 452] on span "New Message" at bounding box center [115, 453] width 43 height 11
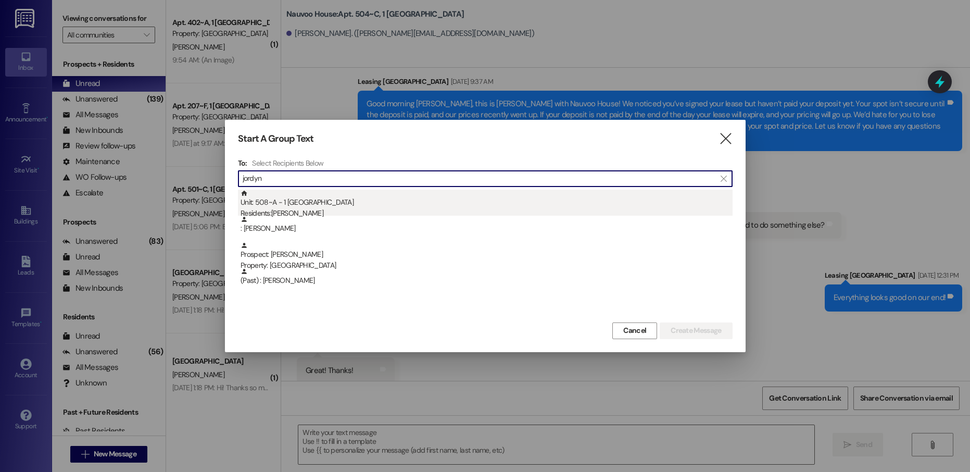
type input "jordyn"
click at [320, 202] on div "Unit: 508~A - 1 Nauvoo House Residents: [PERSON_NAME]" at bounding box center [486, 204] width 492 height 30
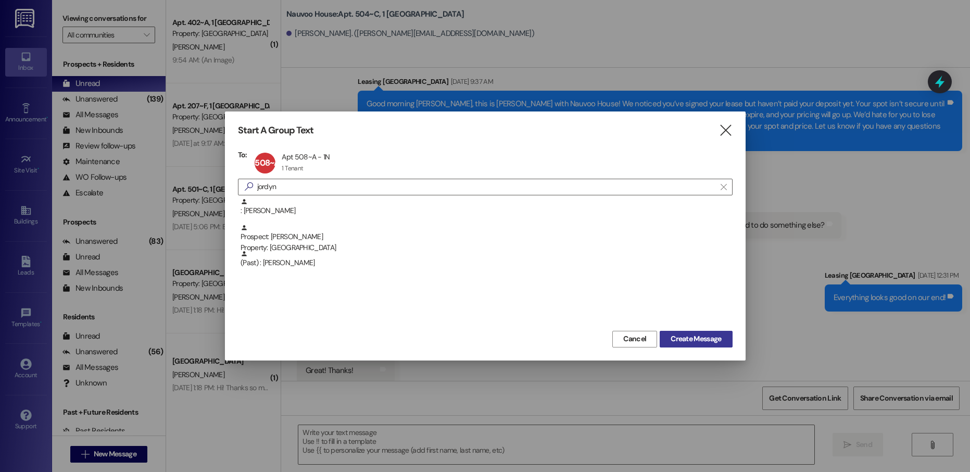
click at [698, 341] on span "Create Message" at bounding box center [695, 338] width 50 height 11
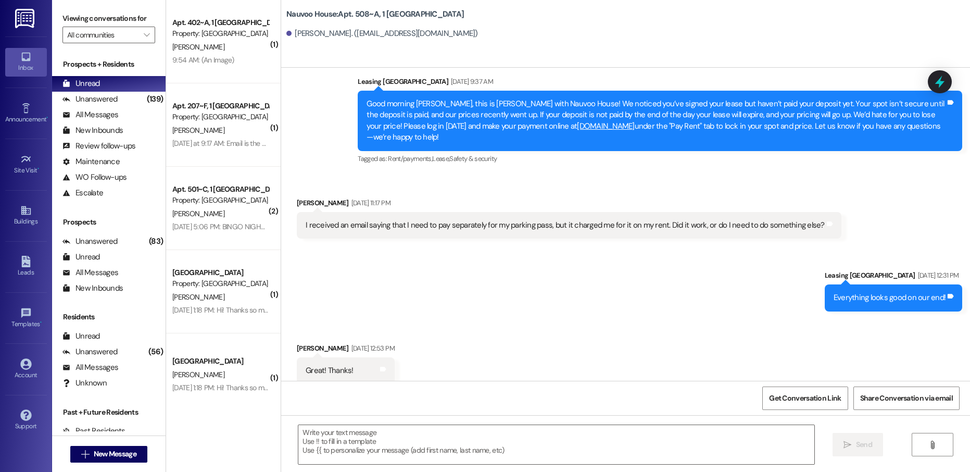
scroll to position [4761, 0]
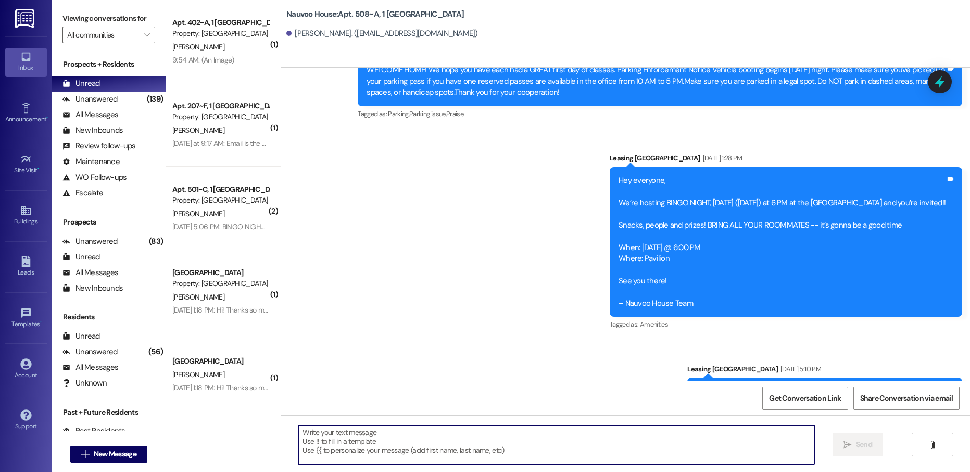
click at [329, 447] on textarea at bounding box center [555, 444] width 515 height 39
paste textarea "[PERSON_NAME], this is [PERSON_NAME] with Nauvoo House! We just generated your …"
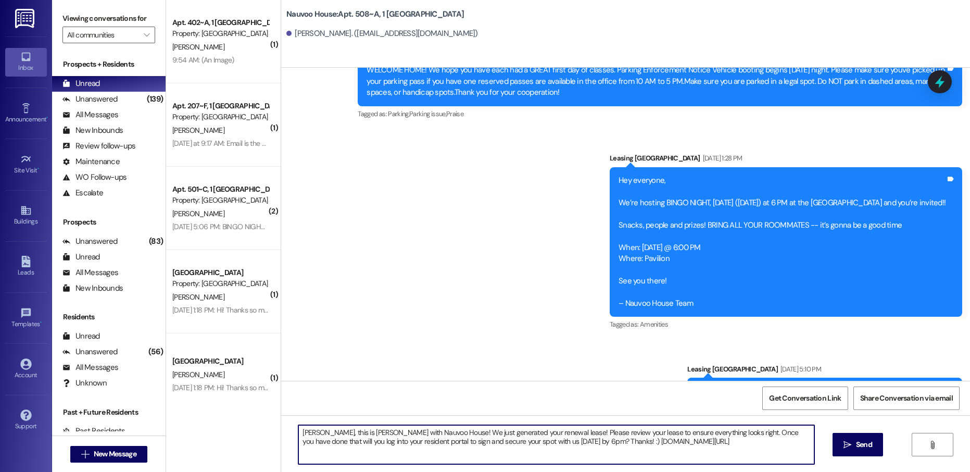
click at [304, 433] on textarea "[PERSON_NAME], this is [PERSON_NAME] with Nauvoo House! We just generated your …" at bounding box center [555, 444] width 515 height 39
type textarea "[PERSON_NAME], this is [PERSON_NAME] with Nauvoo House! We just generated your …"
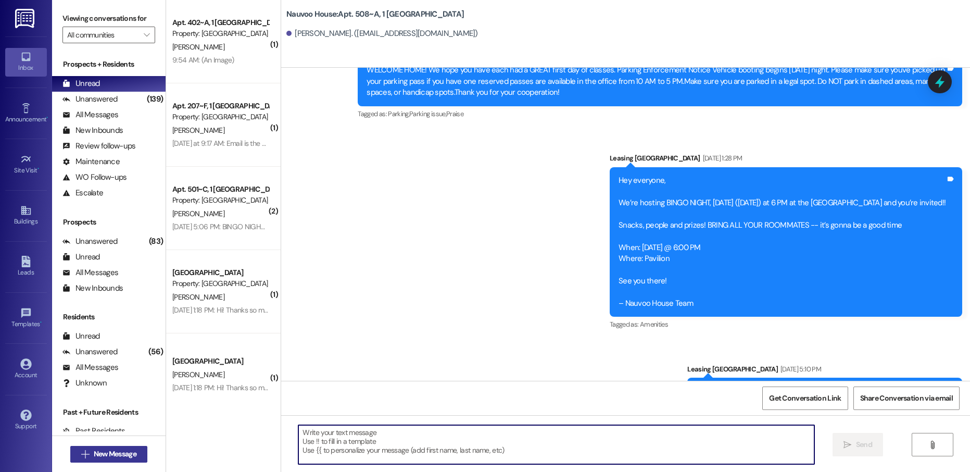
click at [127, 450] on span "New Message" at bounding box center [115, 453] width 43 height 11
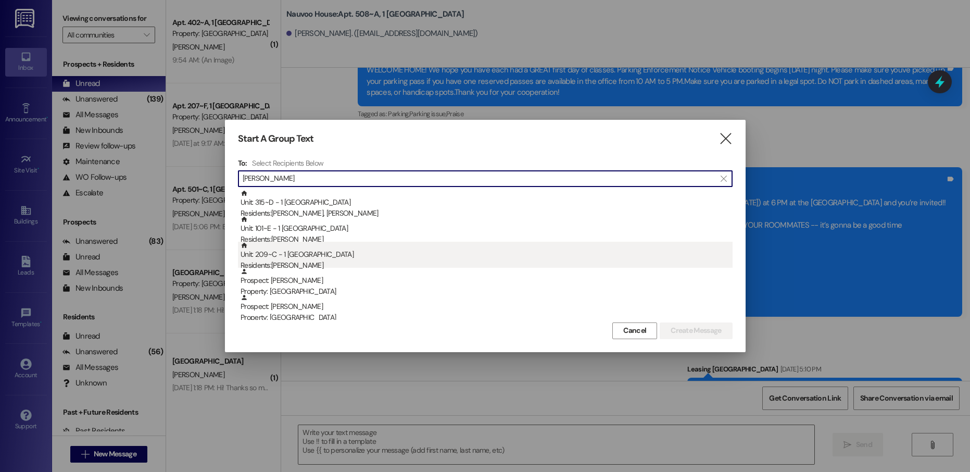
type input "[PERSON_NAME]"
click at [325, 263] on div "Residents: [PERSON_NAME]" at bounding box center [486, 265] width 492 height 11
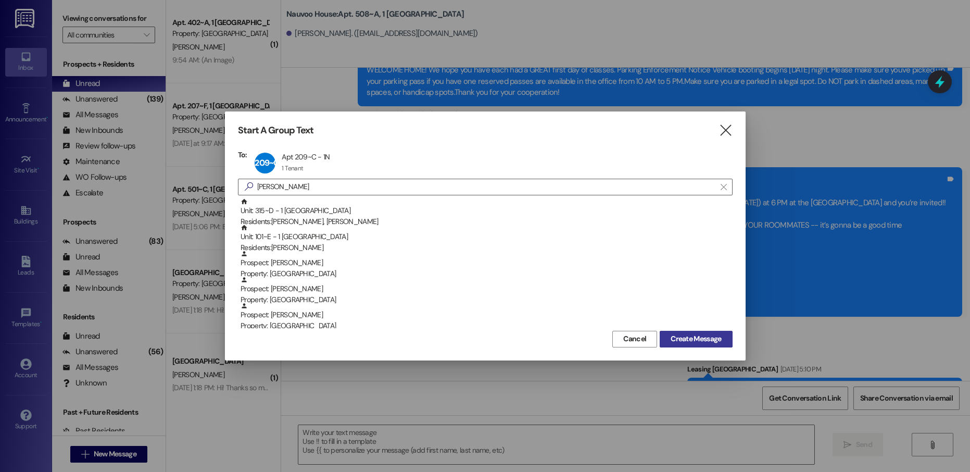
click at [670, 341] on span "Create Message" at bounding box center [695, 338] width 50 height 11
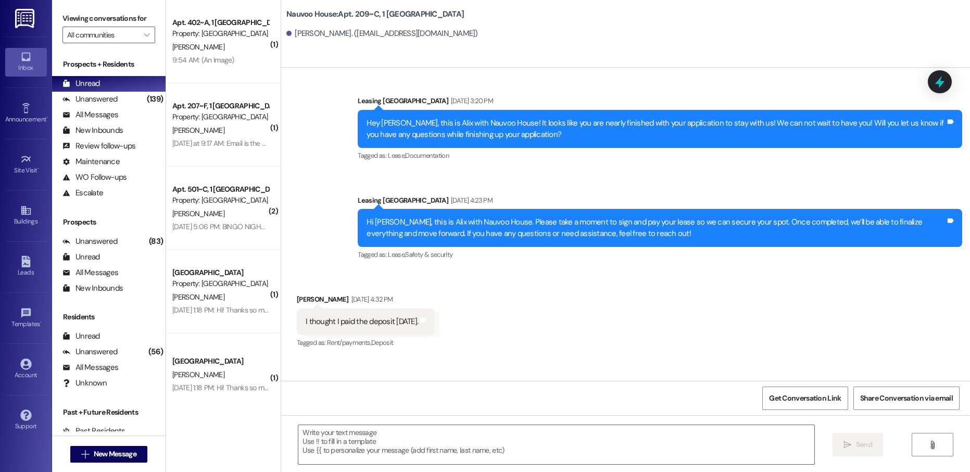
scroll to position [257, 0]
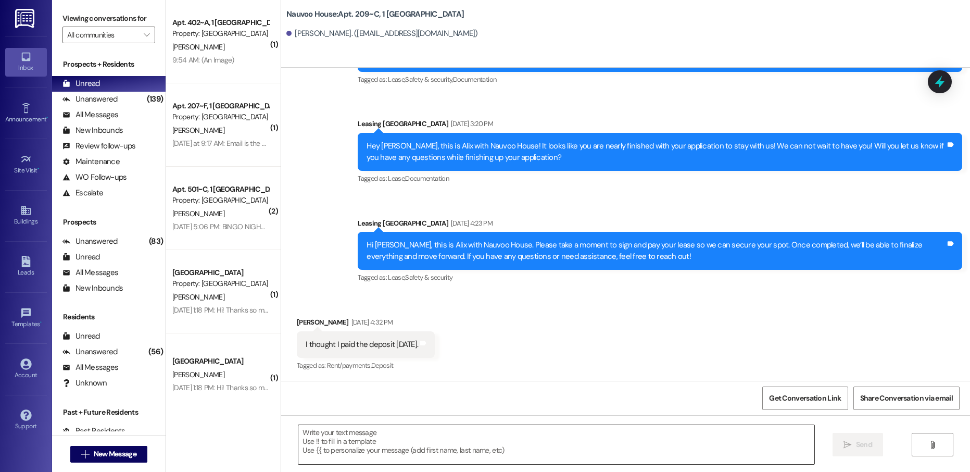
click at [327, 446] on textarea at bounding box center [555, 444] width 515 height 39
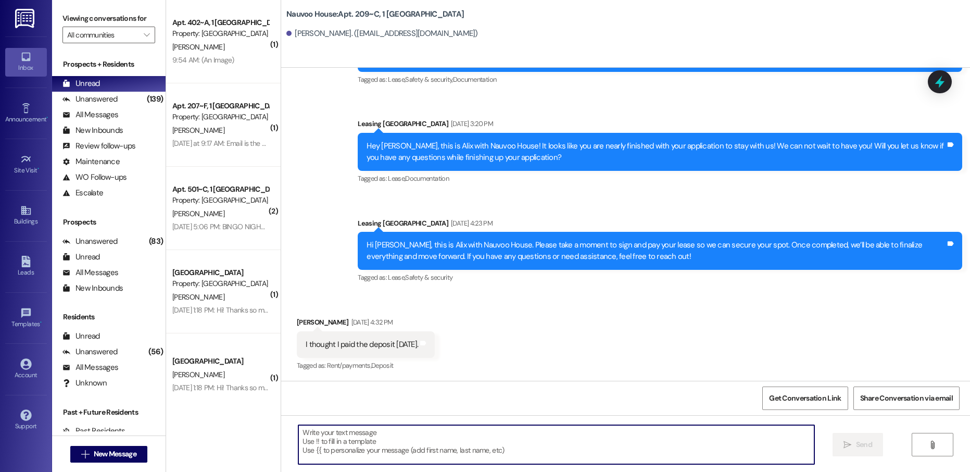
paste textarea "[PERSON_NAME], this is [PERSON_NAME] with Nauvoo House! We just generated your …"
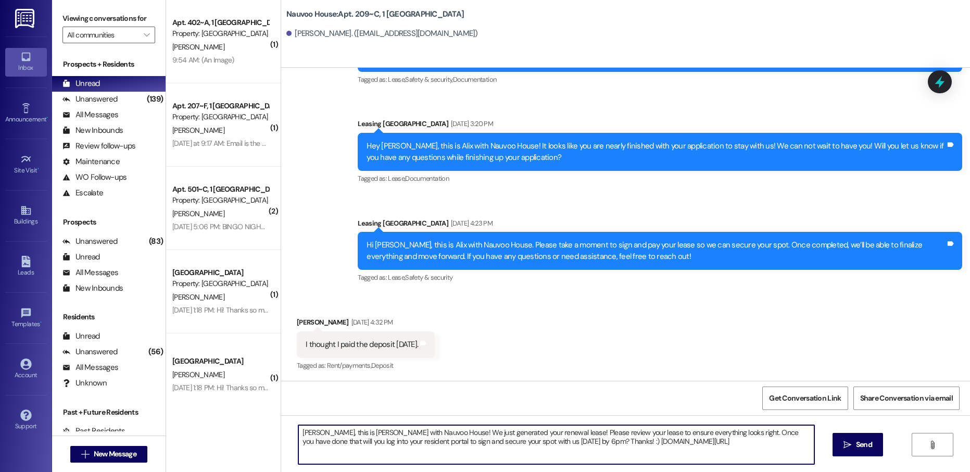
click at [302, 434] on textarea "[PERSON_NAME], this is [PERSON_NAME] with Nauvoo House! We just generated your …" at bounding box center [555, 444] width 515 height 39
type textarea "[PERSON_NAME], this is [PERSON_NAME] with Nauvoo House! We just generated your …"
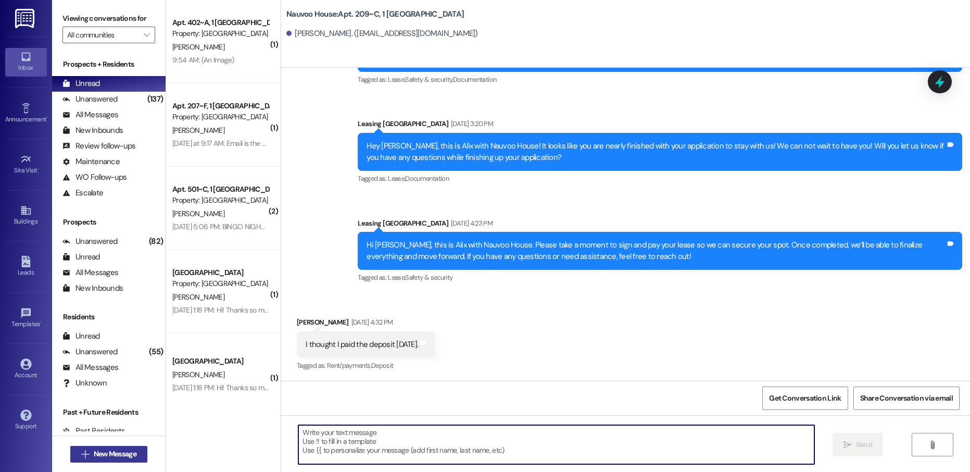
click at [126, 452] on span "New Message" at bounding box center [115, 453] width 43 height 11
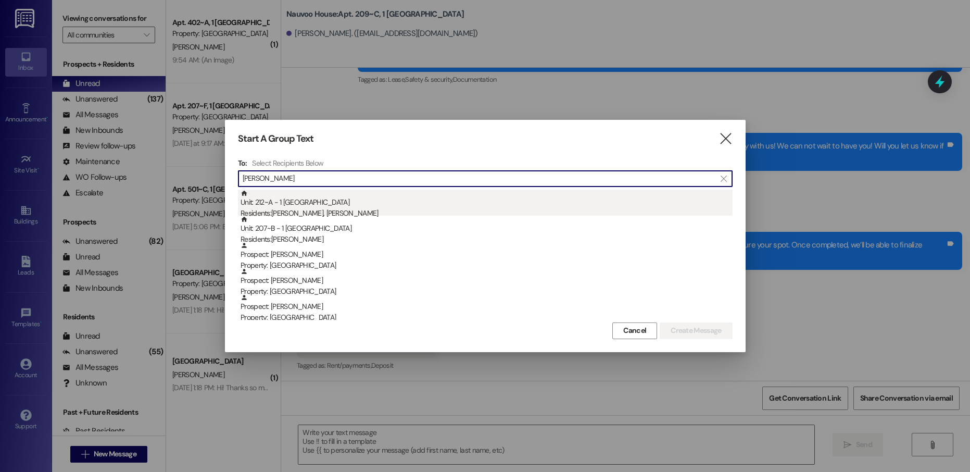
type input "[PERSON_NAME]"
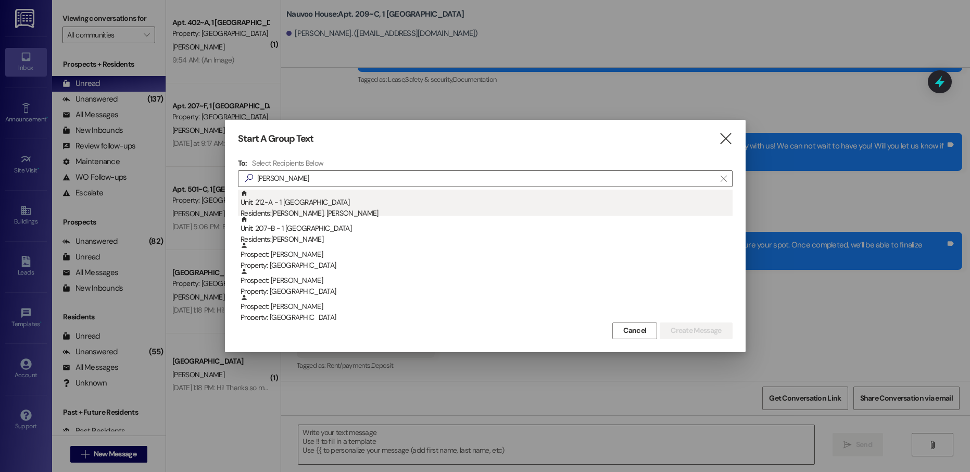
click at [378, 209] on div "Residents: [PERSON_NAME], [PERSON_NAME]" at bounding box center [486, 213] width 492 height 11
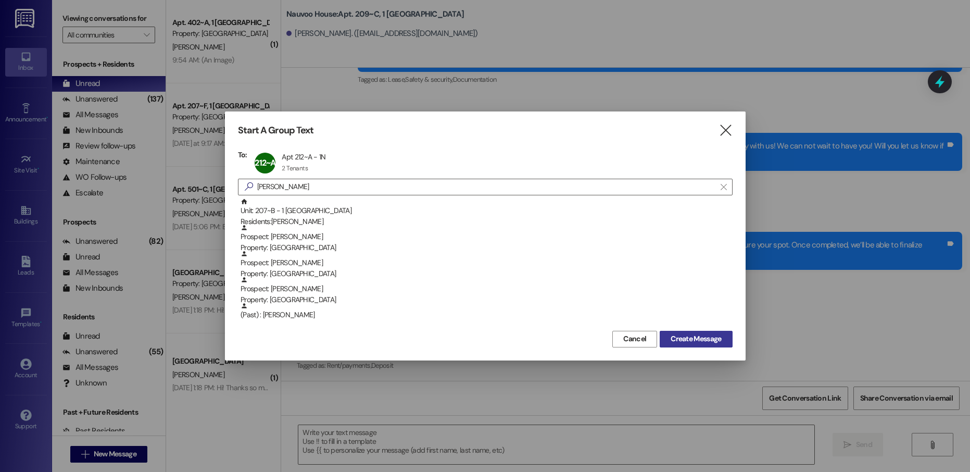
click at [679, 343] on span "Create Message" at bounding box center [695, 338] width 50 height 11
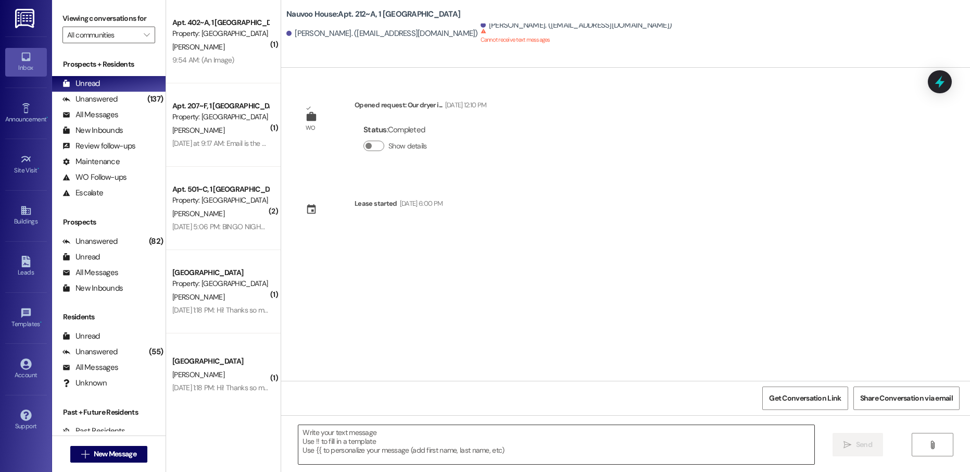
scroll to position [0, 0]
